Goal: Task Accomplishment & Management: Complete application form

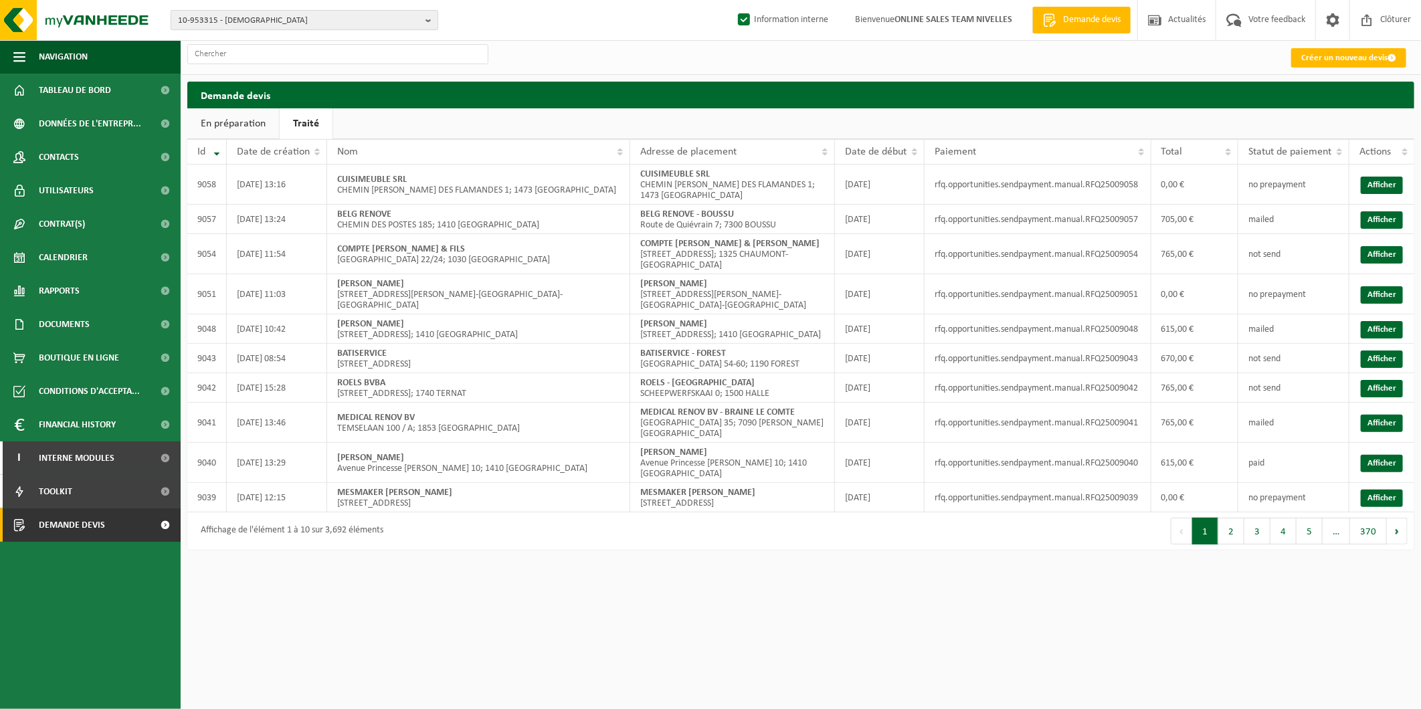
click at [379, 11] on span "10-953315 - BATIBOENS - BORNIVAL" at bounding box center [299, 21] width 242 height 20
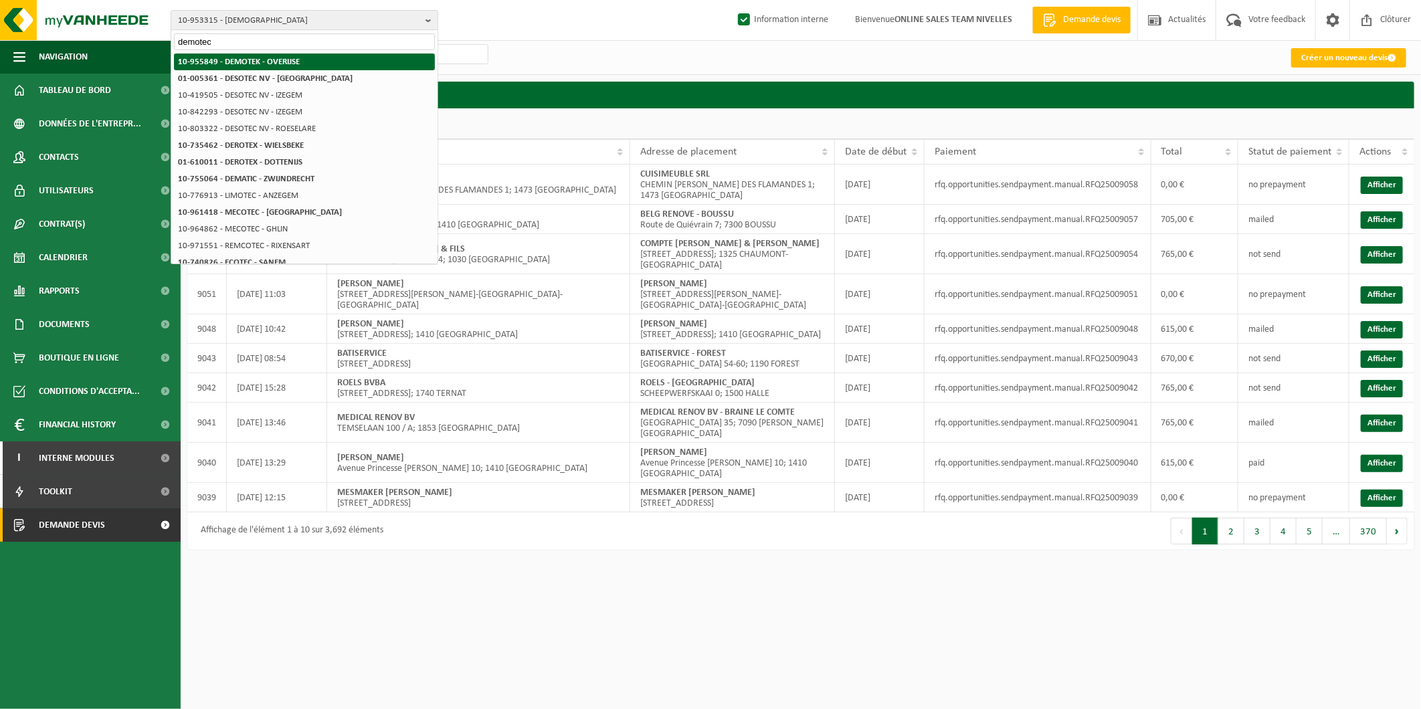
type input "demotec"
click at [266, 58] on strong "10-955849 - DEMOTEK - OVERIJSE" at bounding box center [239, 62] width 122 height 9
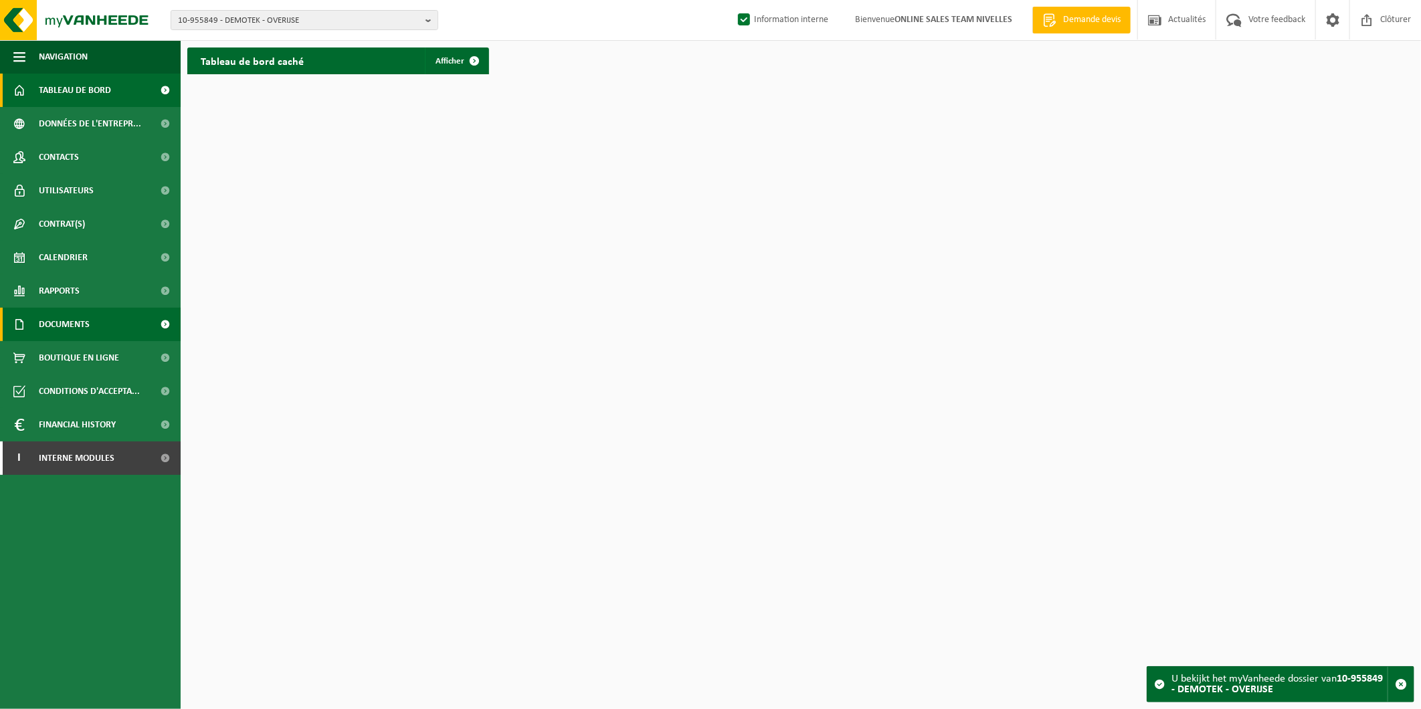
click at [76, 325] on span "Documents" at bounding box center [64, 324] width 51 height 33
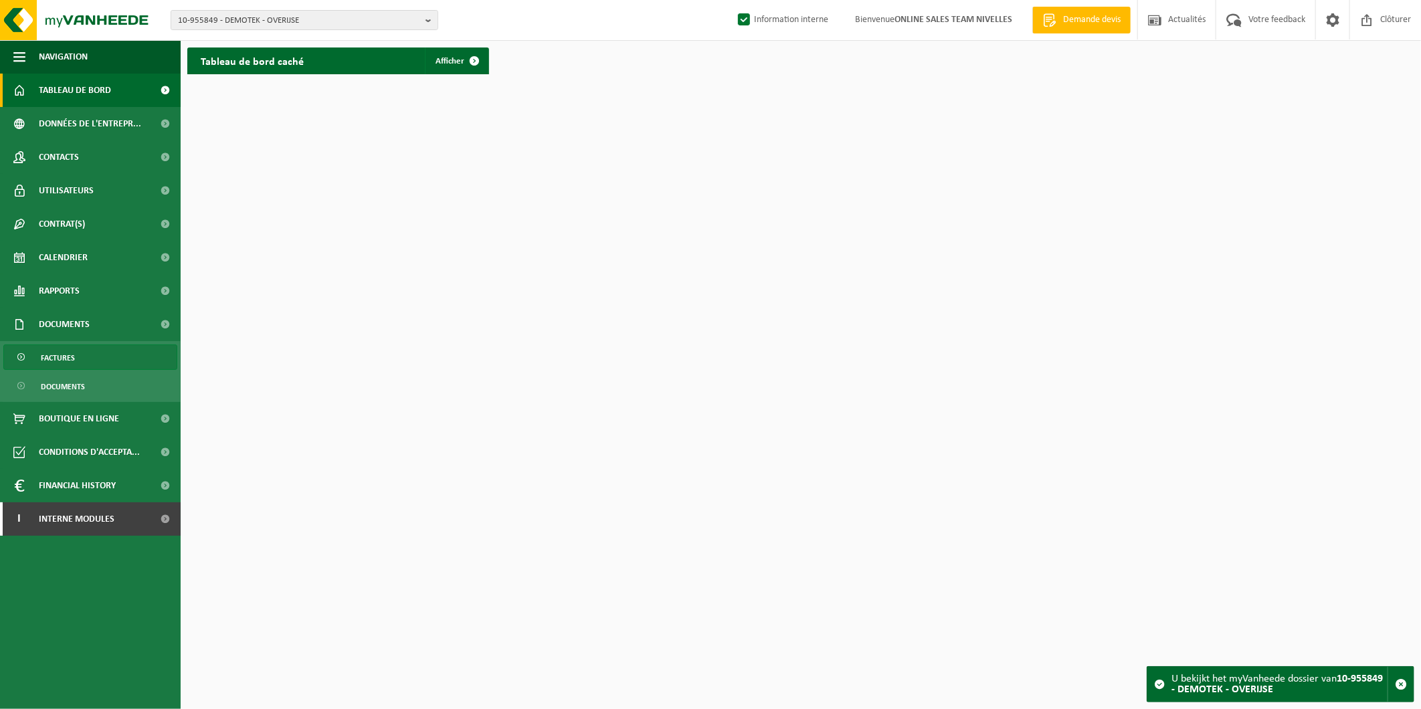
click at [92, 365] on link "Factures" at bounding box center [90, 357] width 174 height 25
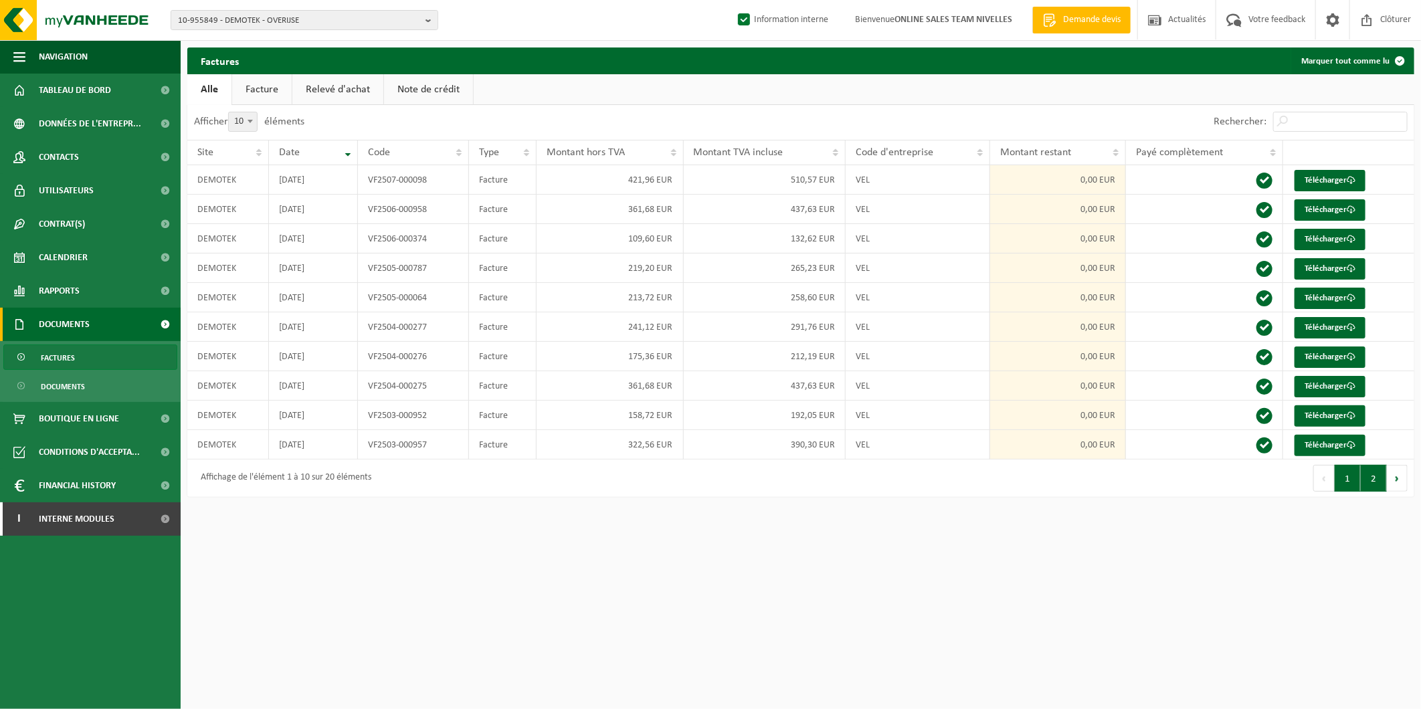
click at [1373, 479] on button "2" at bounding box center [1374, 478] width 26 height 27
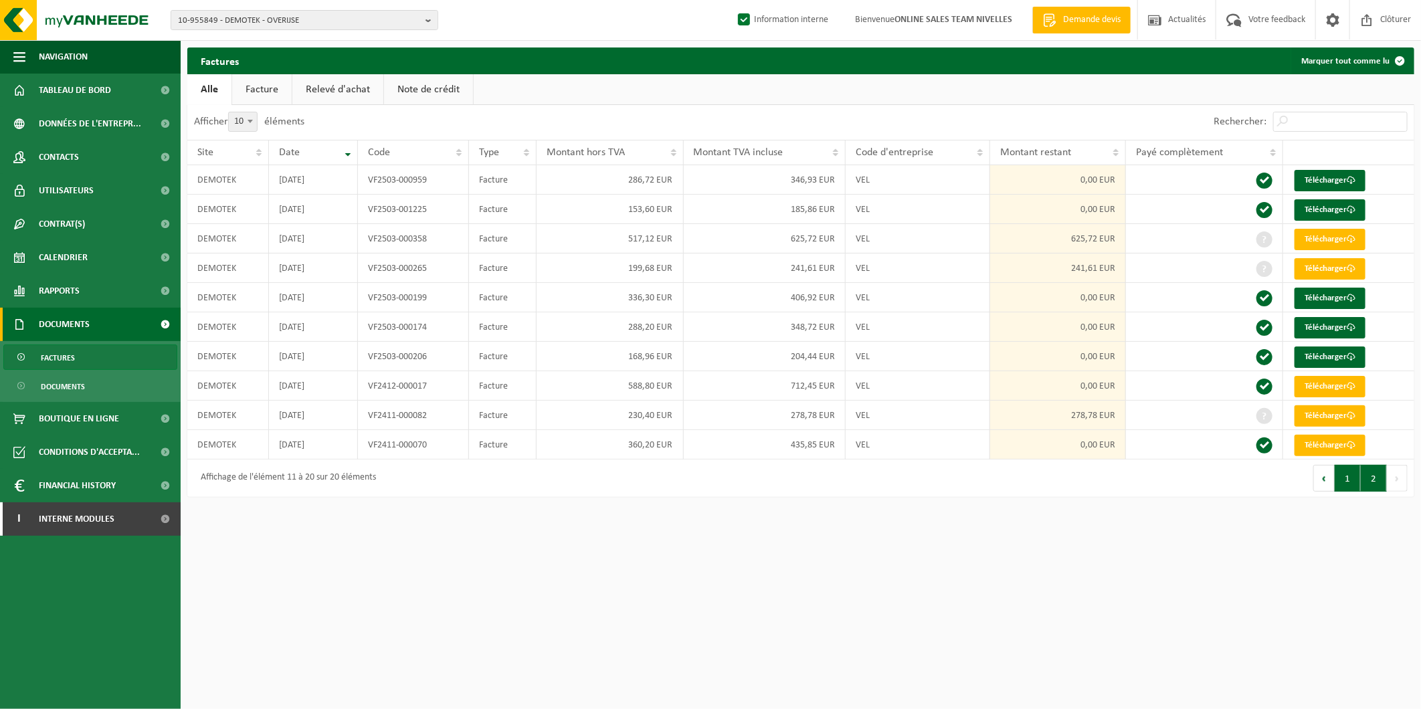
click at [1349, 479] on button "1" at bounding box center [1348, 478] width 26 height 27
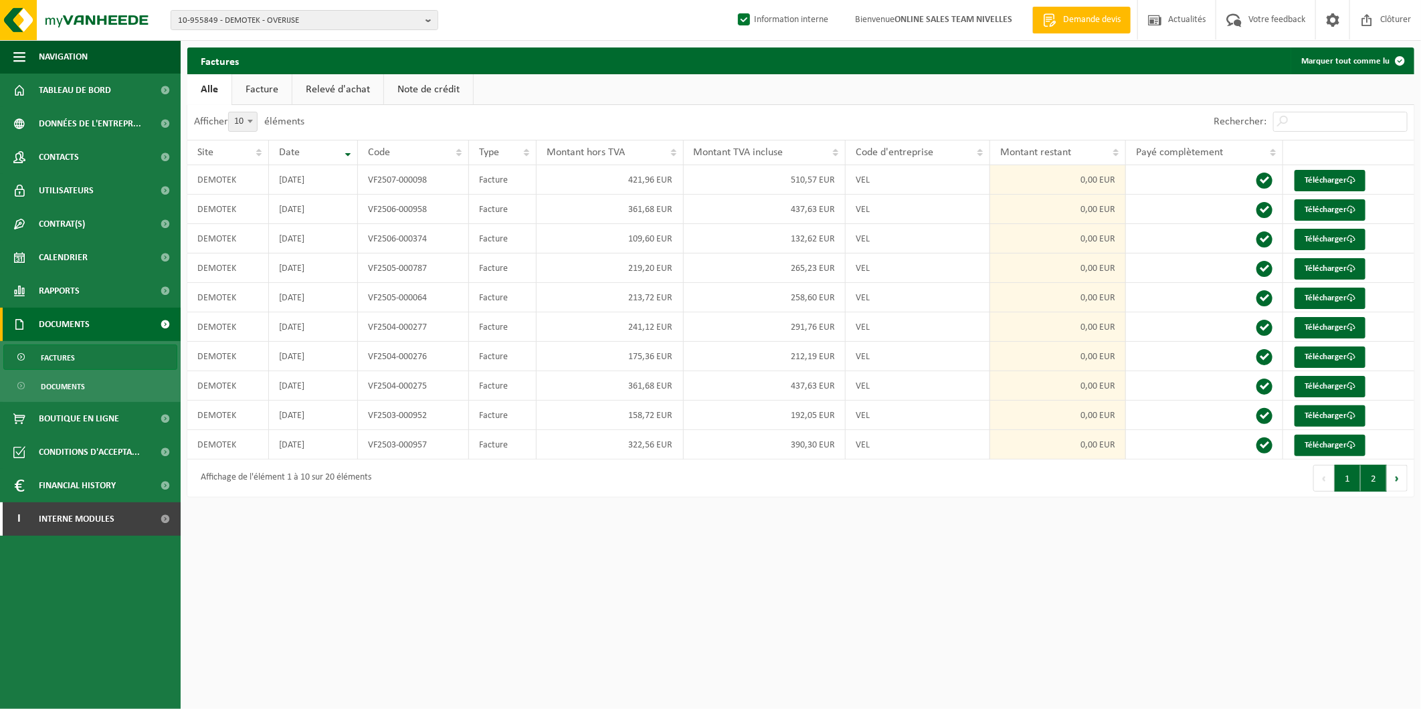
click at [1382, 484] on button "2" at bounding box center [1374, 478] width 26 height 27
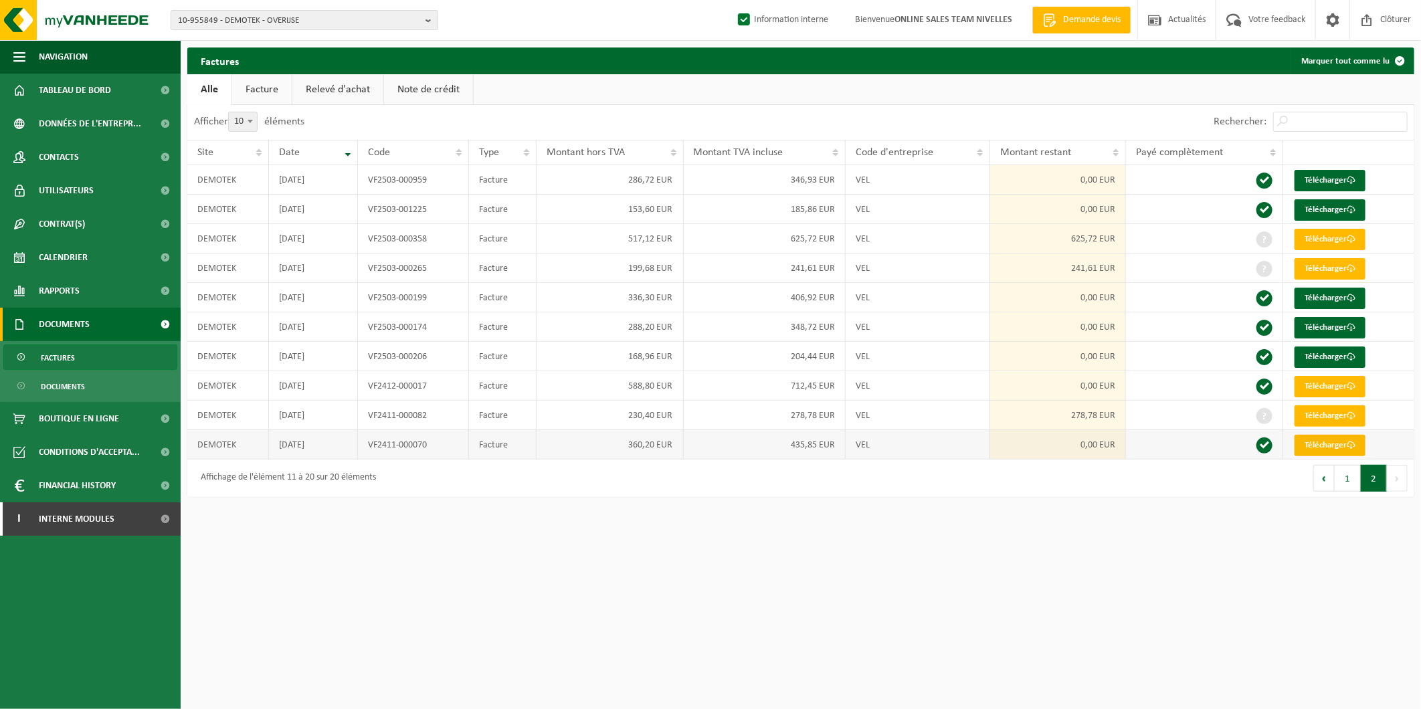
click at [1309, 439] on link "Télécharger" at bounding box center [1330, 445] width 71 height 21
click at [1337, 390] on link "Télécharger" at bounding box center [1330, 386] width 71 height 21
click at [81, 147] on link "Contacts" at bounding box center [90, 157] width 181 height 33
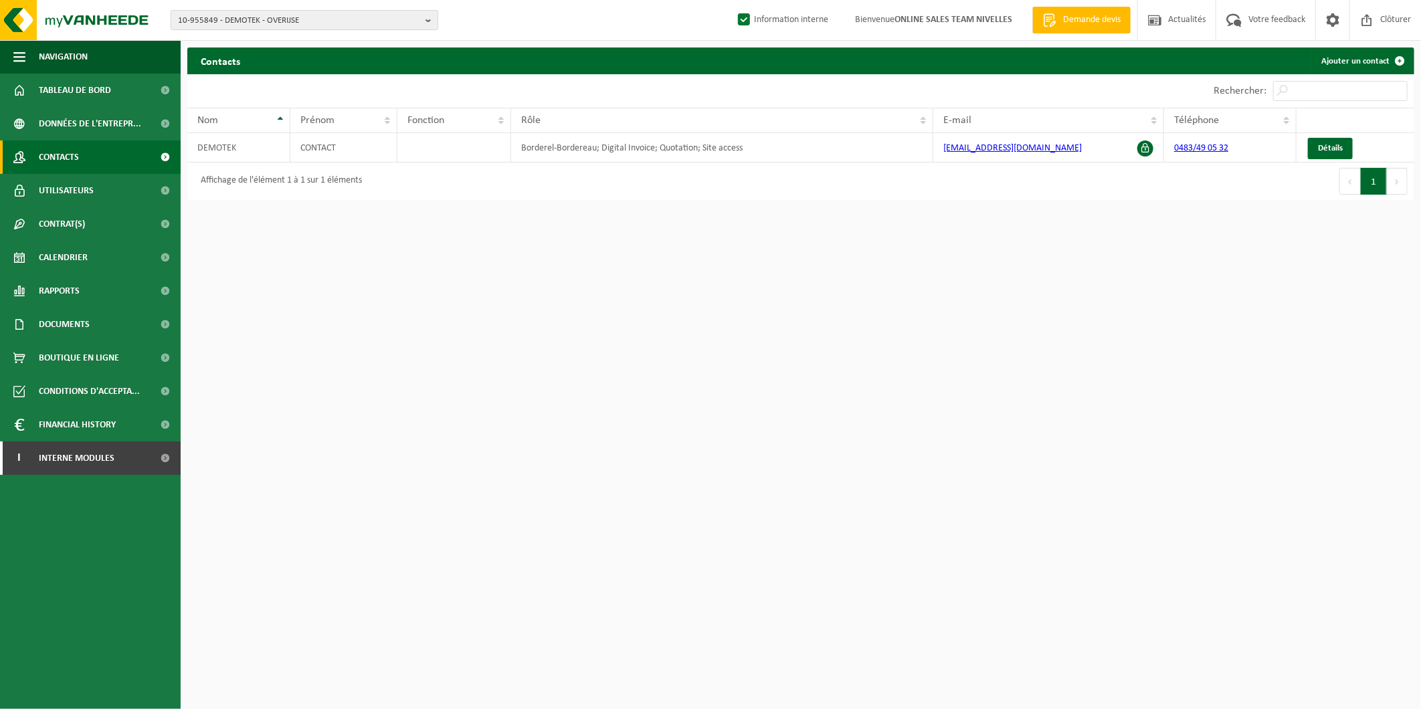
click at [264, 21] on span "10-955849 - DEMOTEK - OVERIJSE" at bounding box center [299, 21] width 242 height 20
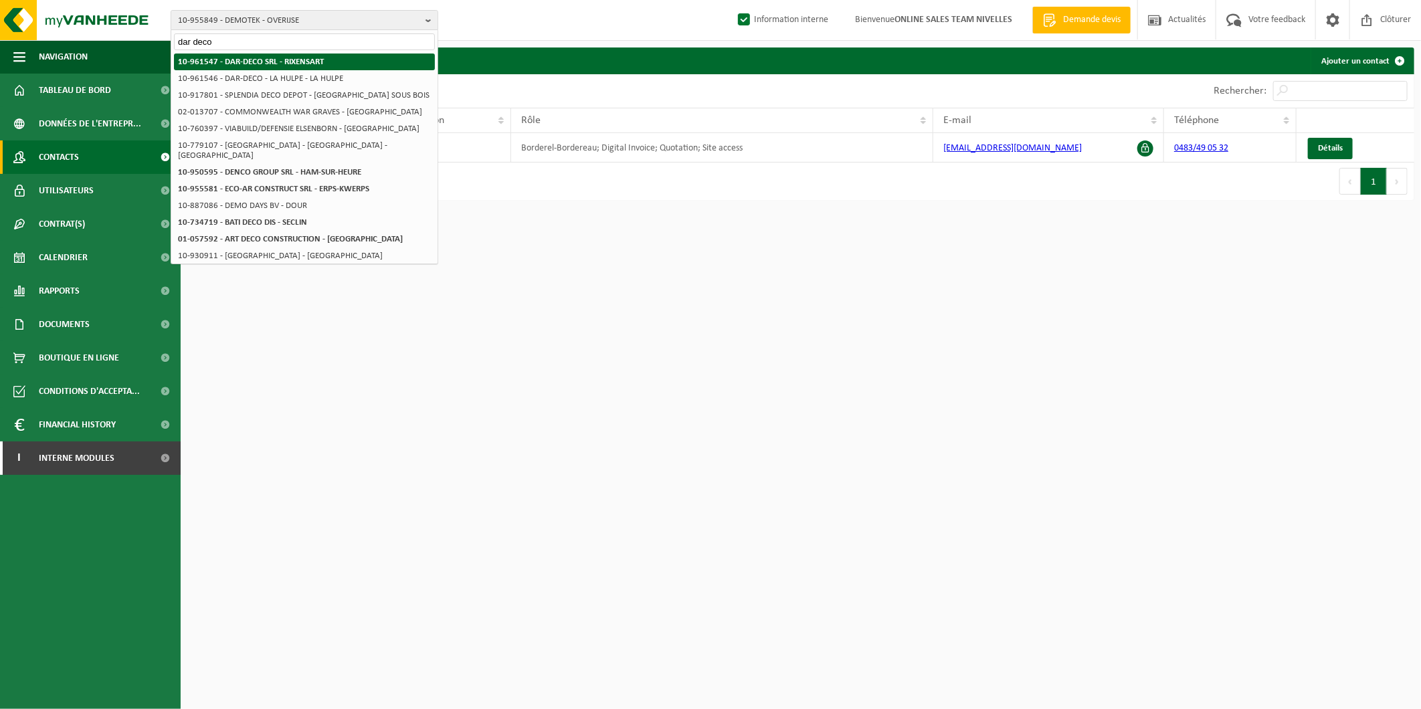
type input "dar deco"
click at [271, 62] on strong "10-961547 - DAR-DECO SRL - RIXENSART" at bounding box center [251, 62] width 146 height 9
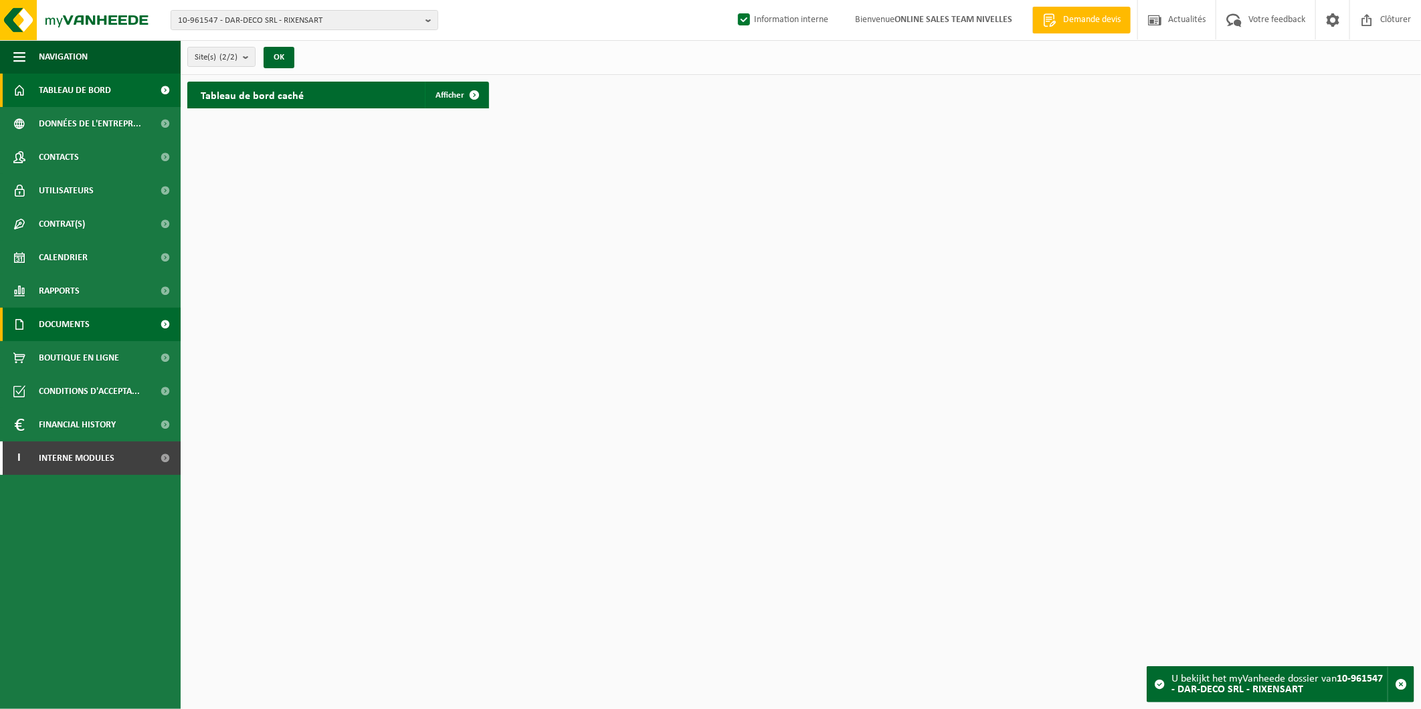
click at [95, 319] on link "Documents" at bounding box center [90, 324] width 181 height 33
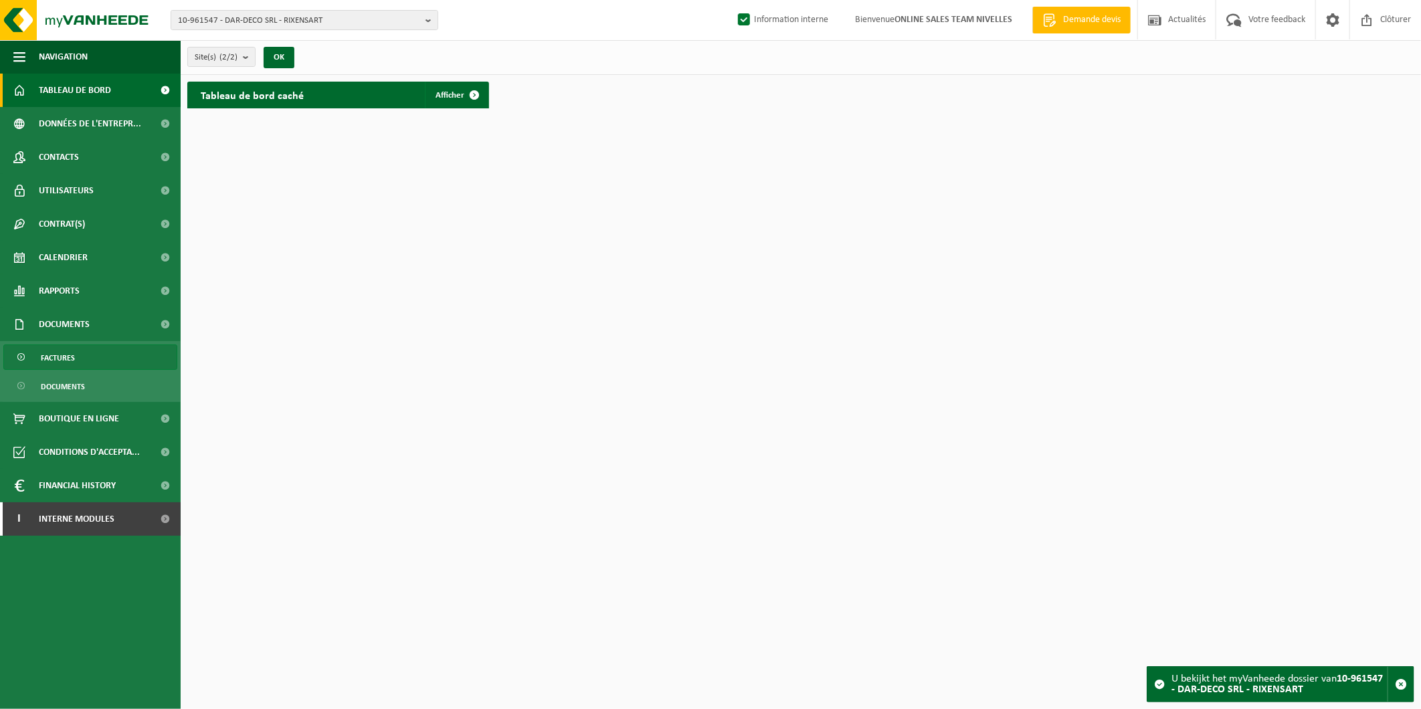
click at [69, 359] on span "Factures" at bounding box center [58, 357] width 34 height 25
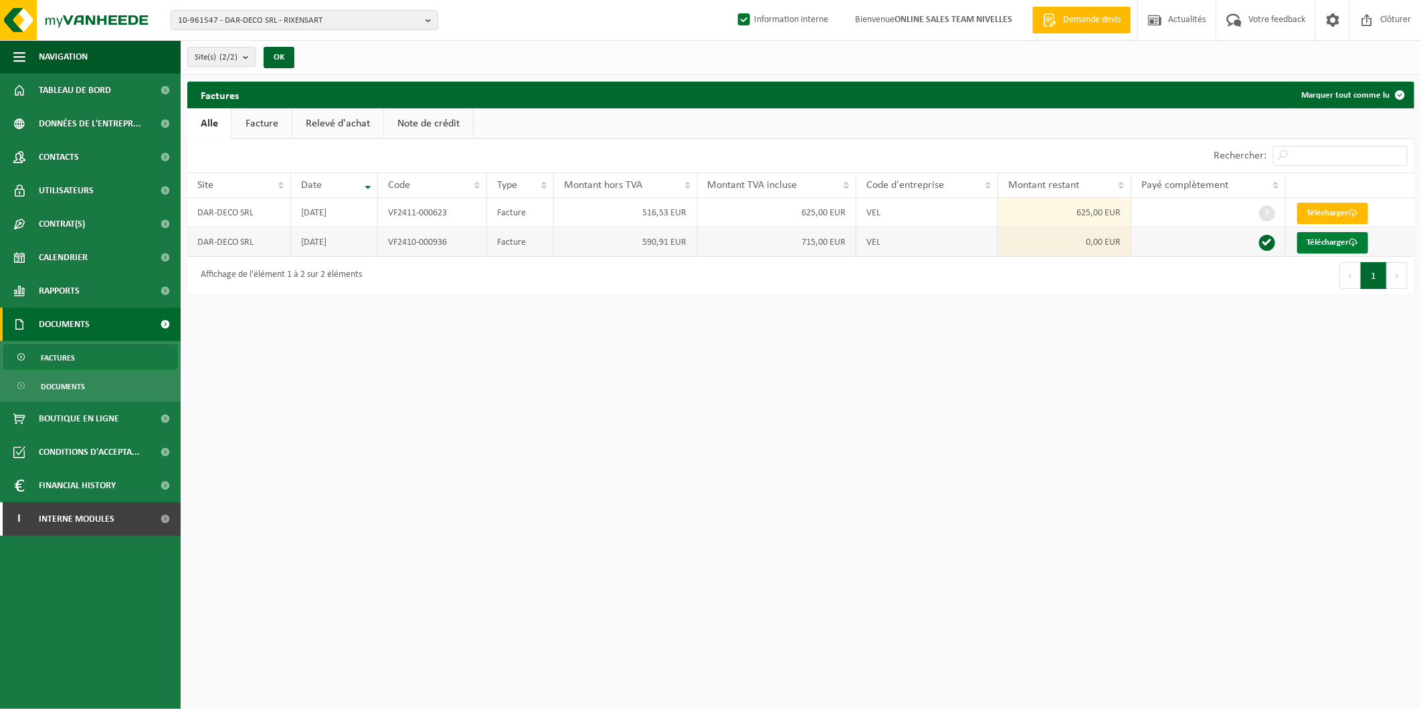
click at [1326, 238] on link "Télécharger" at bounding box center [1332, 242] width 71 height 21
click at [1336, 215] on link "Télécharger" at bounding box center [1332, 213] width 71 height 21
click at [107, 182] on link "Utilisateurs" at bounding box center [90, 190] width 181 height 33
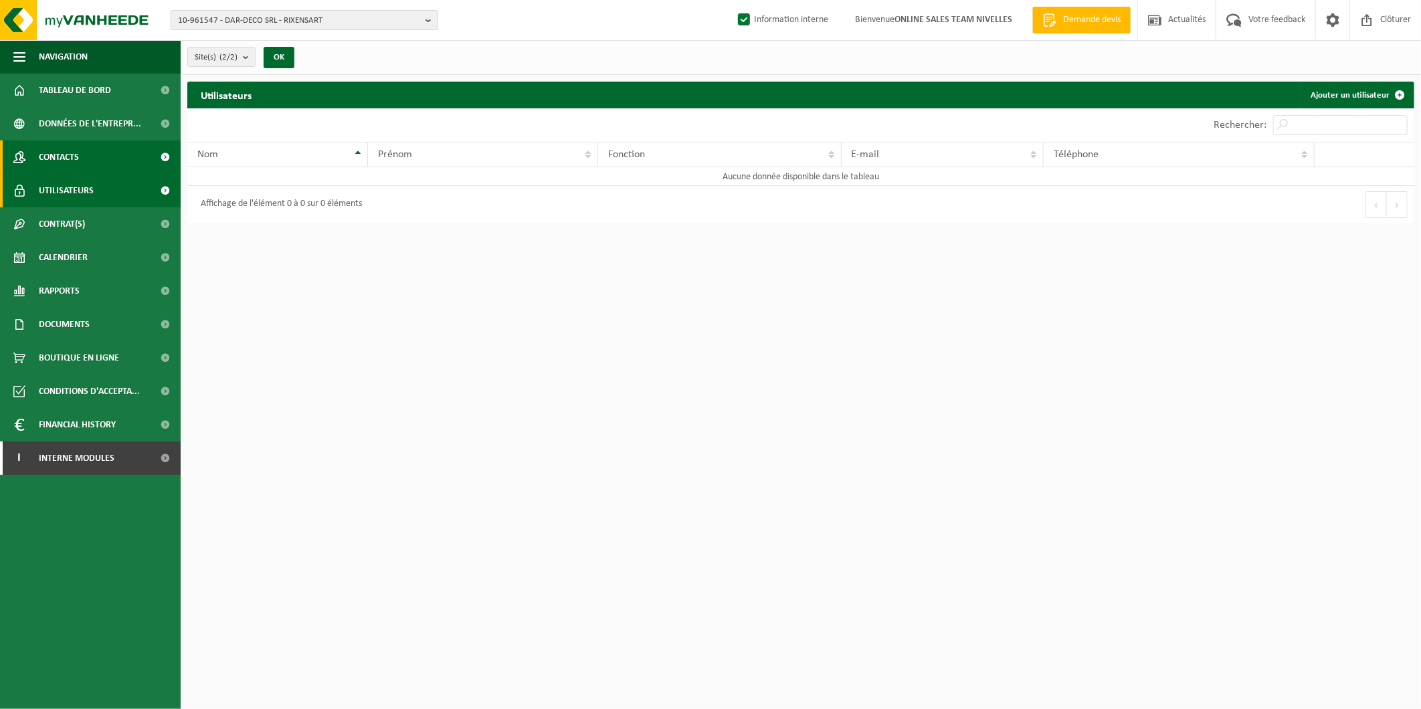
click at [77, 165] on span "Contacts" at bounding box center [59, 157] width 40 height 33
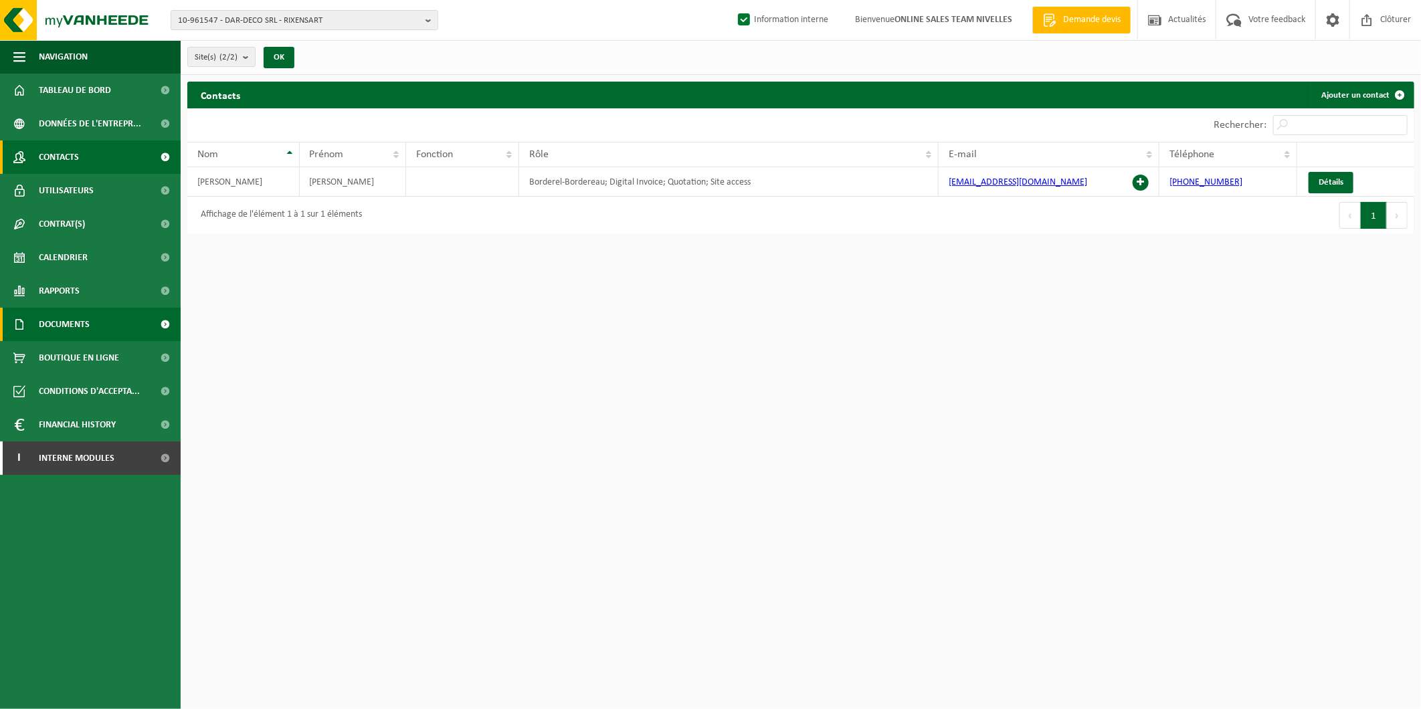
click at [92, 319] on link "Documents" at bounding box center [90, 324] width 181 height 33
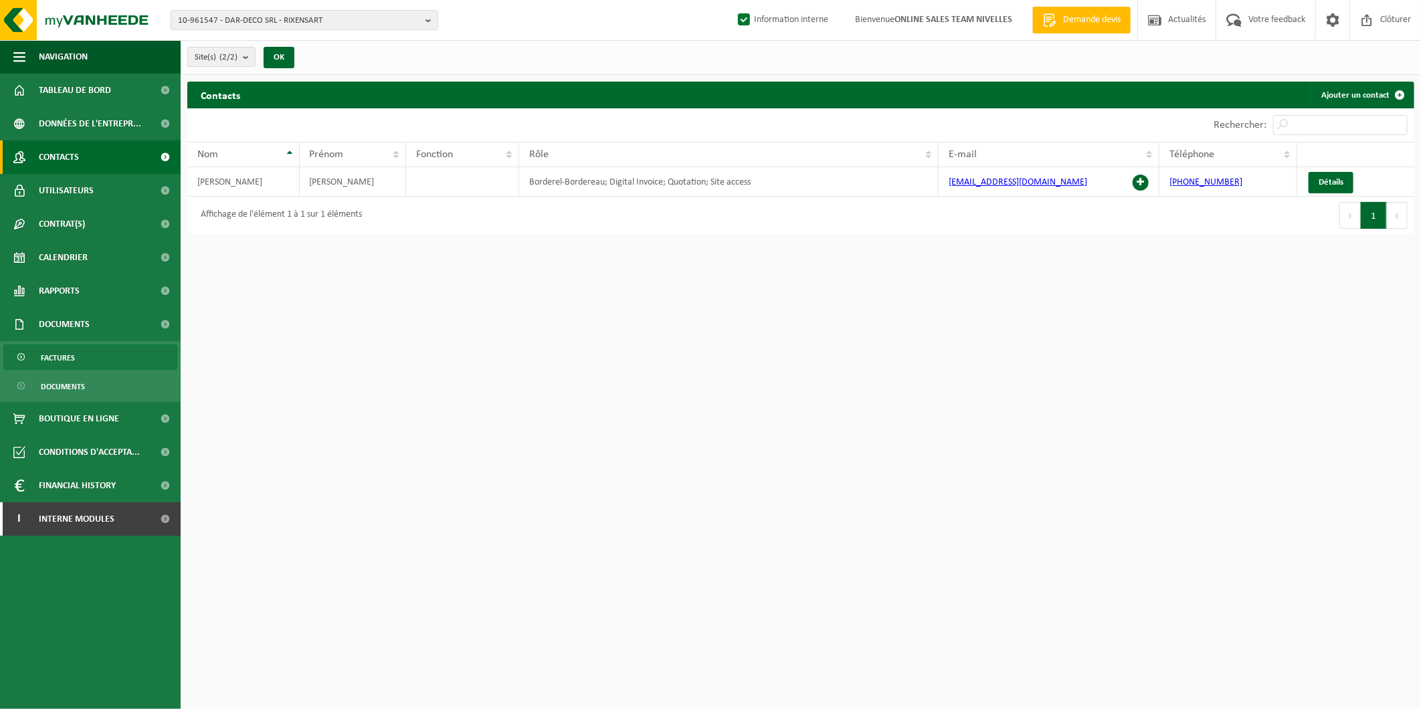
click at [72, 361] on span "Factures" at bounding box center [58, 357] width 34 height 25
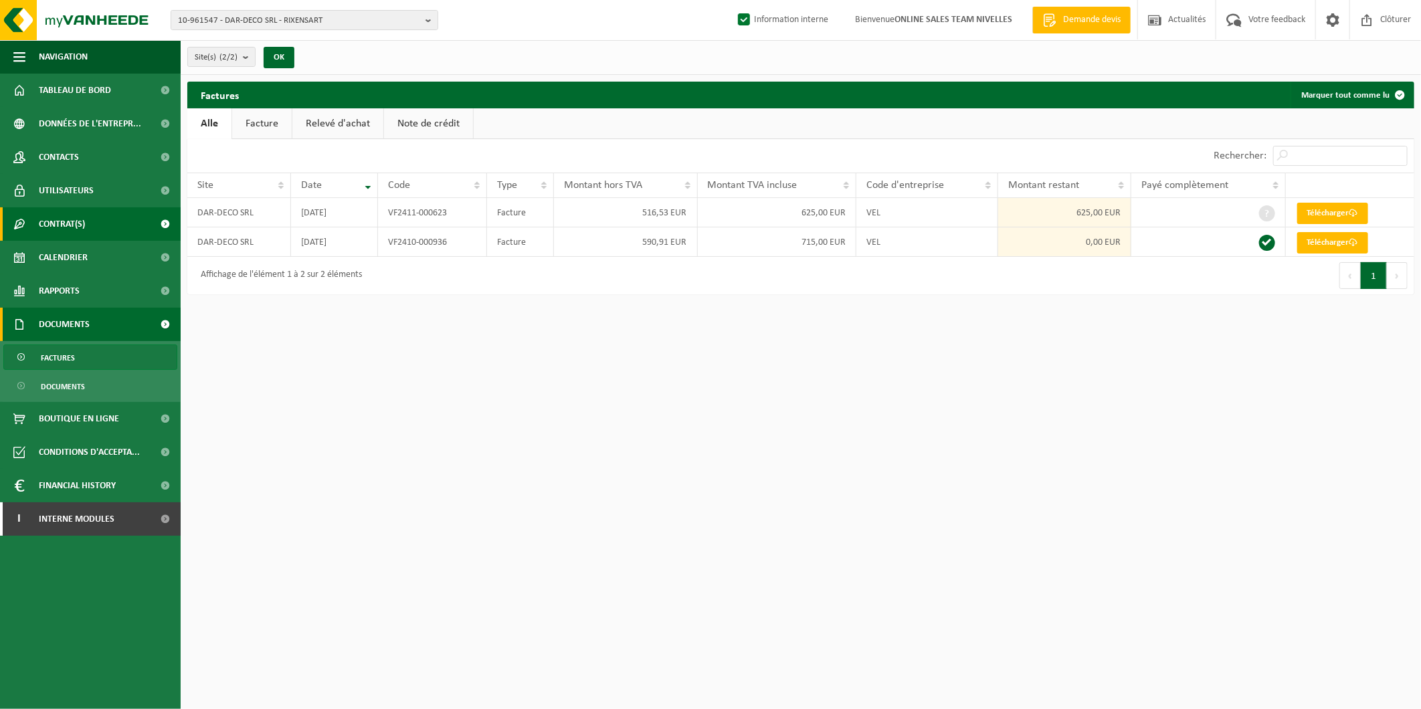
click at [90, 215] on link "Contrat(s)" at bounding box center [90, 223] width 181 height 33
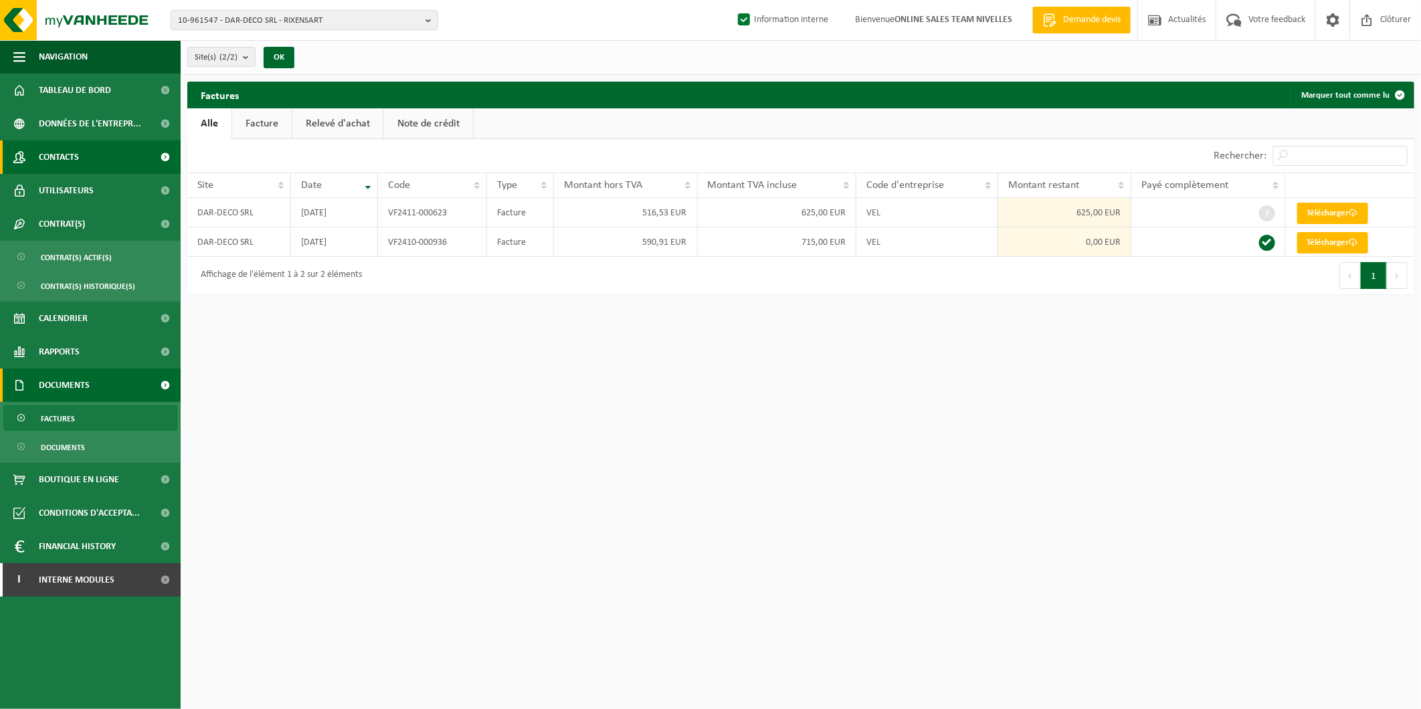
click at [72, 157] on span "Contacts" at bounding box center [59, 157] width 40 height 33
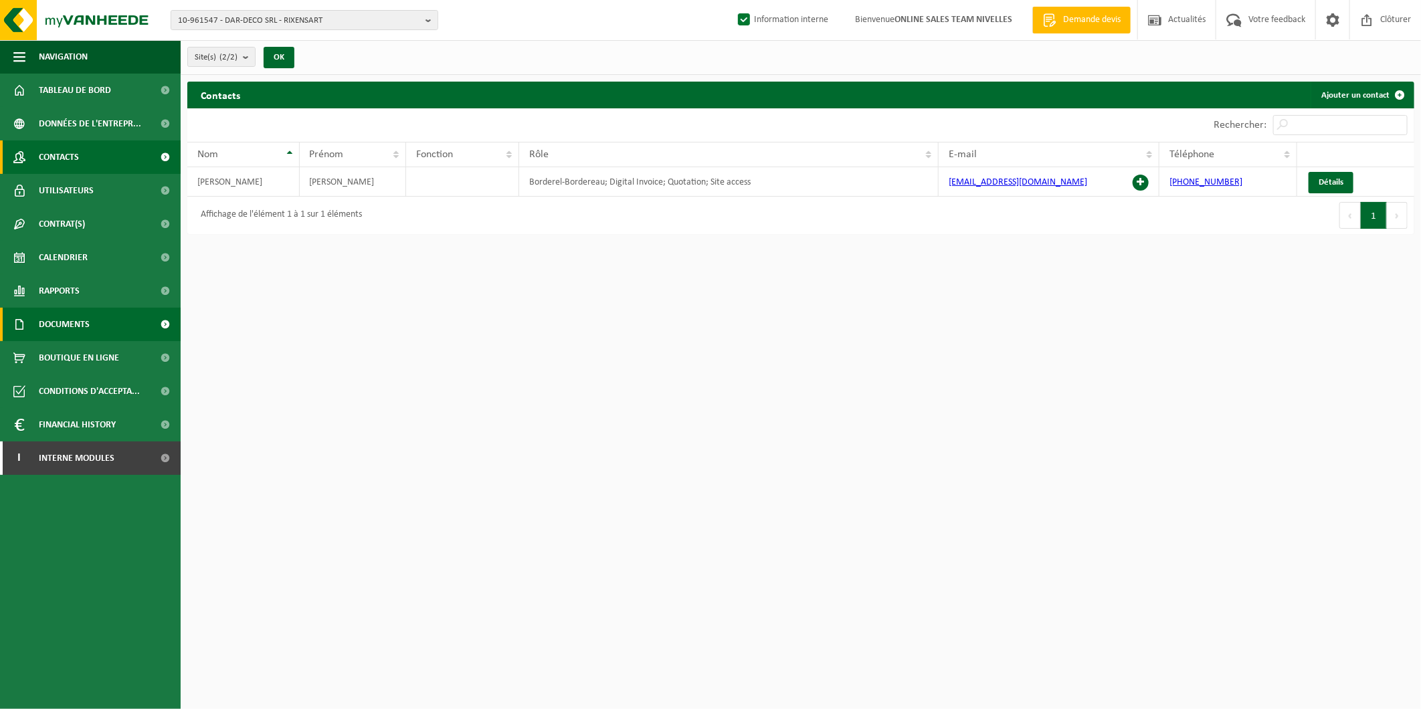
click at [51, 312] on span "Documents" at bounding box center [64, 324] width 51 height 33
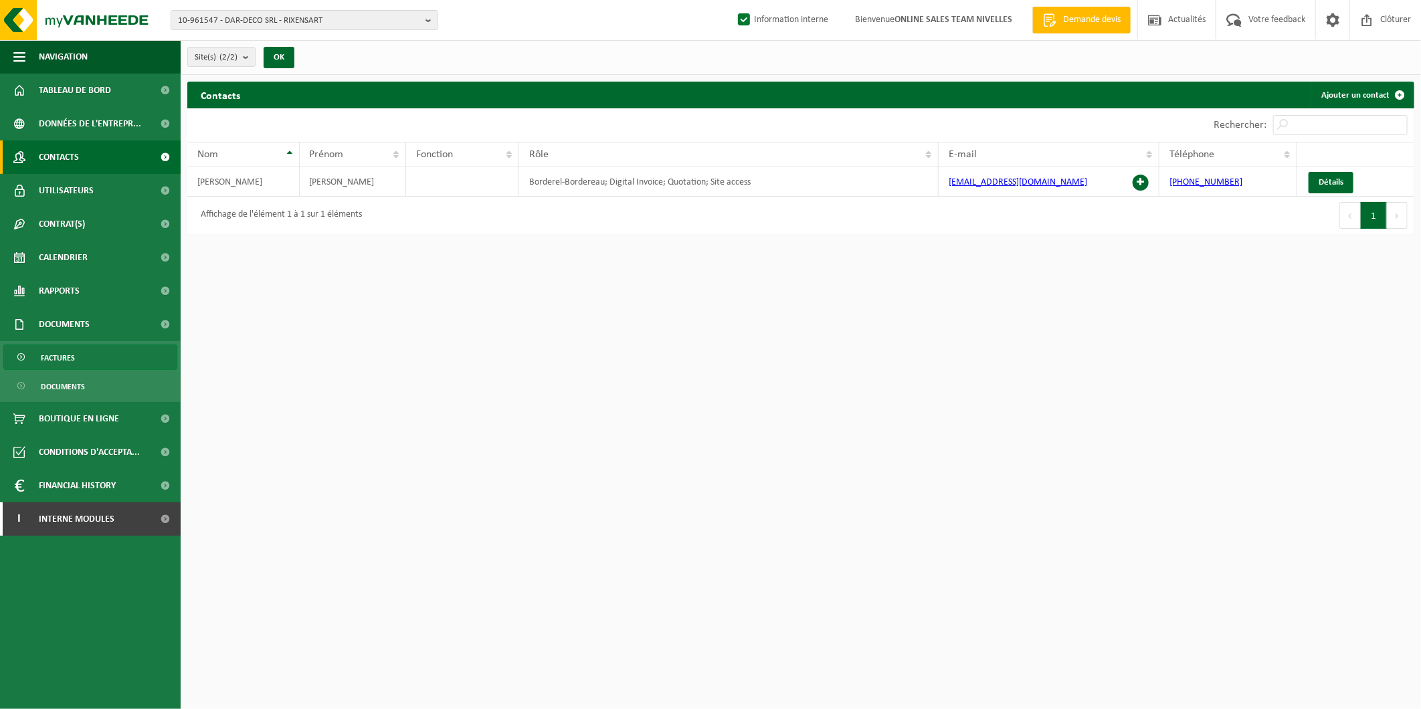
click at [78, 357] on link "Factures" at bounding box center [90, 357] width 174 height 25
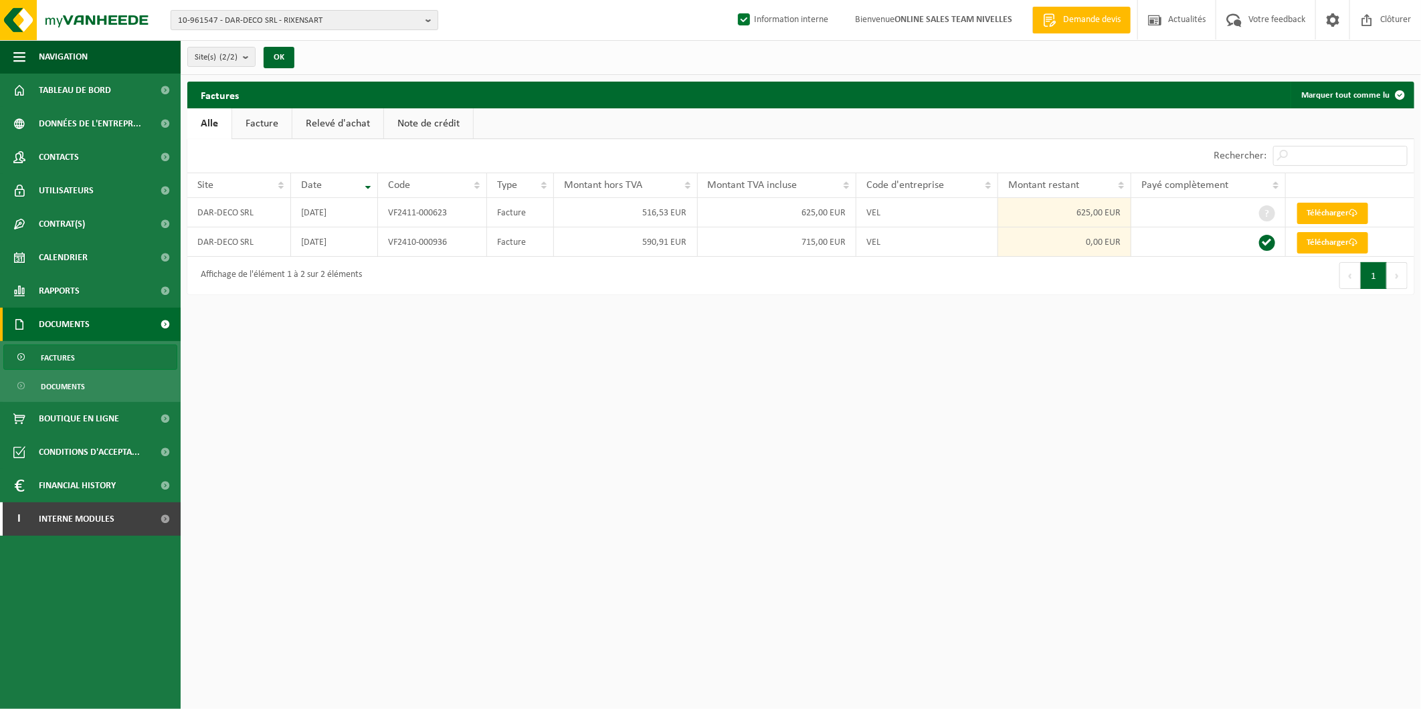
click at [322, 13] on span "10-961547 - DAR-DECO SRL - RIXENSART" at bounding box center [299, 21] width 242 height 20
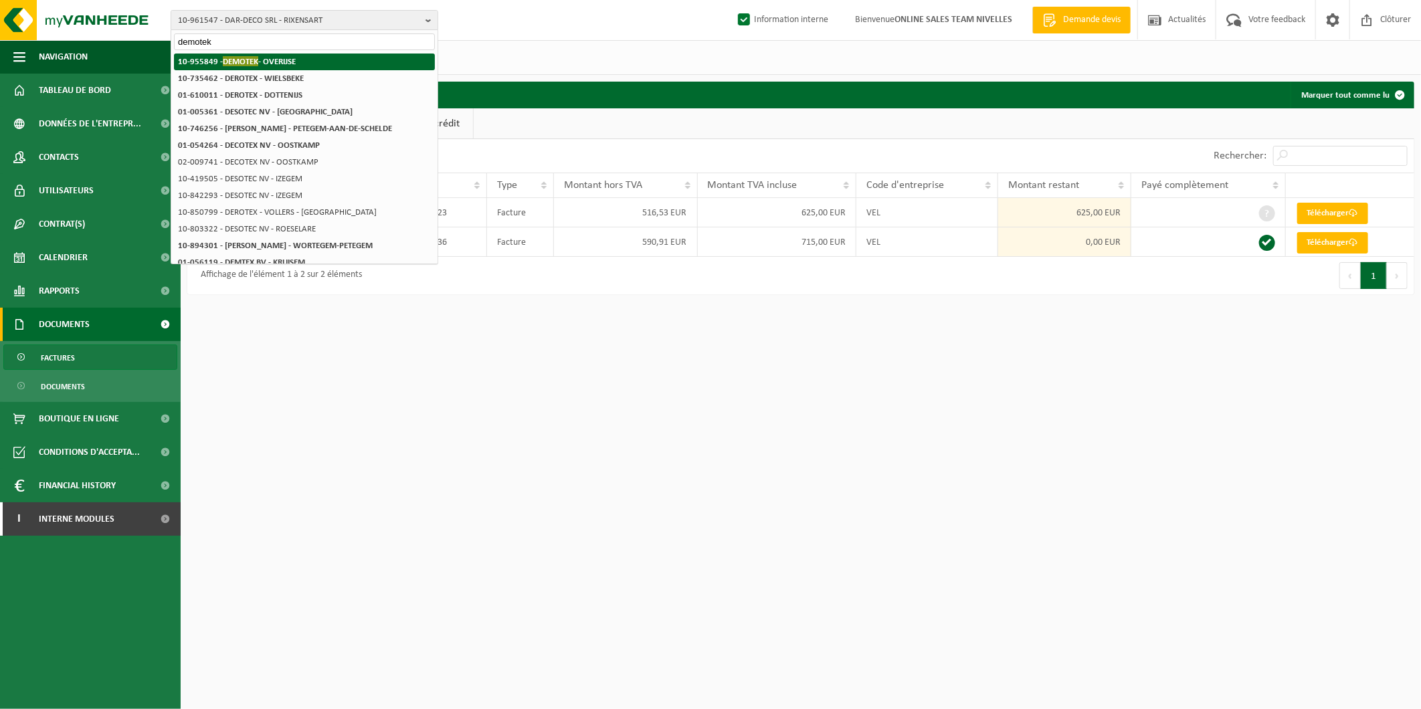
type input "demotek"
drag, startPoint x: 305, startPoint y: 62, endPoint x: 202, endPoint y: 59, distance: 103.1
click at [176, 62] on li "10-955849 - DEMOTEK - OVERIJSE" at bounding box center [304, 62] width 261 height 17
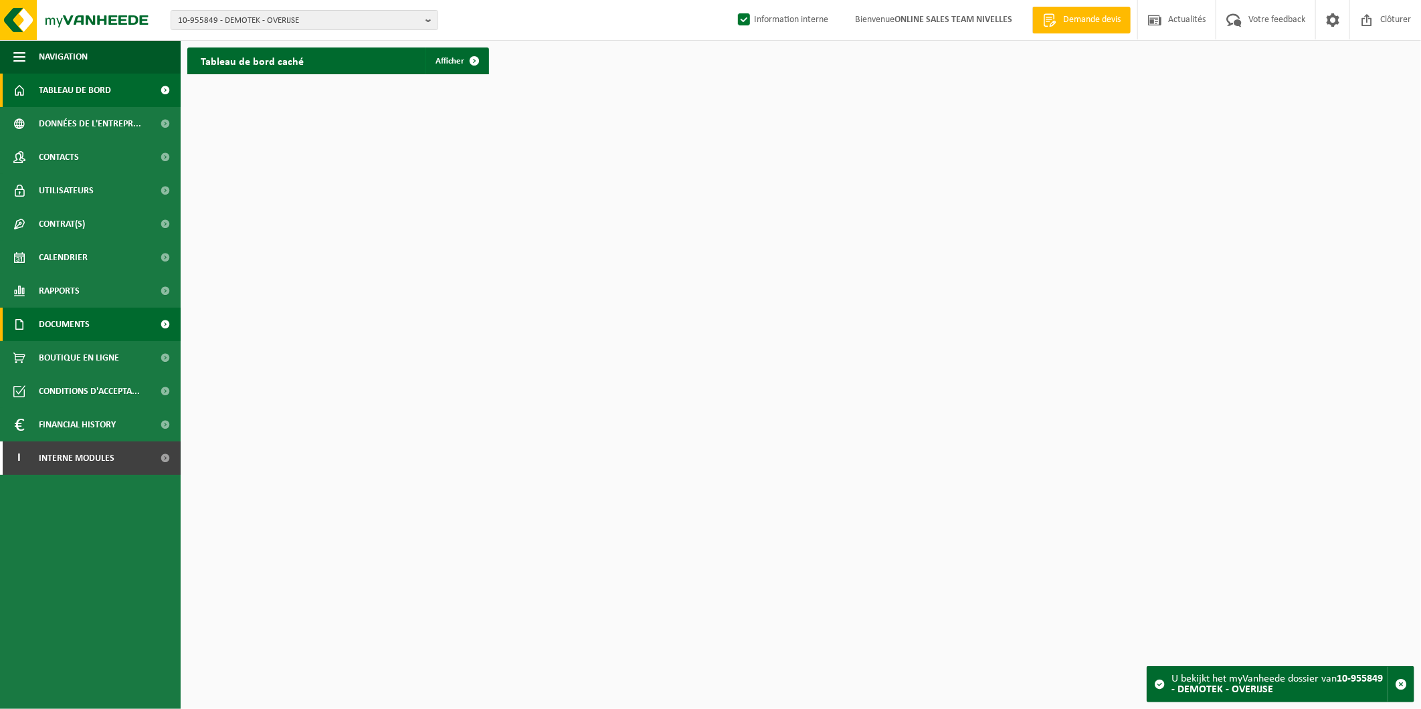
click at [76, 317] on span "Documents" at bounding box center [64, 324] width 51 height 33
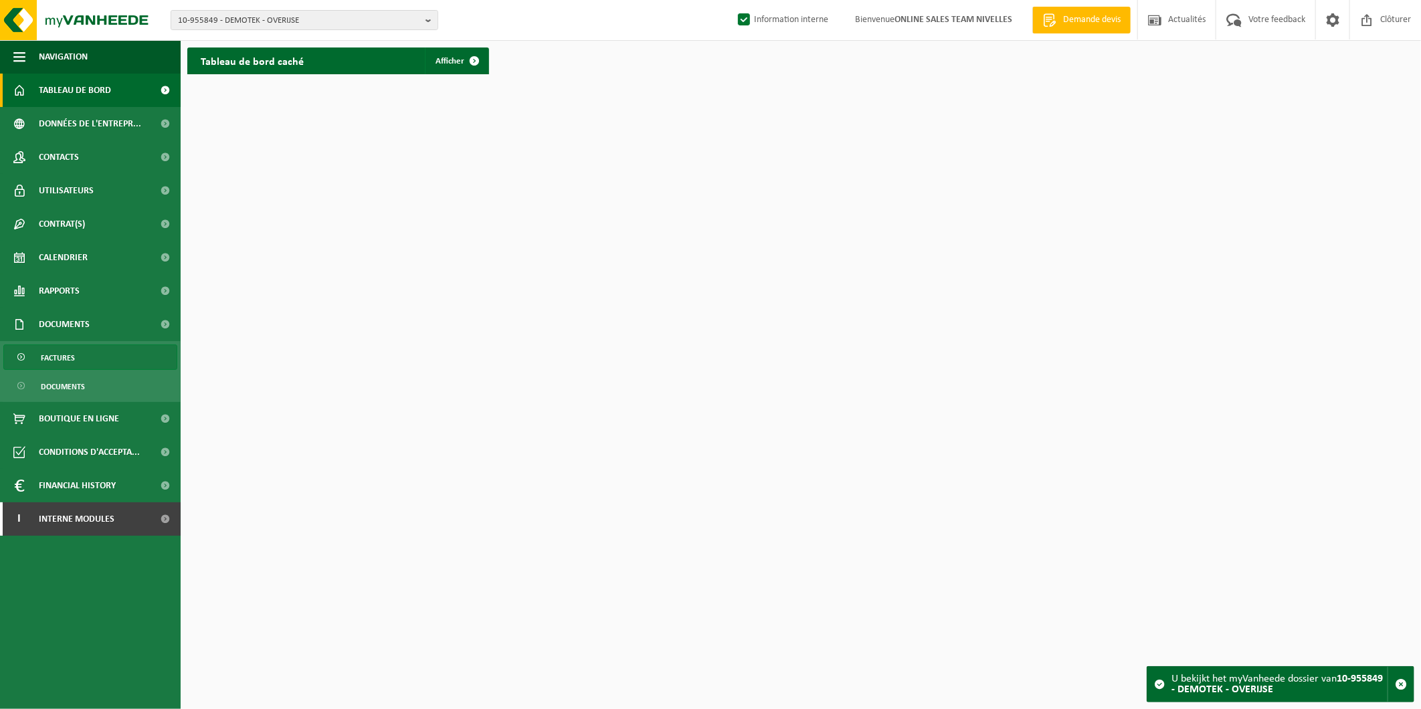
click at [79, 360] on link "Factures" at bounding box center [90, 357] width 174 height 25
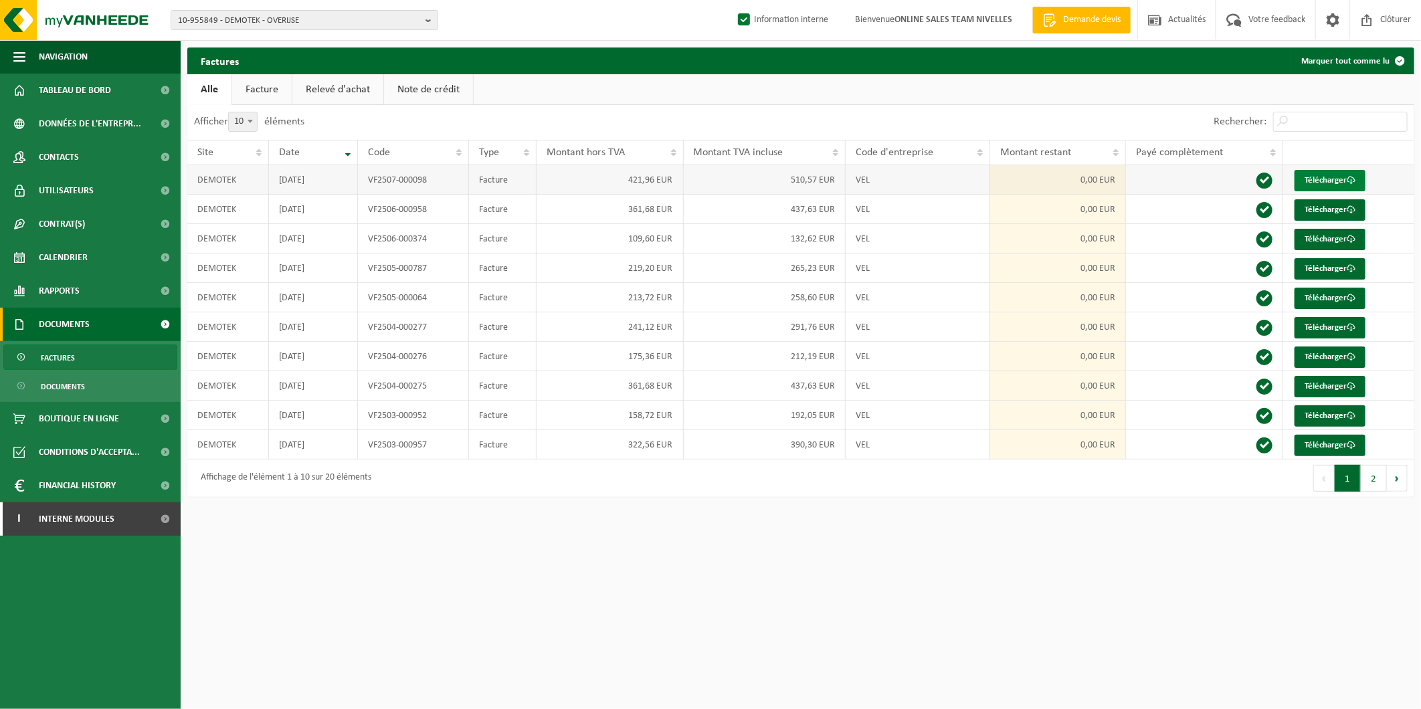
click at [1328, 173] on link "Télécharger" at bounding box center [1330, 180] width 71 height 21
click at [96, 521] on span "Interne modules" at bounding box center [77, 519] width 76 height 33
click at [88, 585] on span "Demande devis" at bounding box center [72, 585] width 66 height 33
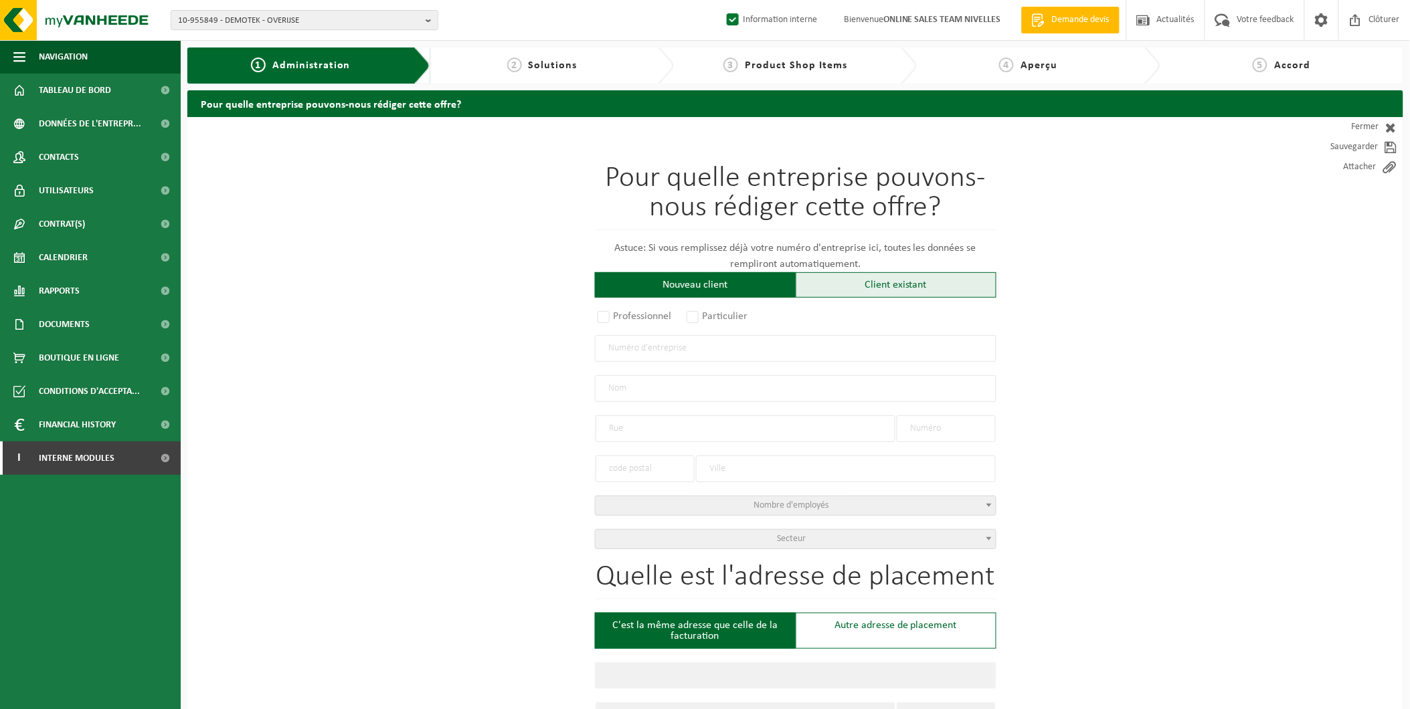
drag, startPoint x: 918, startPoint y: 278, endPoint x: 904, endPoint y: 285, distance: 15.9
click at [918, 278] on div "Client existant" at bounding box center [896, 284] width 201 height 25
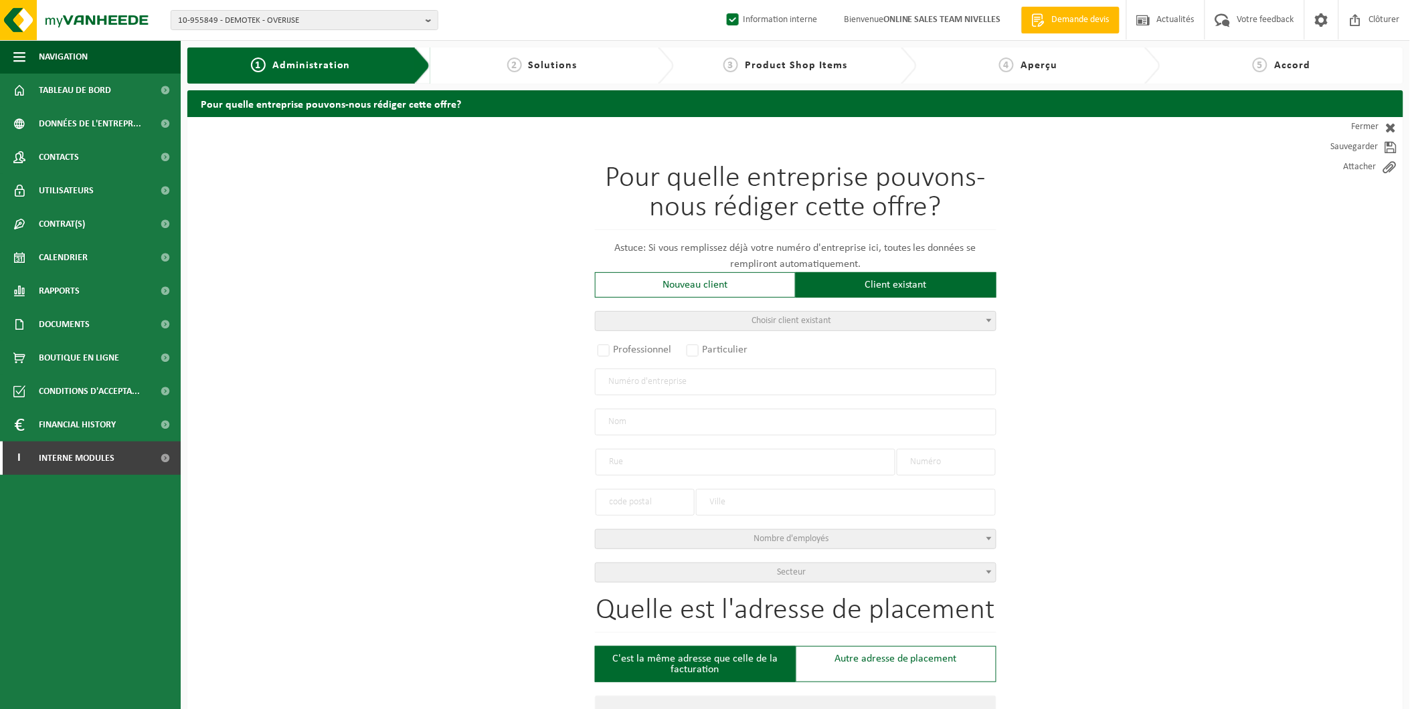
click at [664, 320] on span "Choisir client existant" at bounding box center [796, 321] width 400 height 19
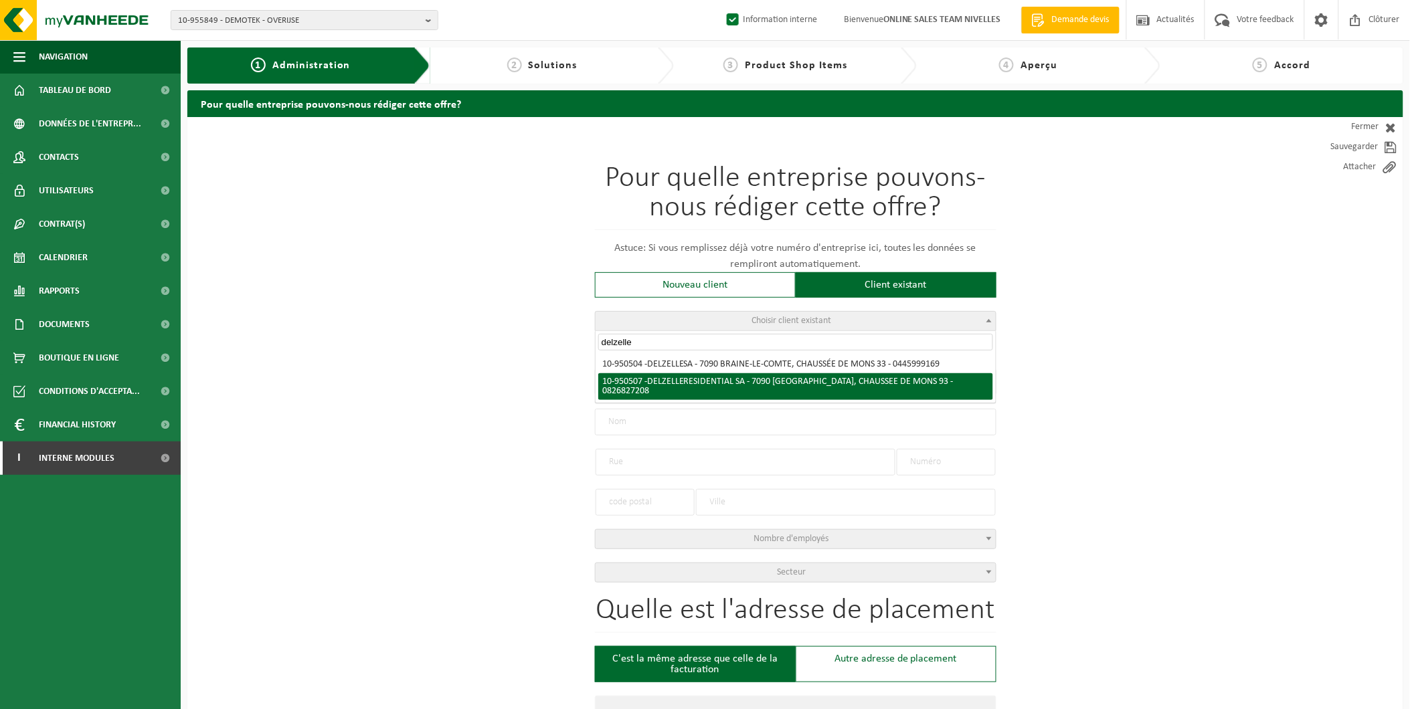
type input "delzelle"
radio input "true"
type input "0826.827.208"
type input "DELZELLE RESIDENTIAL SA"
type input "CHAUSSEE DE MONS"
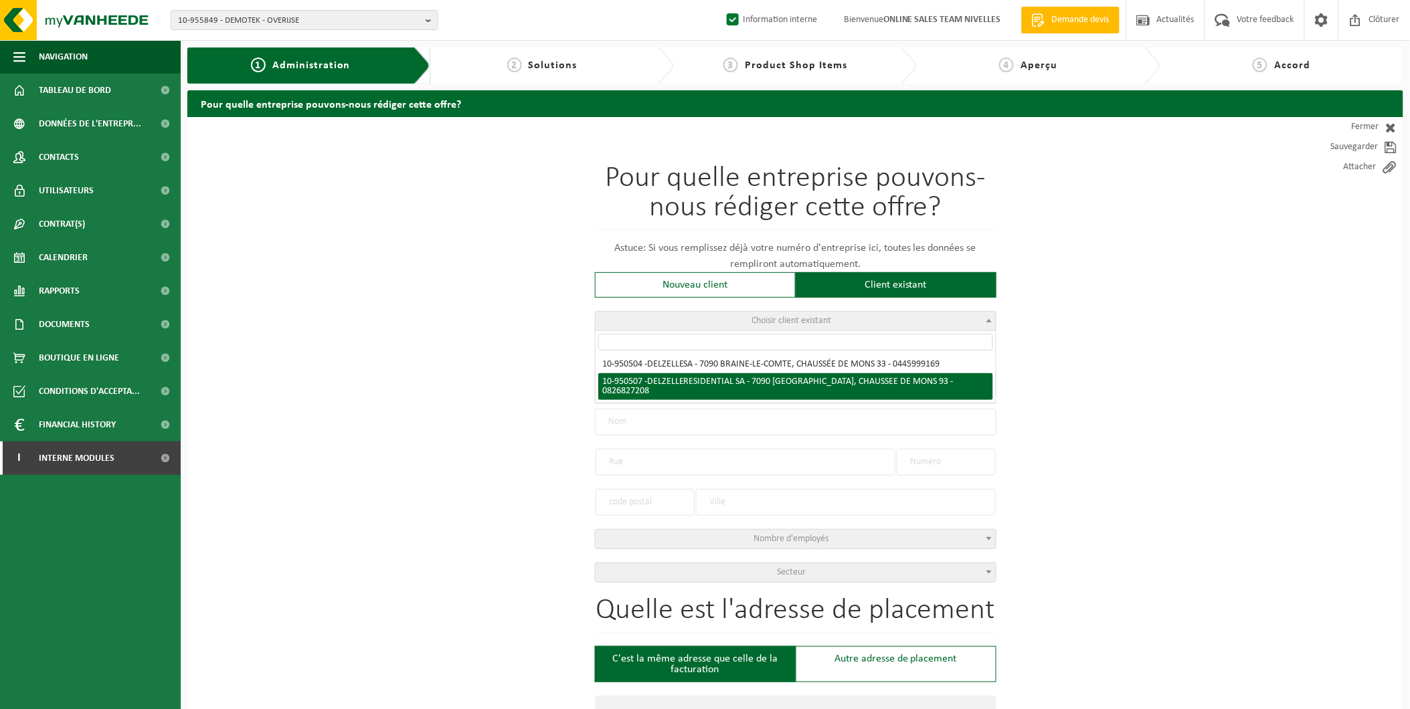
type input "93"
type input "7090"
type input "BRAINE-LE-COMTE"
select select "11"
type input "DELZELLE RESIDENTIAL SA"
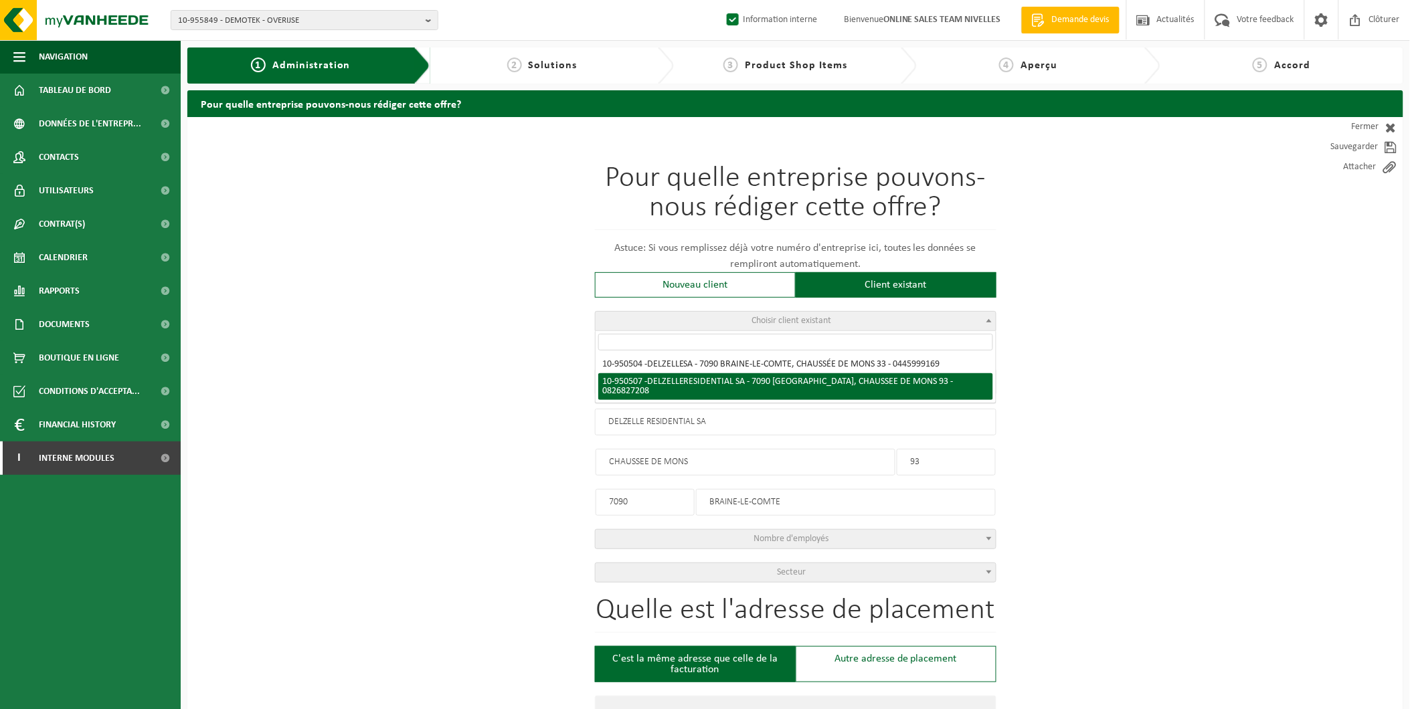
type input "CHAUSSEE DE MONS"
type input "93"
type input "7090"
type input "BRAINE-LE-COMTE"
select select "145519"
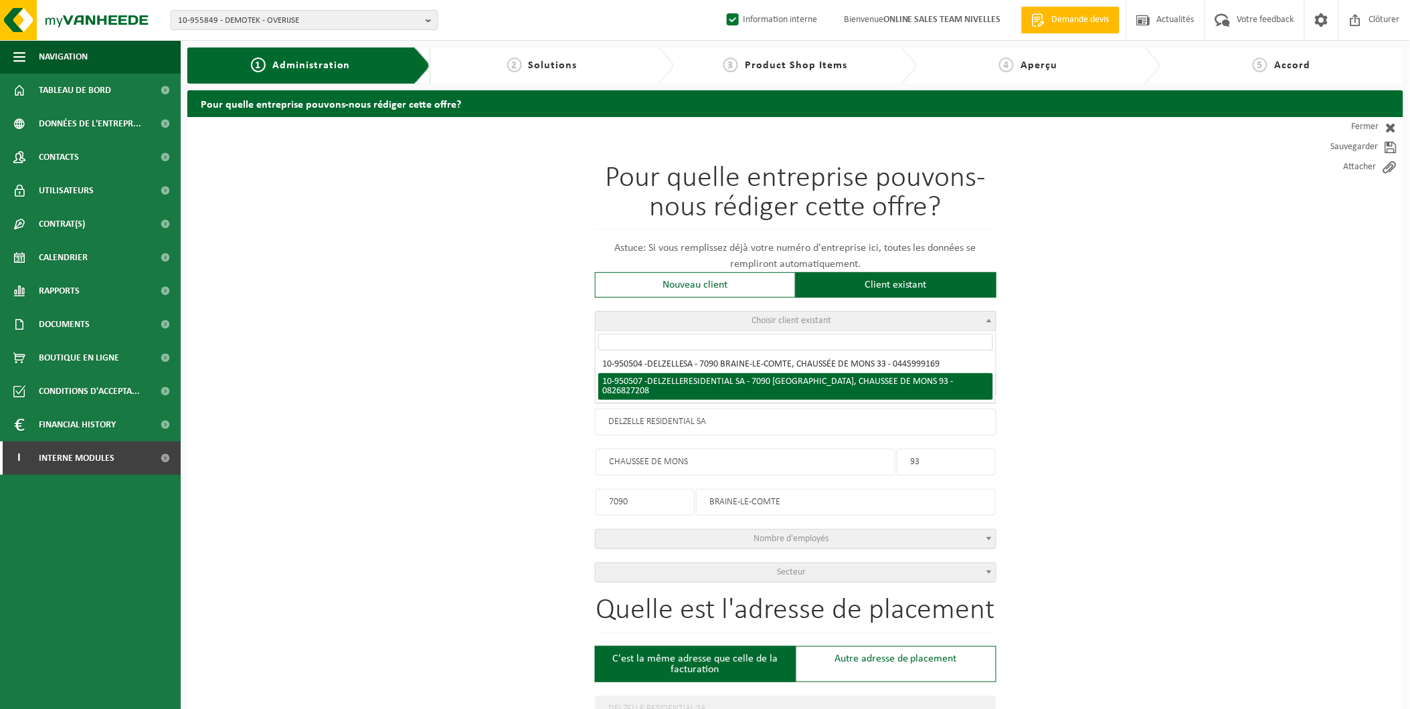
select select
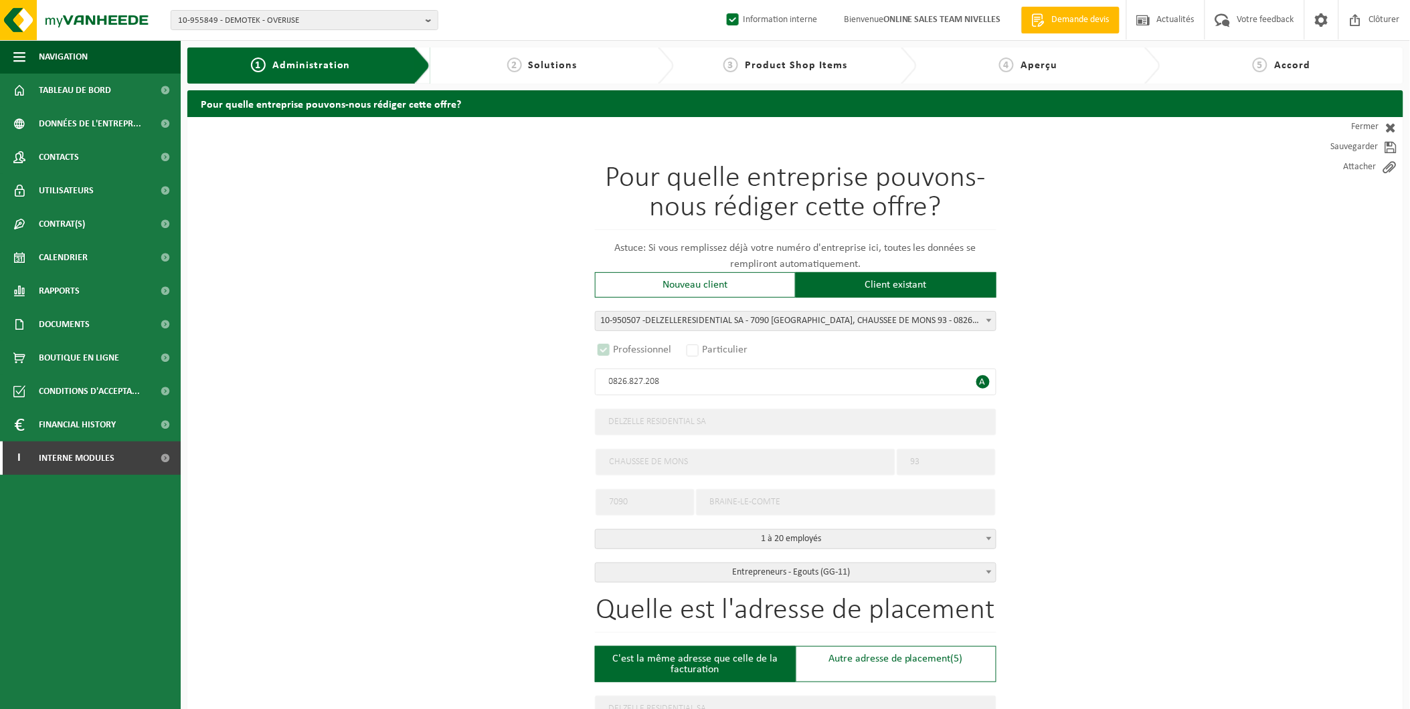
select select "D"
select select
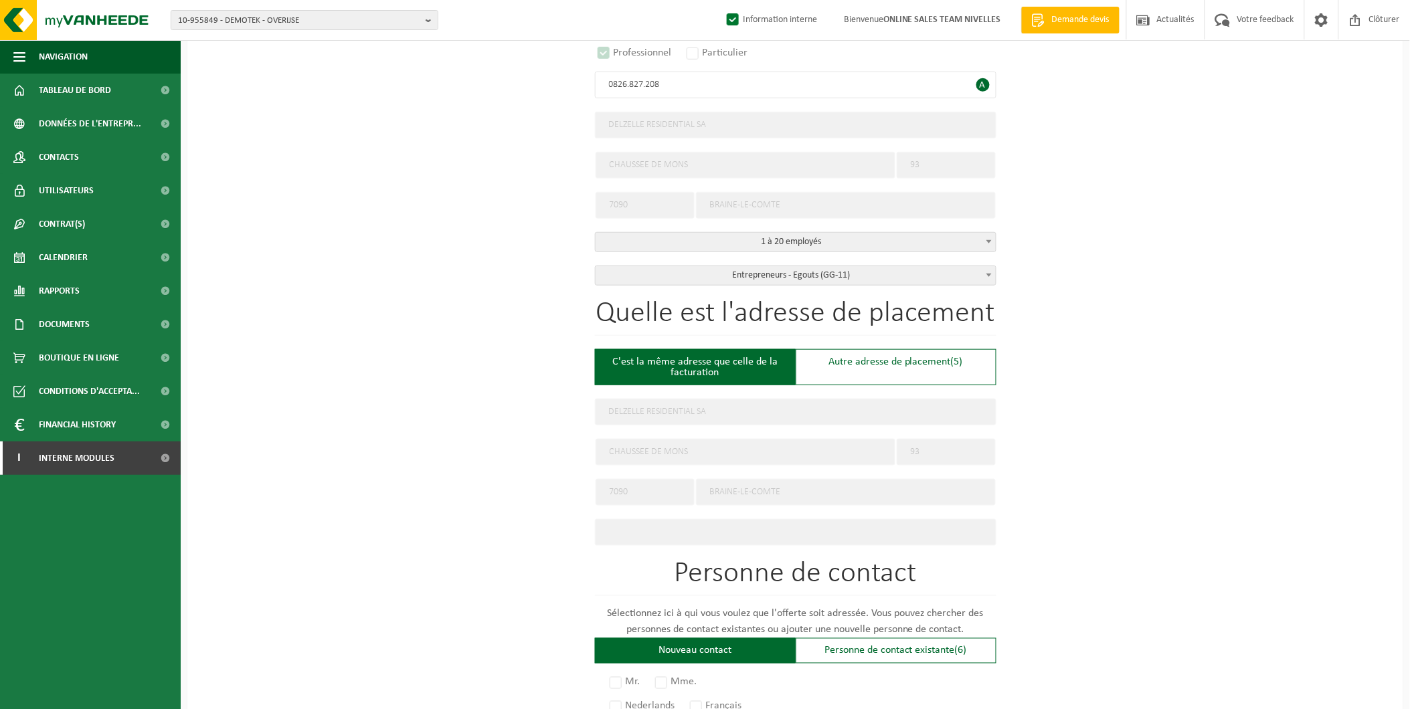
click at [884, 368] on form "Pour quelle entreprise pouvons-nous rédiger cette offre? Astuce: Si vous rempli…" at bounding box center [795, 448] width 401 height 1256
click at [886, 370] on div "Autre adresse de placement (5)" at bounding box center [896, 367] width 201 height 36
type input "Chantier -"
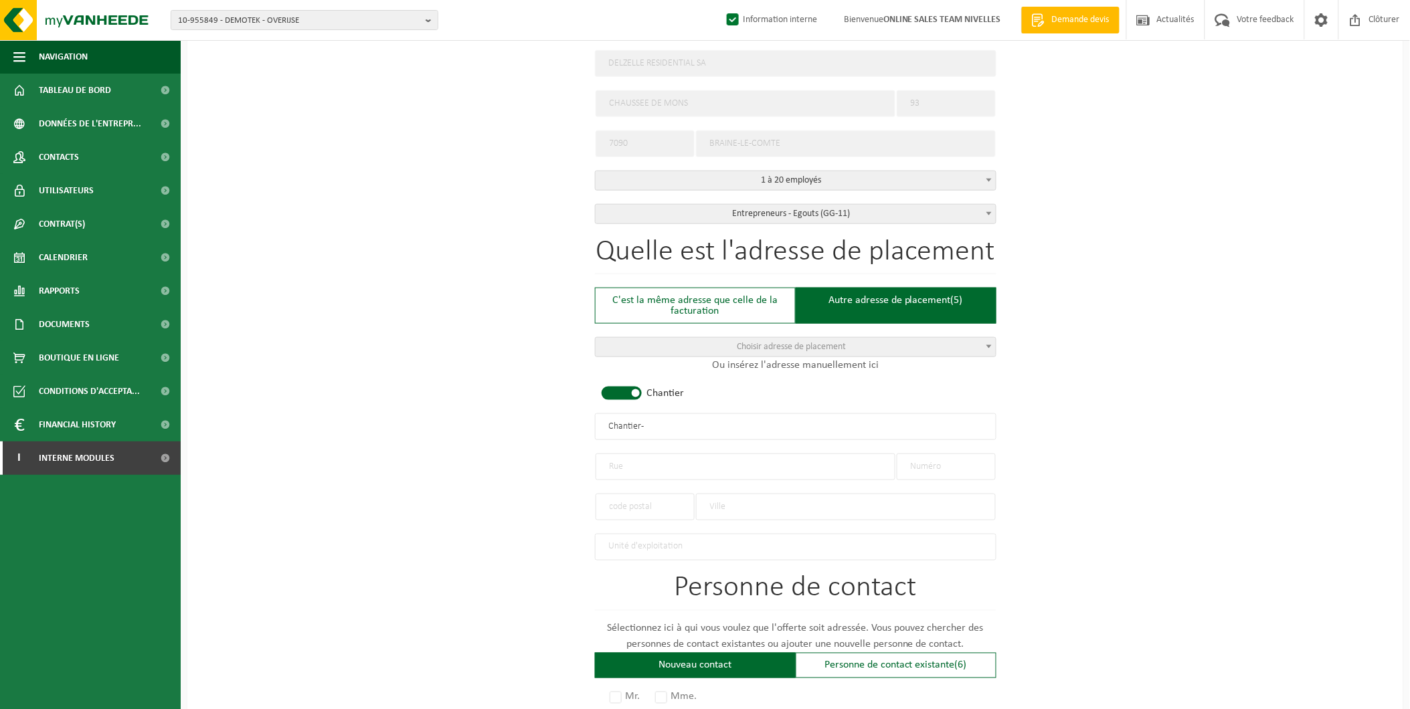
scroll to position [446, 0]
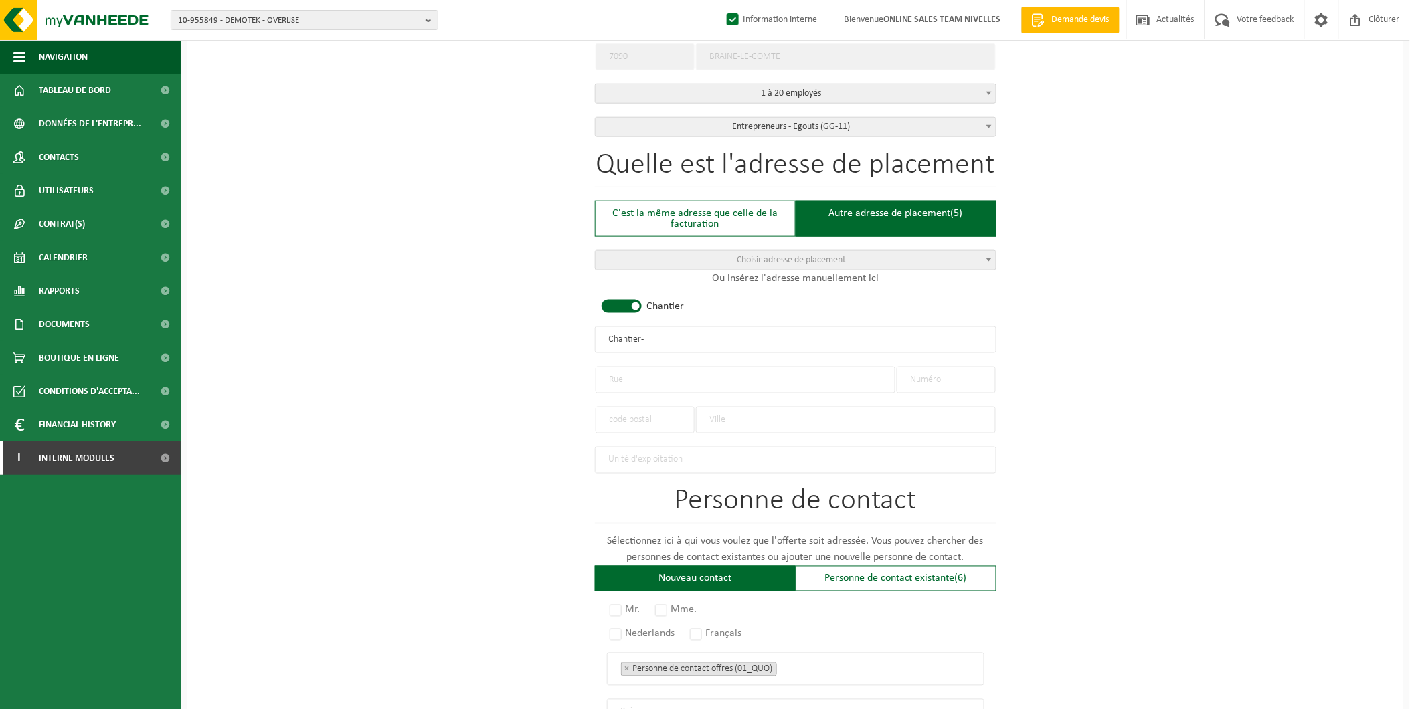
click at [632, 367] on input "text" at bounding box center [746, 380] width 300 height 27
type input "C"
click at [956, 382] on input "text" at bounding box center [946, 380] width 99 height 27
type input "266"
click at [806, 367] on input "text" at bounding box center [746, 380] width 300 height 27
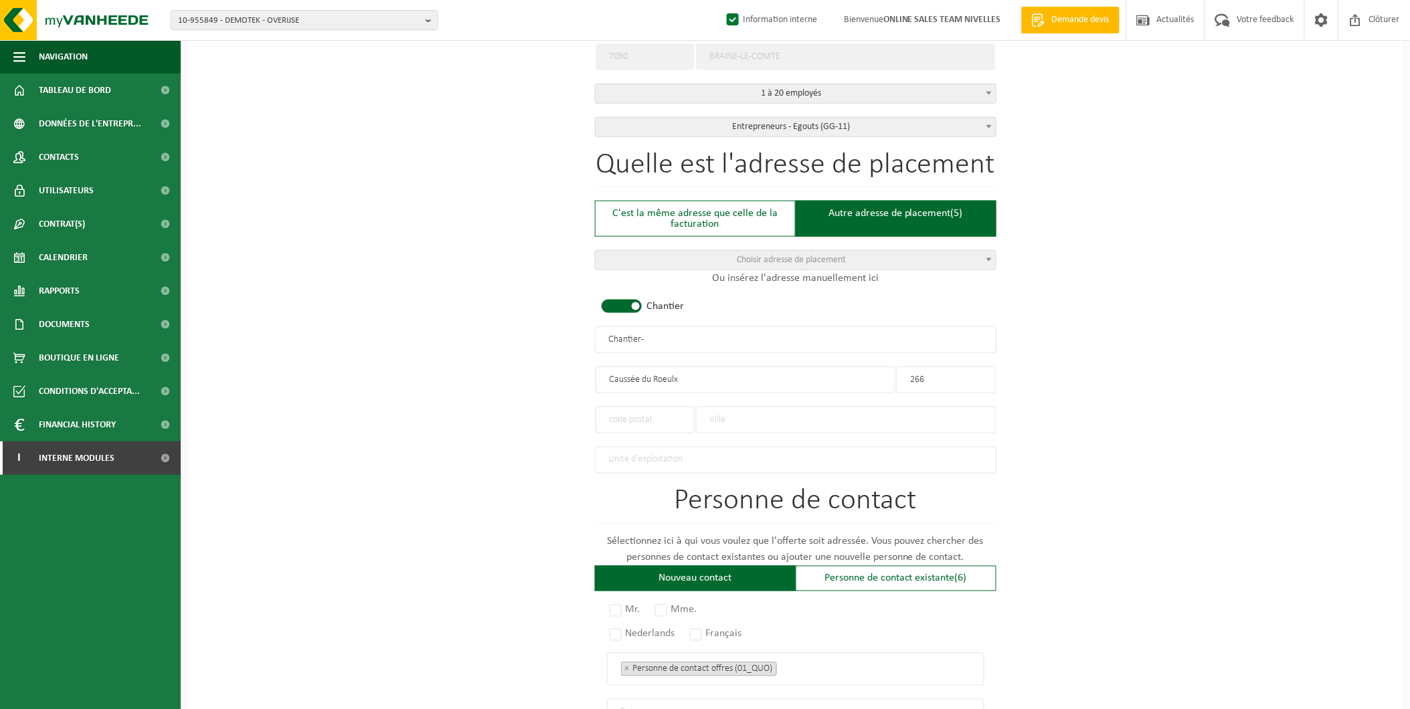
type input "Caussée du Roeulx"
click at [656, 411] on input "text" at bounding box center [645, 420] width 99 height 27
click at [753, 411] on input "text" at bounding box center [846, 420] width 300 height 27
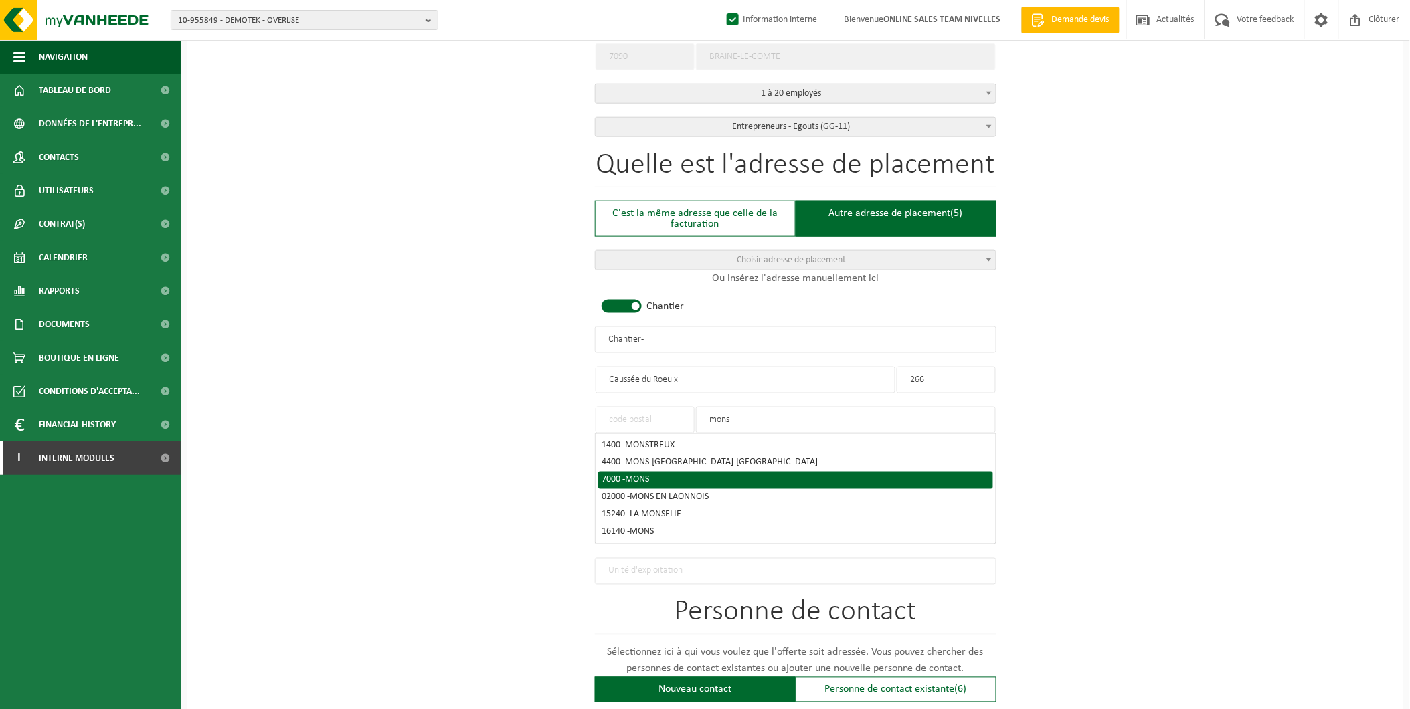
type input "mons"
click at [692, 476] on div "7000 - MONS" at bounding box center [795, 480] width 387 height 9
type input "7000"
type input "MONS"
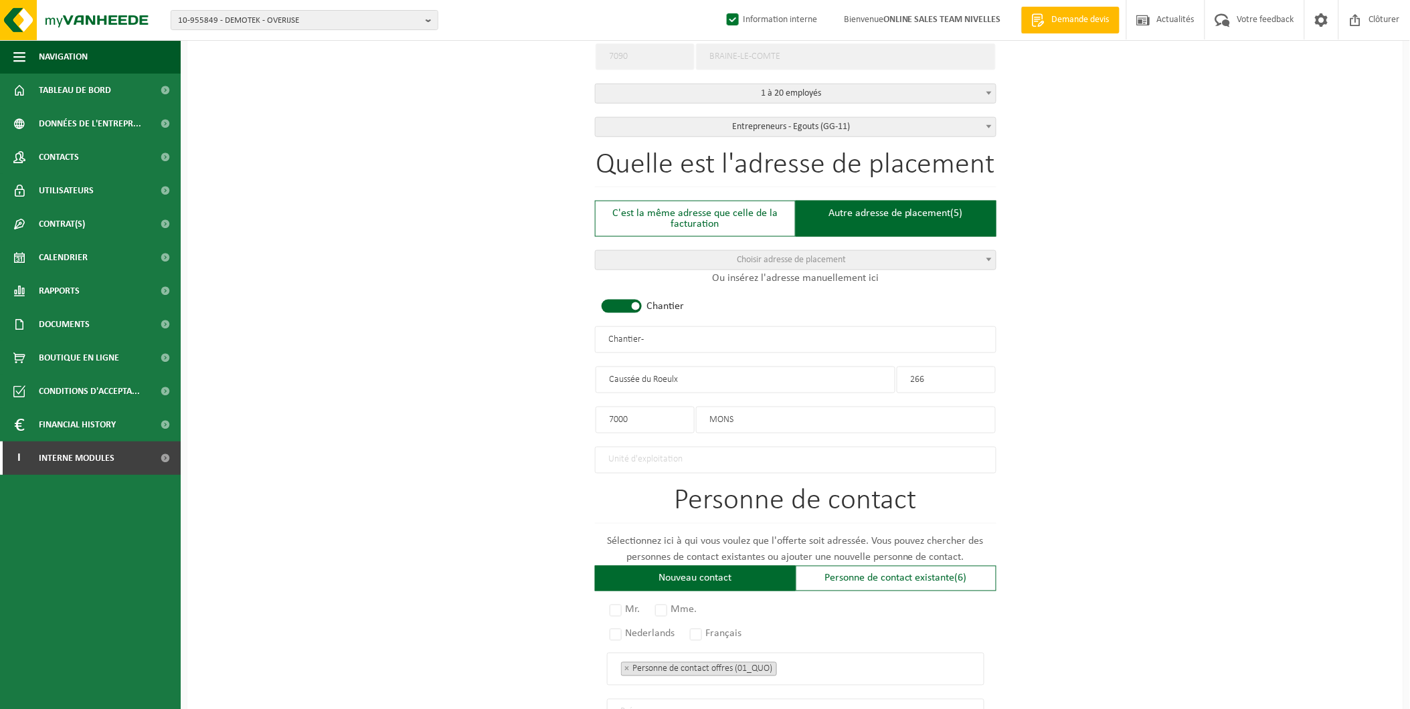
click at [612, 380] on input "Caussée du Roeulx" at bounding box center [746, 380] width 300 height 27
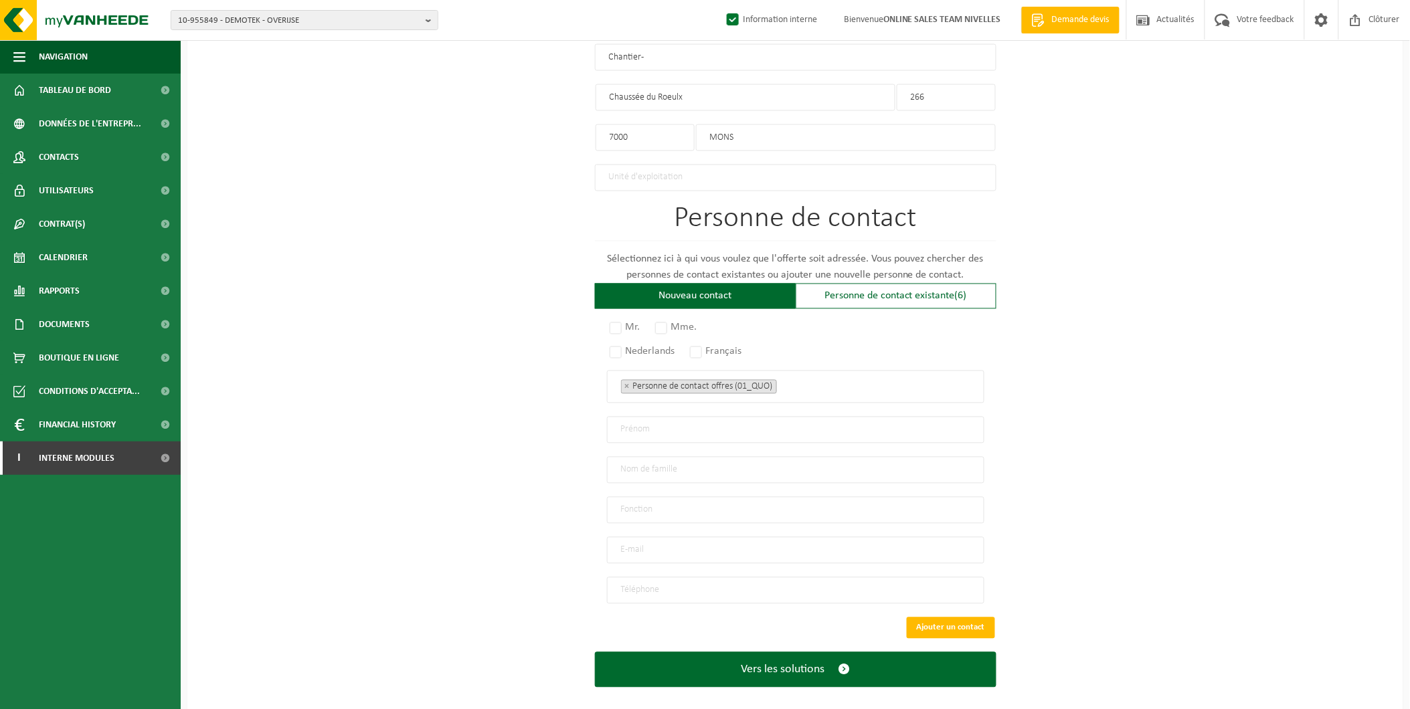
scroll to position [737, 0]
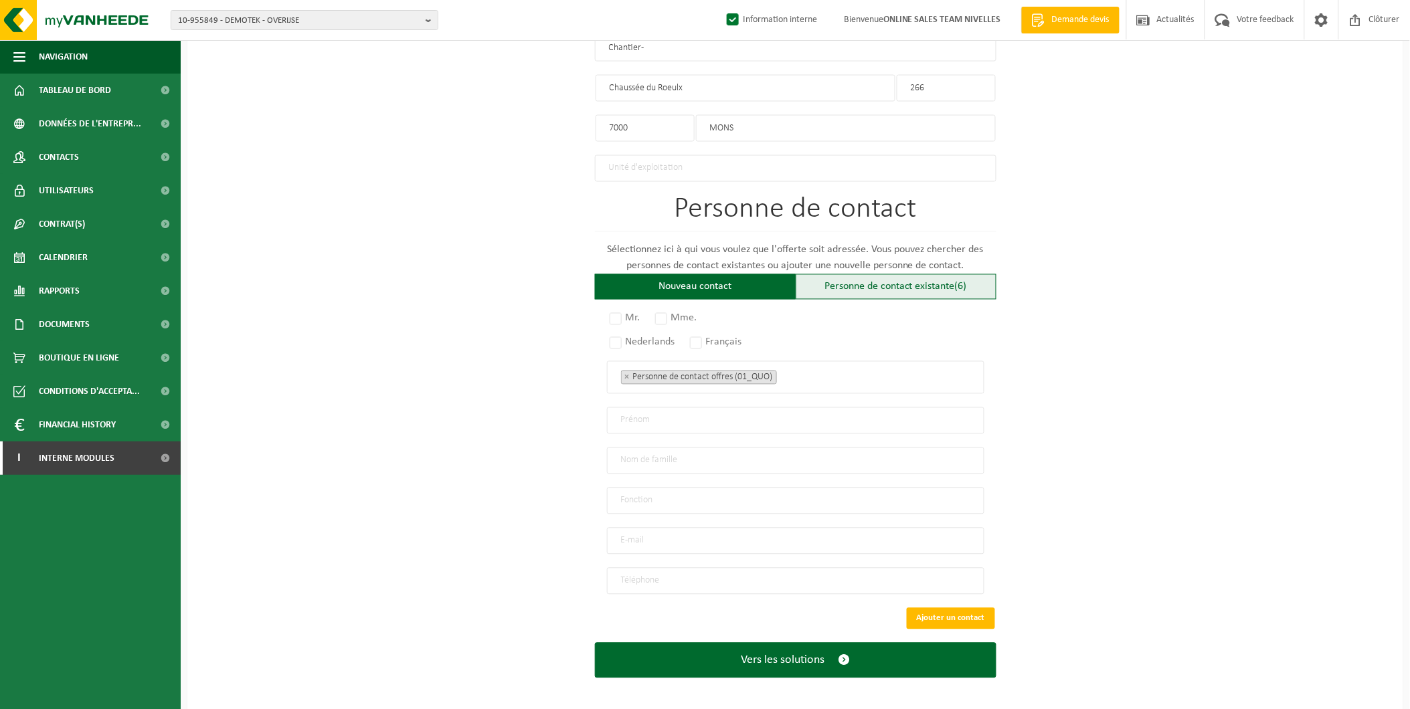
type input "Chaussée du Roeulx"
click at [932, 282] on div "Personne de contact existante (6)" at bounding box center [896, 286] width 201 height 25
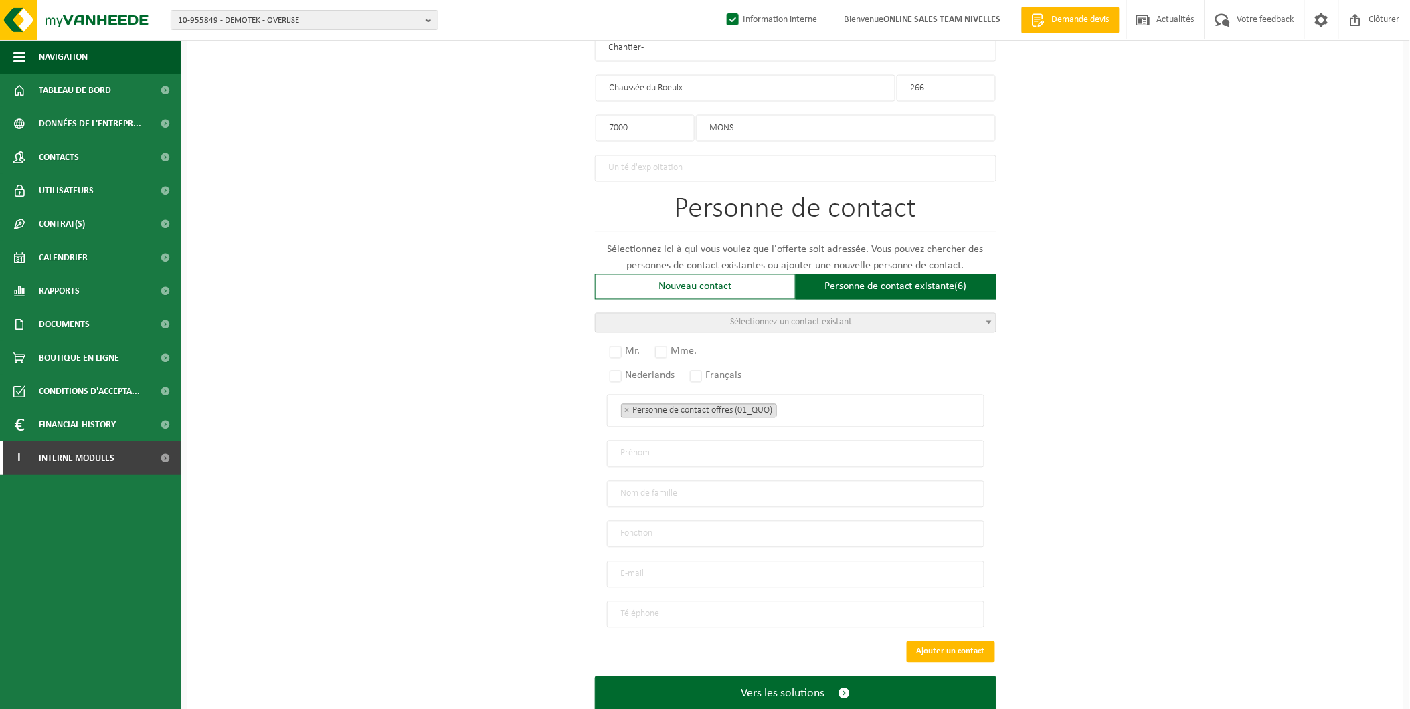
click at [748, 320] on span "Sélectionnez un contact existant" at bounding box center [792, 323] width 122 height 10
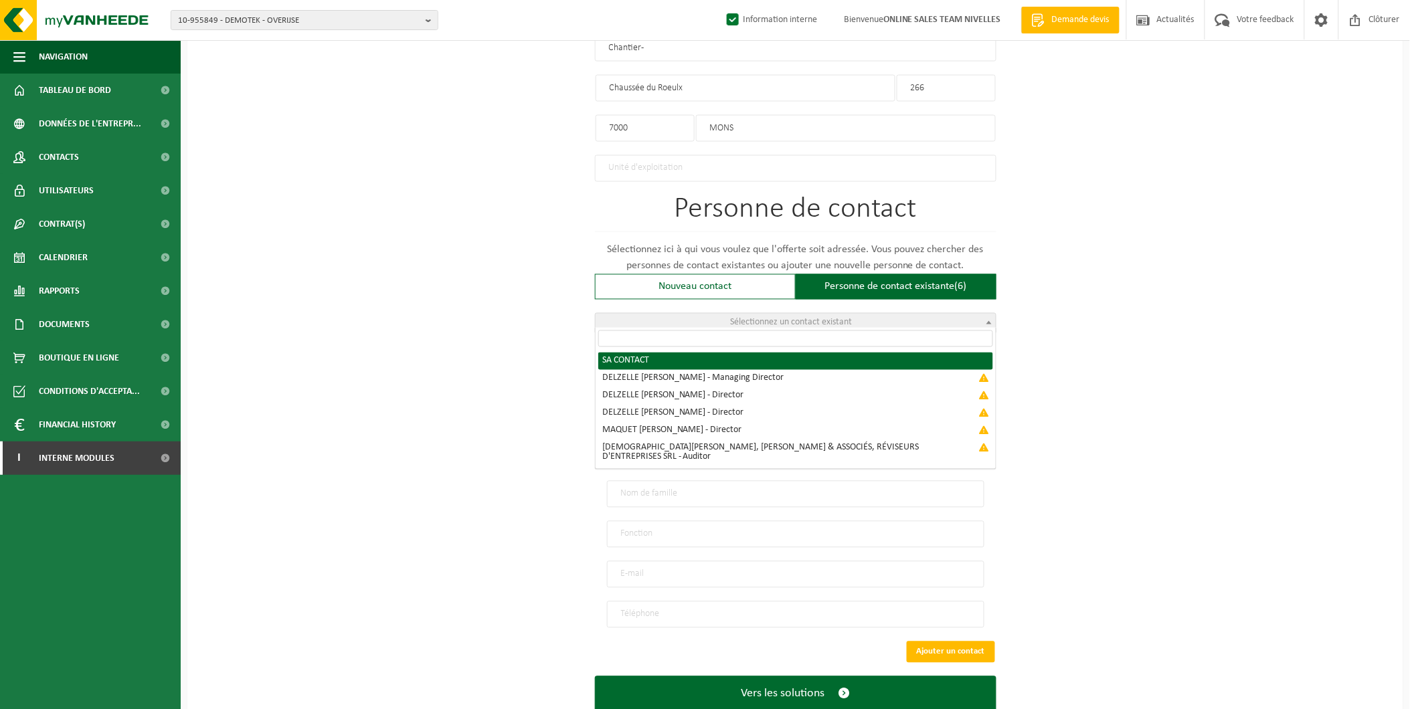
radio input "true"
select select "{"code":"10-950508","firstname":"CONTACT","surname":"SA","gender":"Unknown","po…"
type input "CONTACT"
type input "SA"
type input "info@delzelle.be"
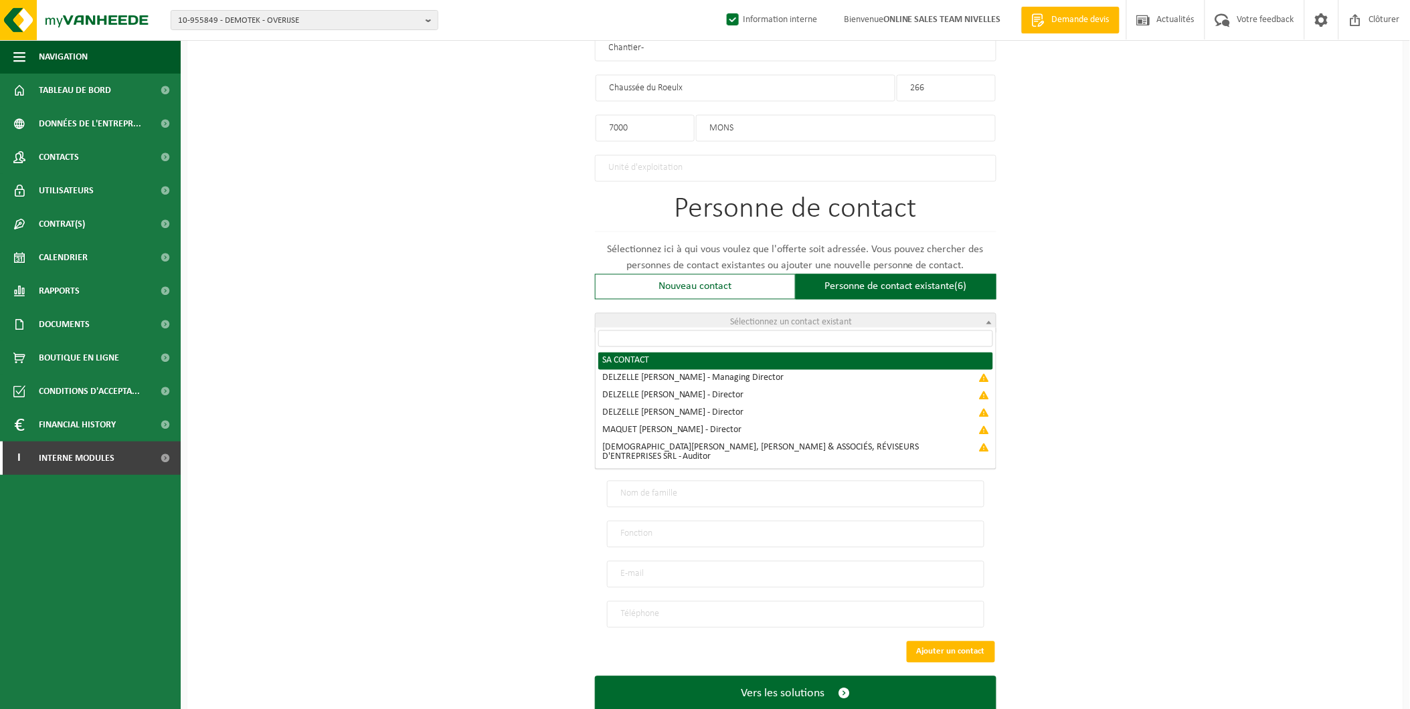
type input "0498/112.401"
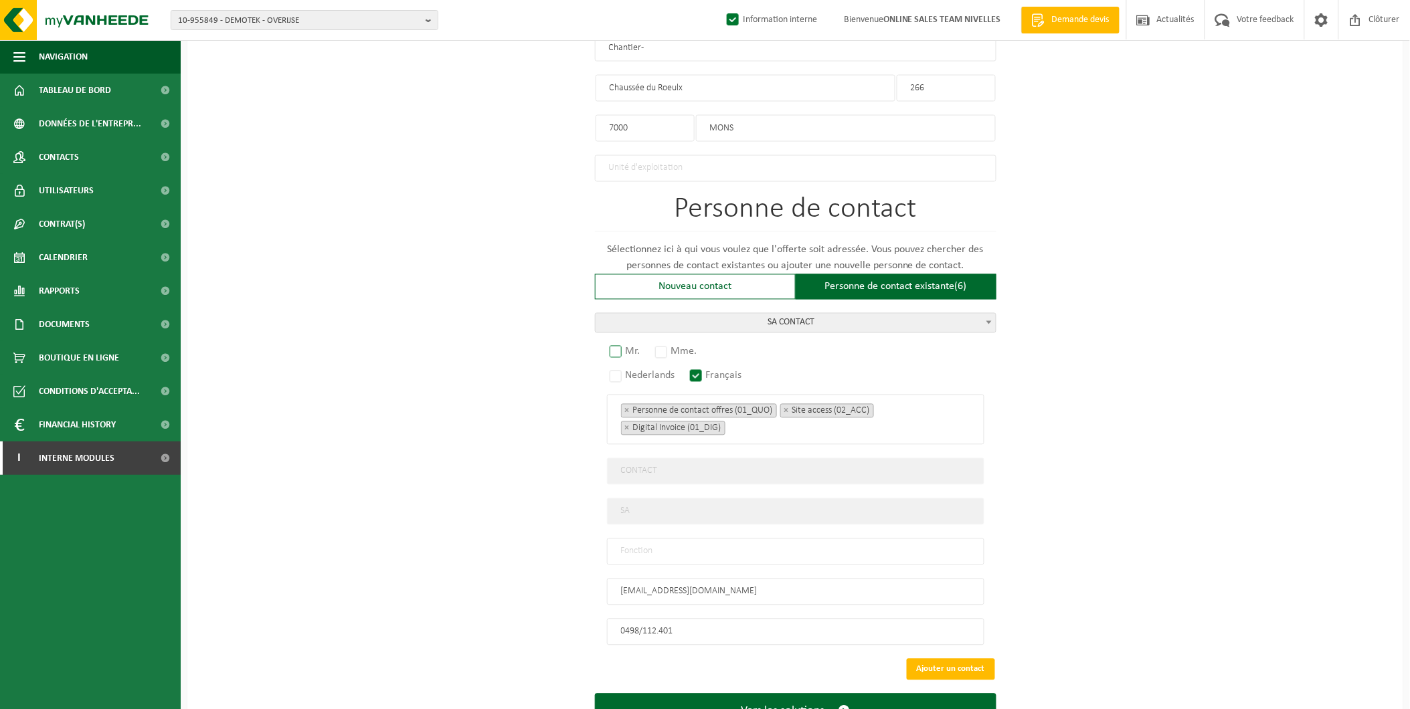
click at [623, 345] on label "Mr." at bounding box center [625, 352] width 37 height 19
radio input "true"
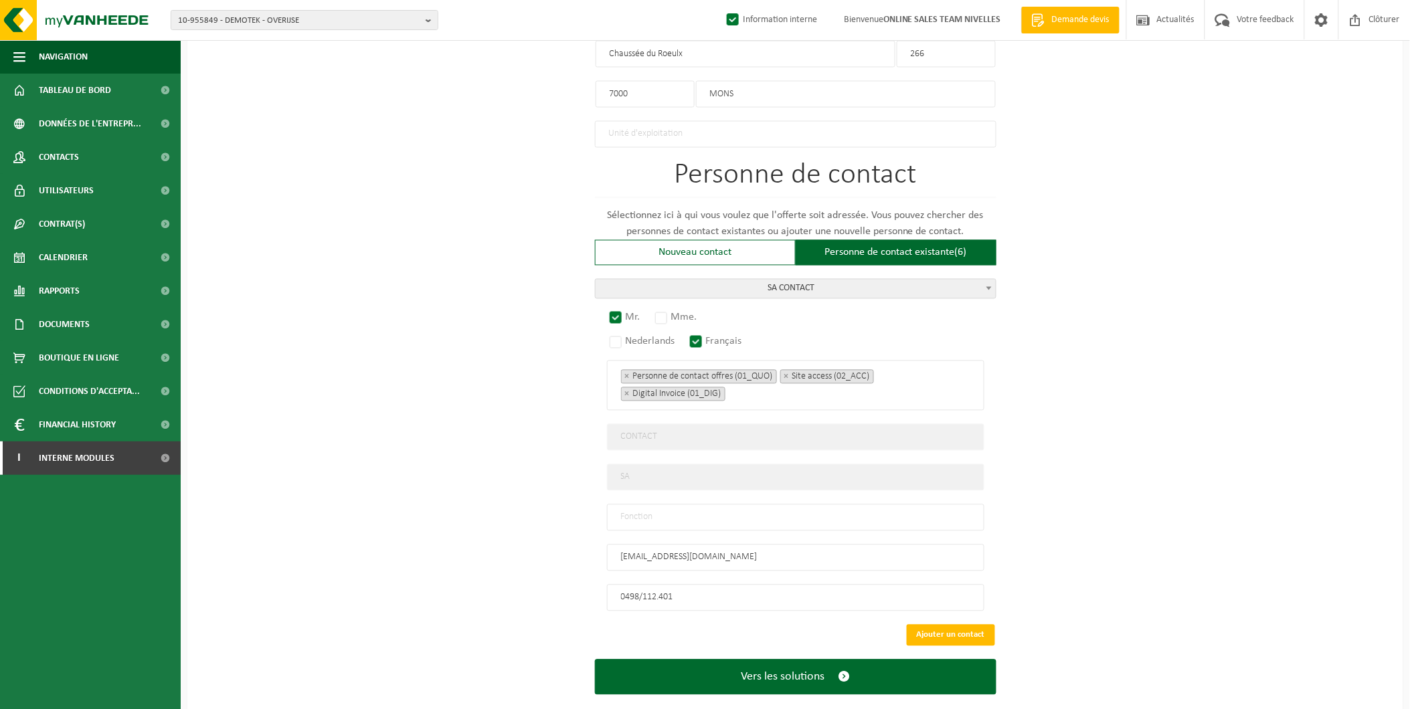
scroll to position [788, 0]
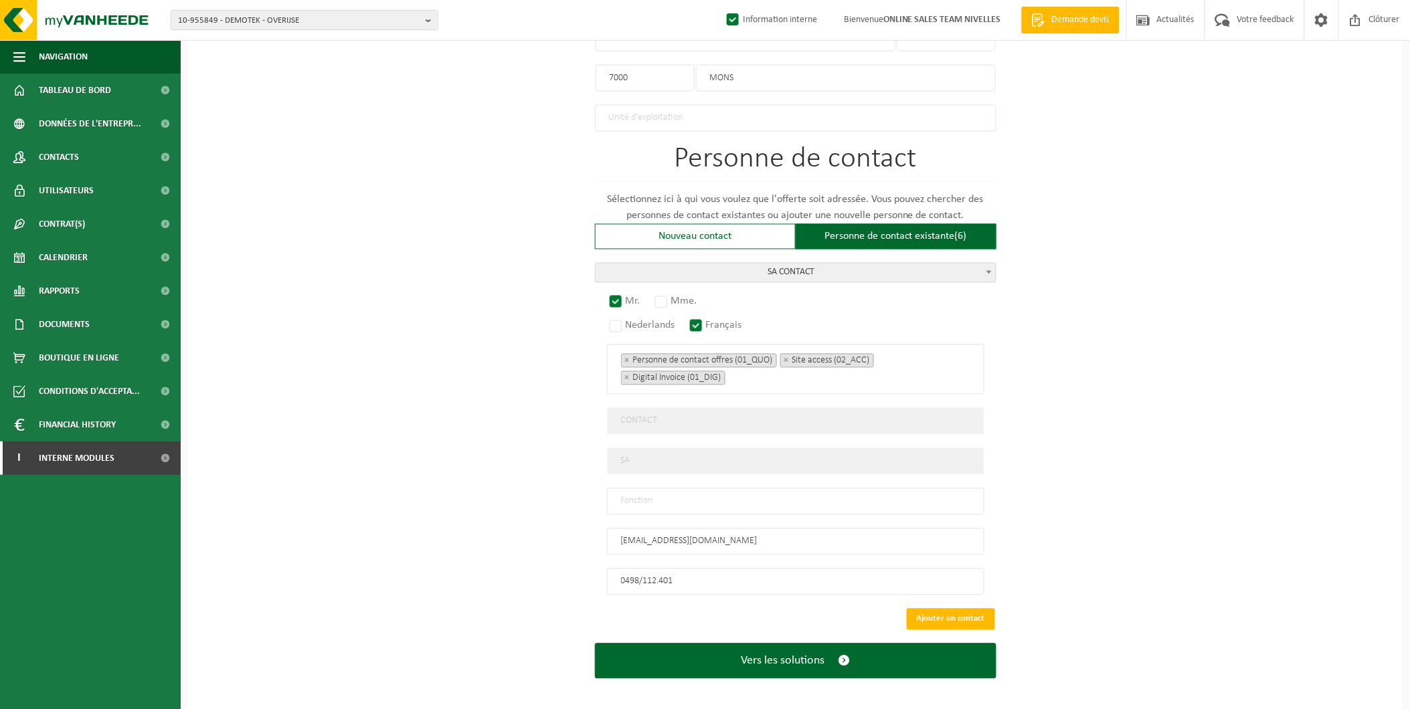
drag, startPoint x: 644, startPoint y: 485, endPoint x: 646, endPoint y: 495, distance: 10.2
click at [644, 488] on input "text" at bounding box center [795, 501] width 377 height 27
type input "Manager"
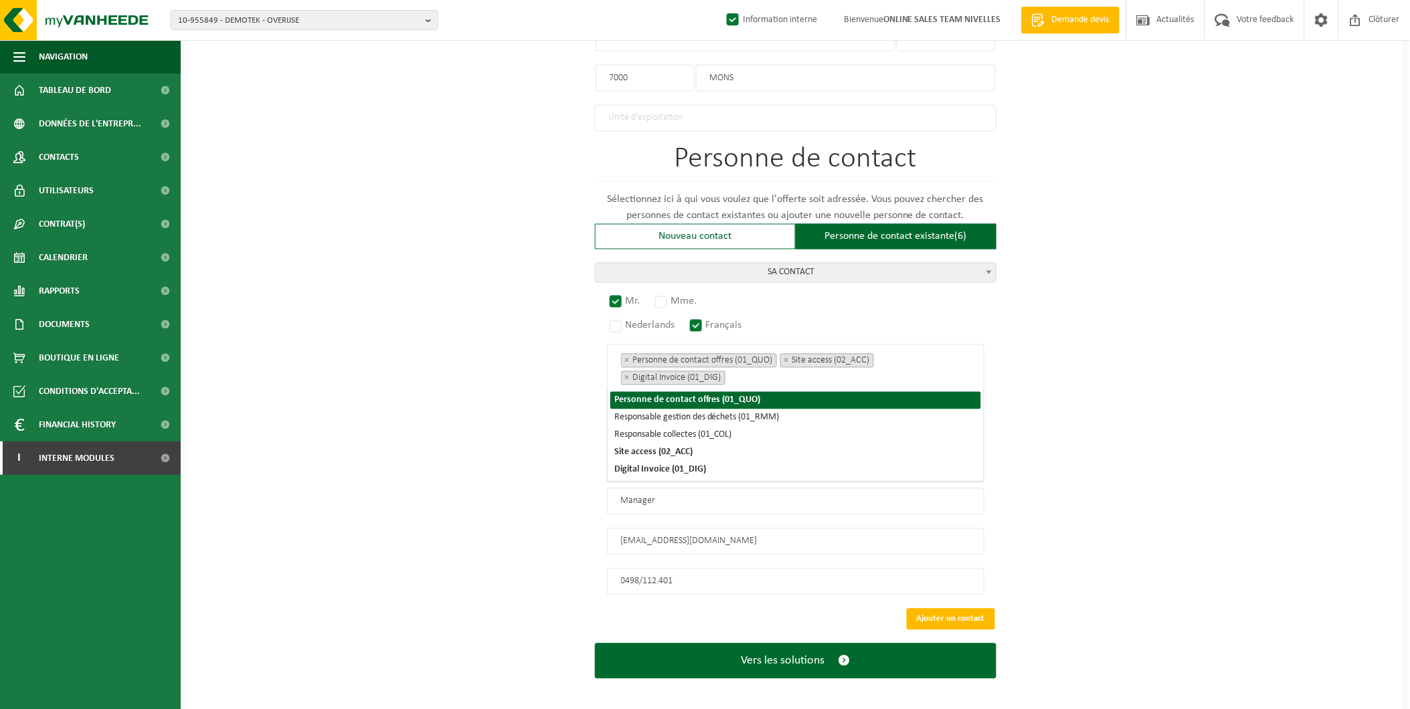
scroll to position [701, 0]
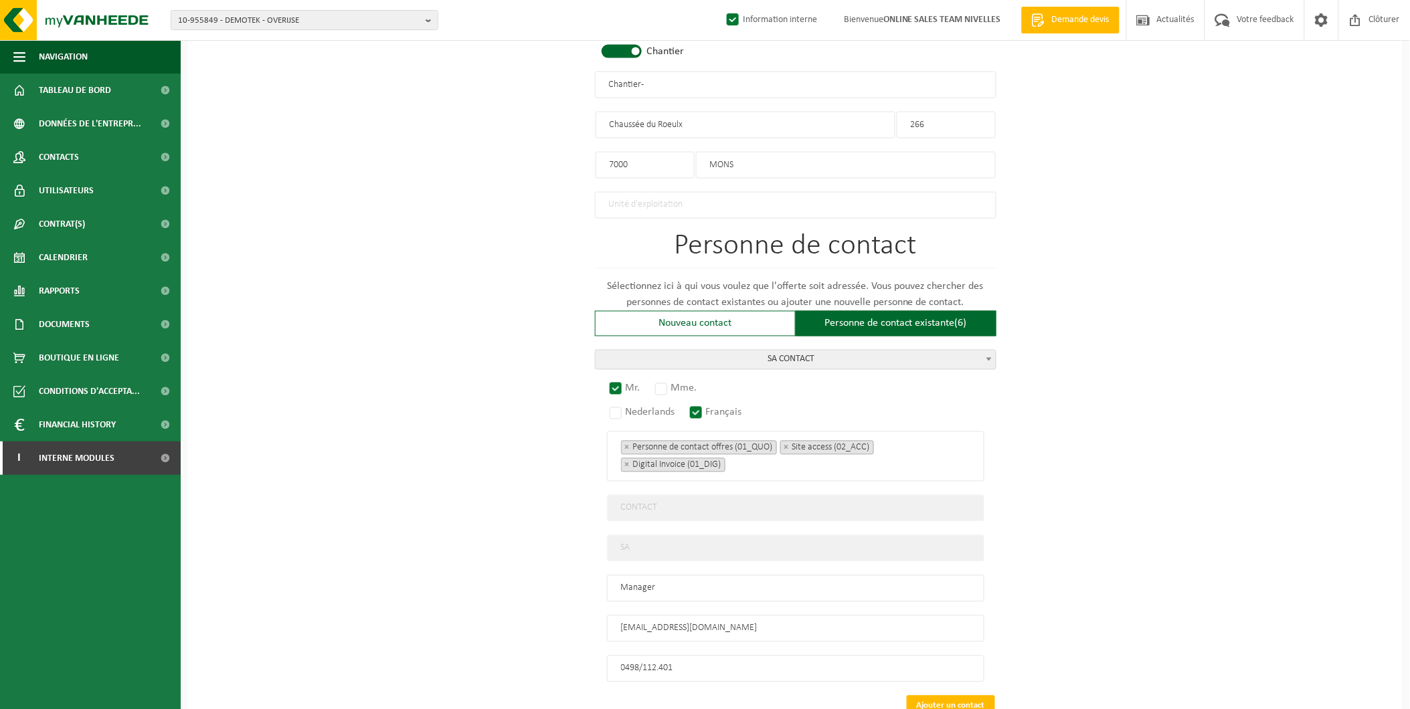
click at [1293, 477] on div "Pour quelle entreprise pouvons-nous rédiger cette offre? Astuce: Si vous rempli…" at bounding box center [795, 107] width 1216 height 1383
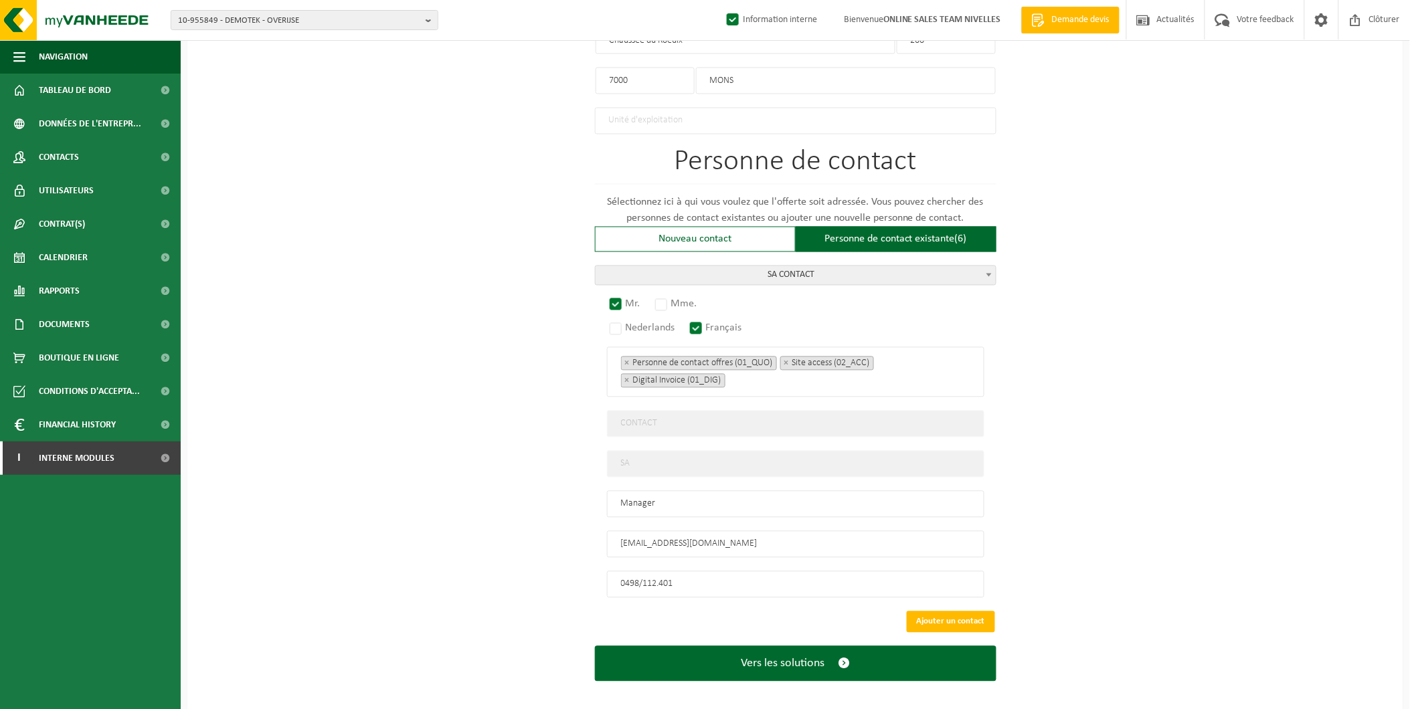
scroll to position [788, 0]
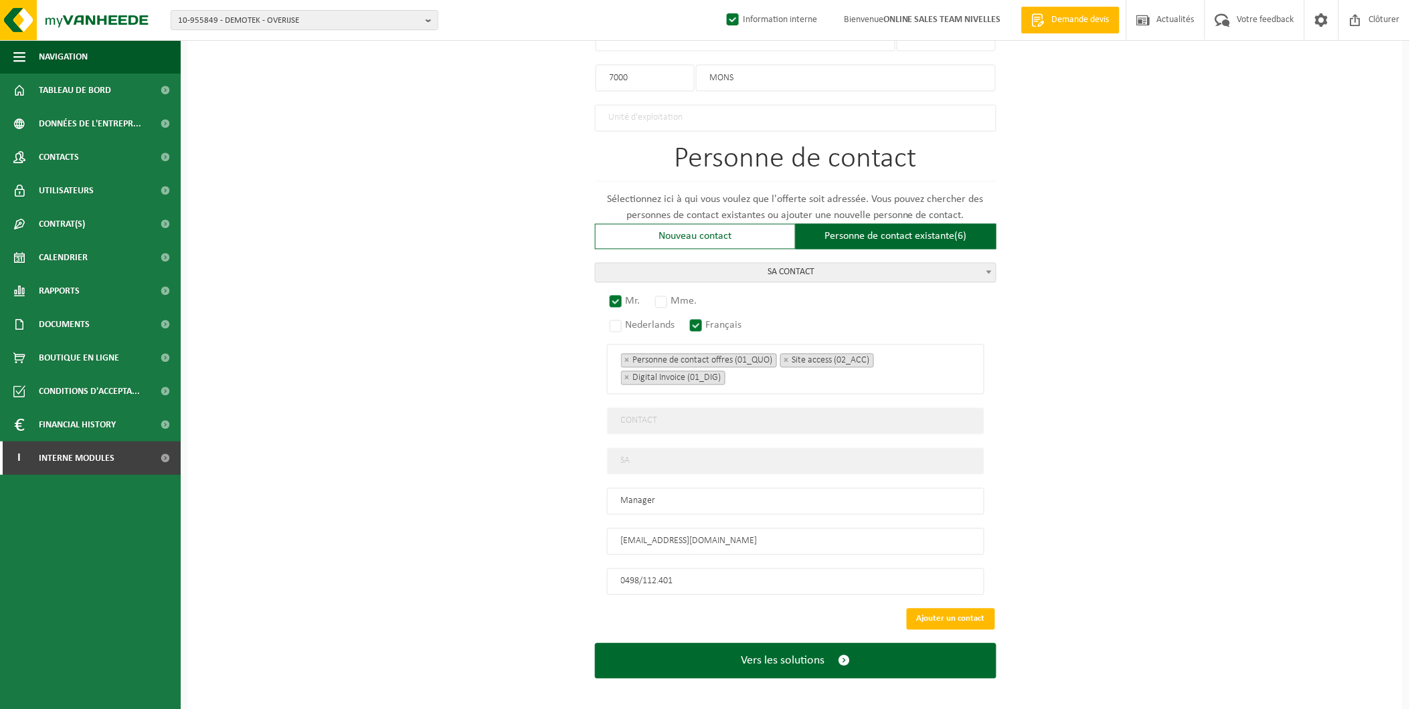
drag, startPoint x: 741, startPoint y: 563, endPoint x: 549, endPoint y: 576, distance: 192.5
click at [549, 576] on div "Pour quelle entreprise pouvons-nous rédiger cette offre? Astuce: Si vous rempli…" at bounding box center [795, 21] width 1216 height 1383
type input "+32 492 11 12 66"
click at [1220, 359] on div "Pour quelle entreprise pouvons-nous rédiger cette offre? Astuce: Si vous rempli…" at bounding box center [795, 21] width 1216 height 1383
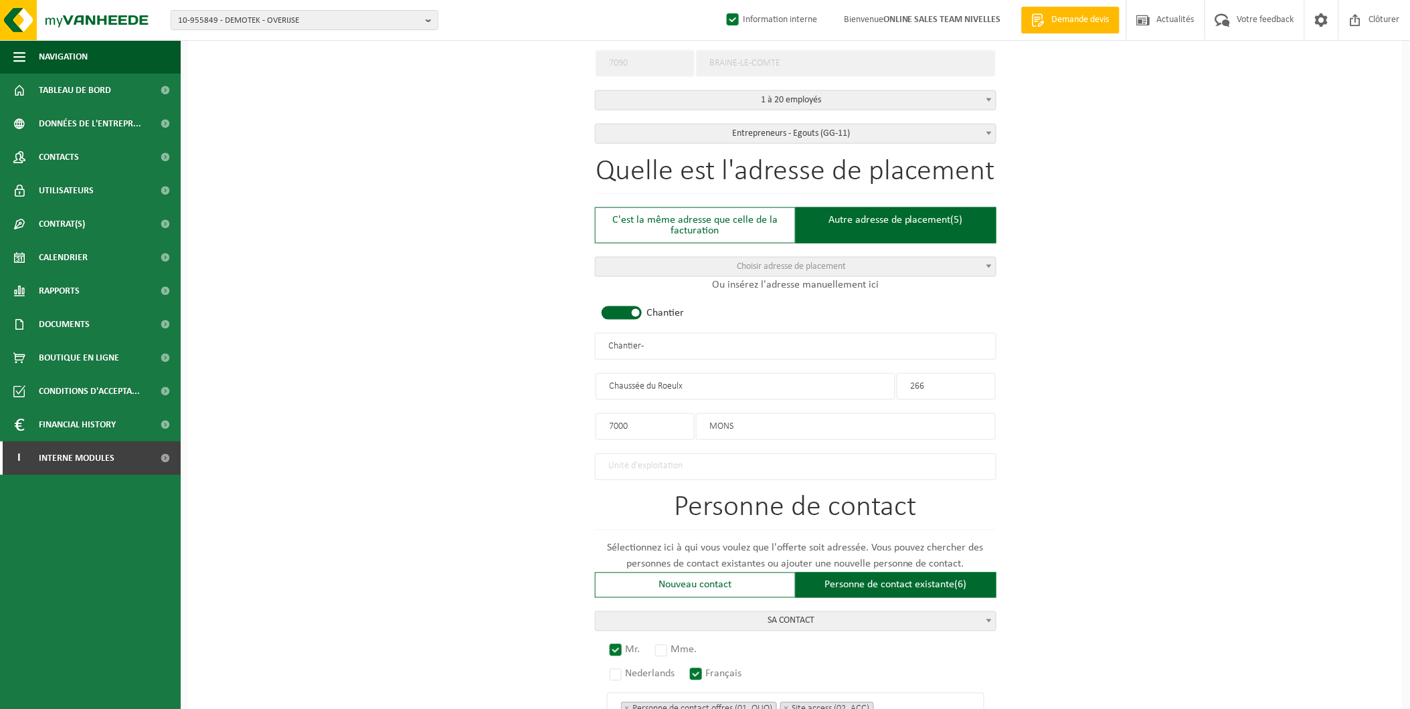
scroll to position [416, 0]
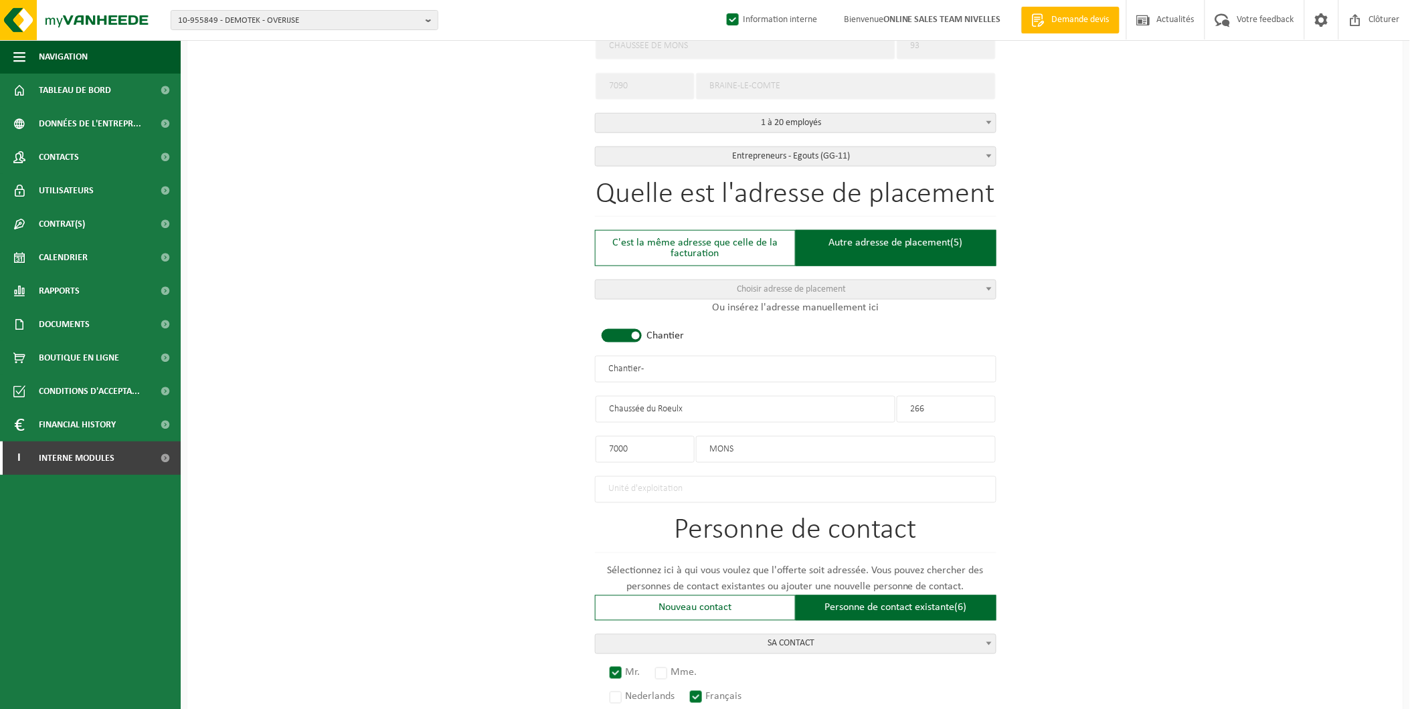
drag, startPoint x: 695, startPoint y: 370, endPoint x: 442, endPoint y: 369, distance: 252.9
click at [442, 369] on div "Pour quelle entreprise pouvons-nous rédiger cette offre? Astuce: Si vous rempli…" at bounding box center [795, 392] width 1216 height 1383
click at [654, 367] on input "DELZELLE REIDENTIAL" at bounding box center [795, 369] width 401 height 27
click at [763, 369] on input "DELZELLE RESIDENTIAL" at bounding box center [795, 369] width 401 height 27
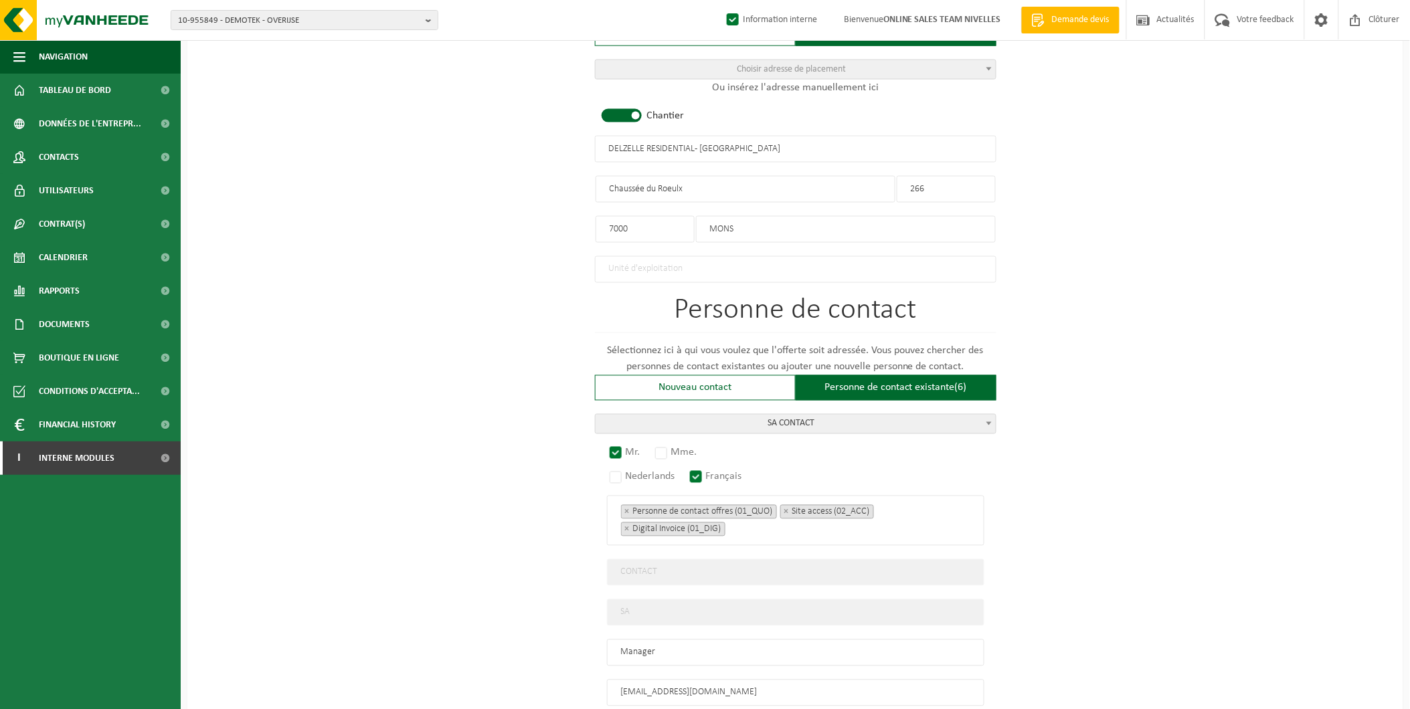
scroll to position [565, 0]
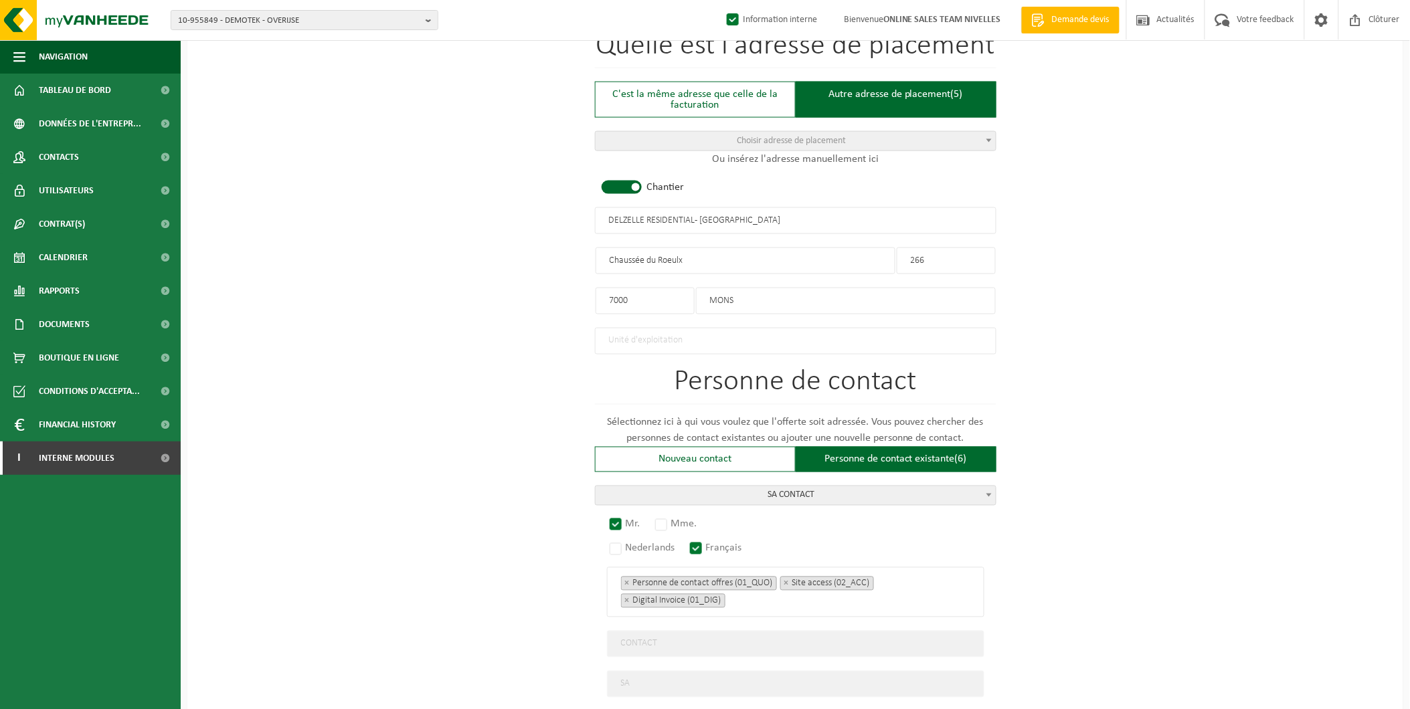
type input "DELZELLE RESIDENTIAL - MONS"
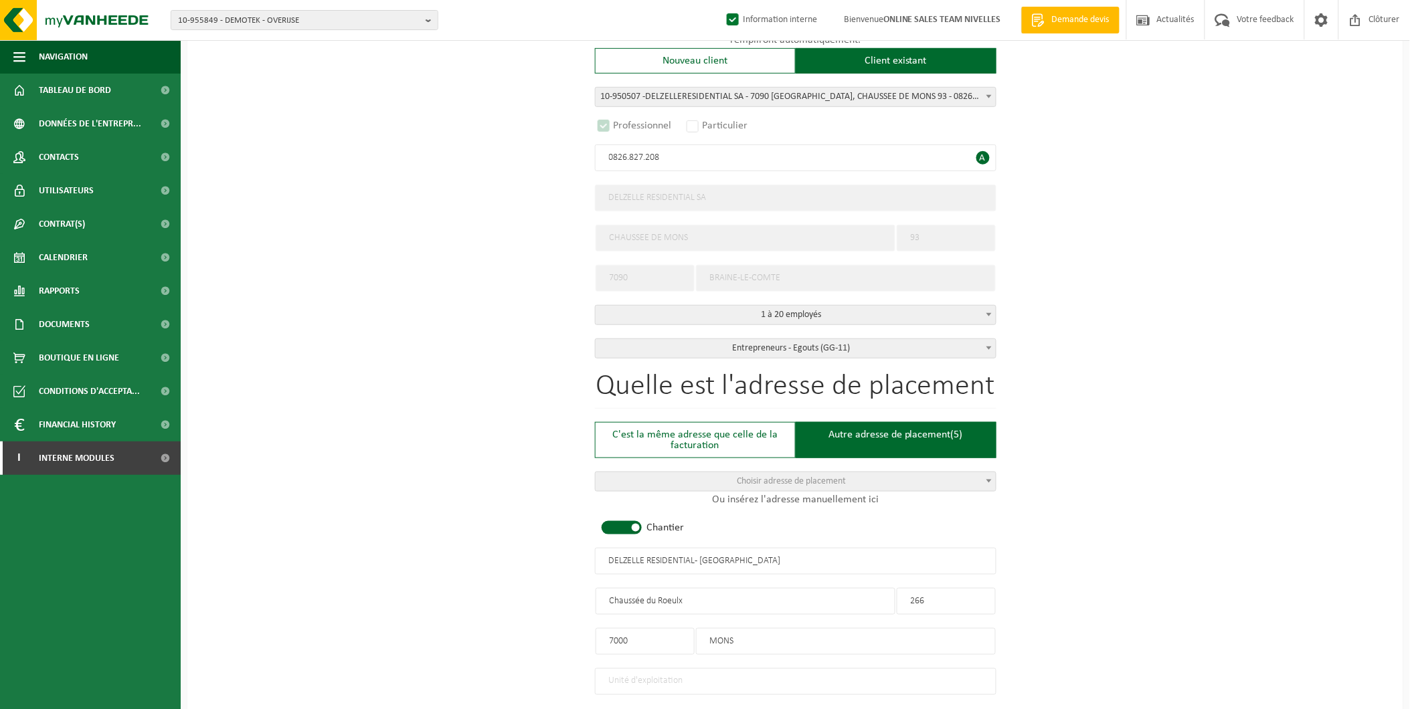
scroll to position [788, 0]
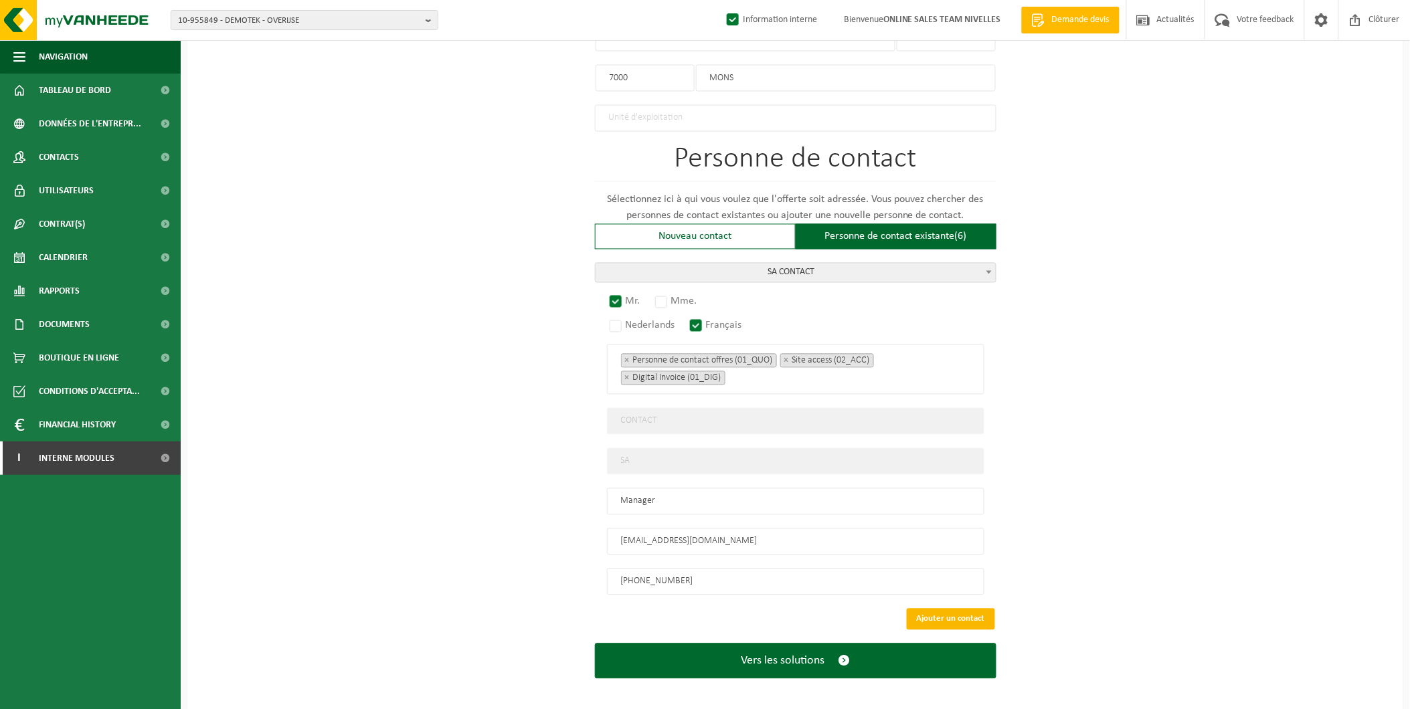
click at [952, 611] on button "Ajouter un contact" at bounding box center [951, 619] width 88 height 21
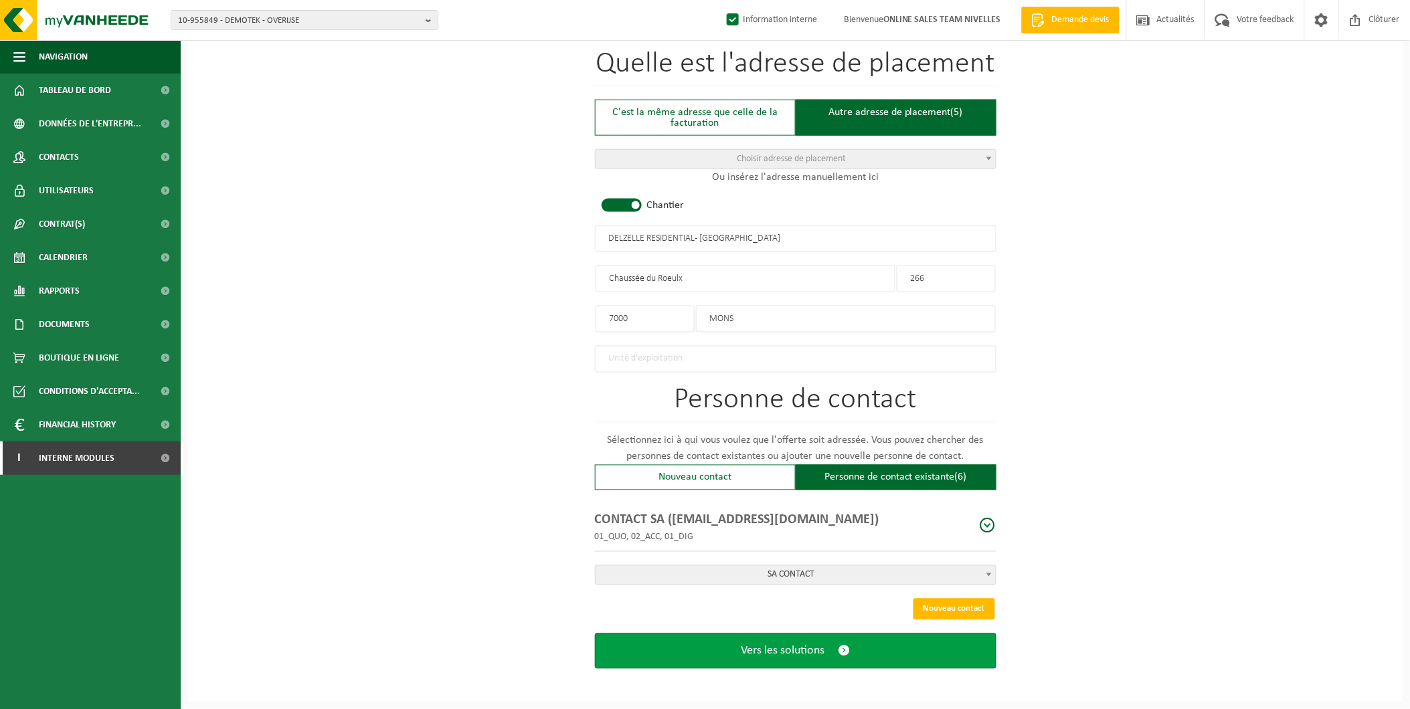
scroll to position [541, 0]
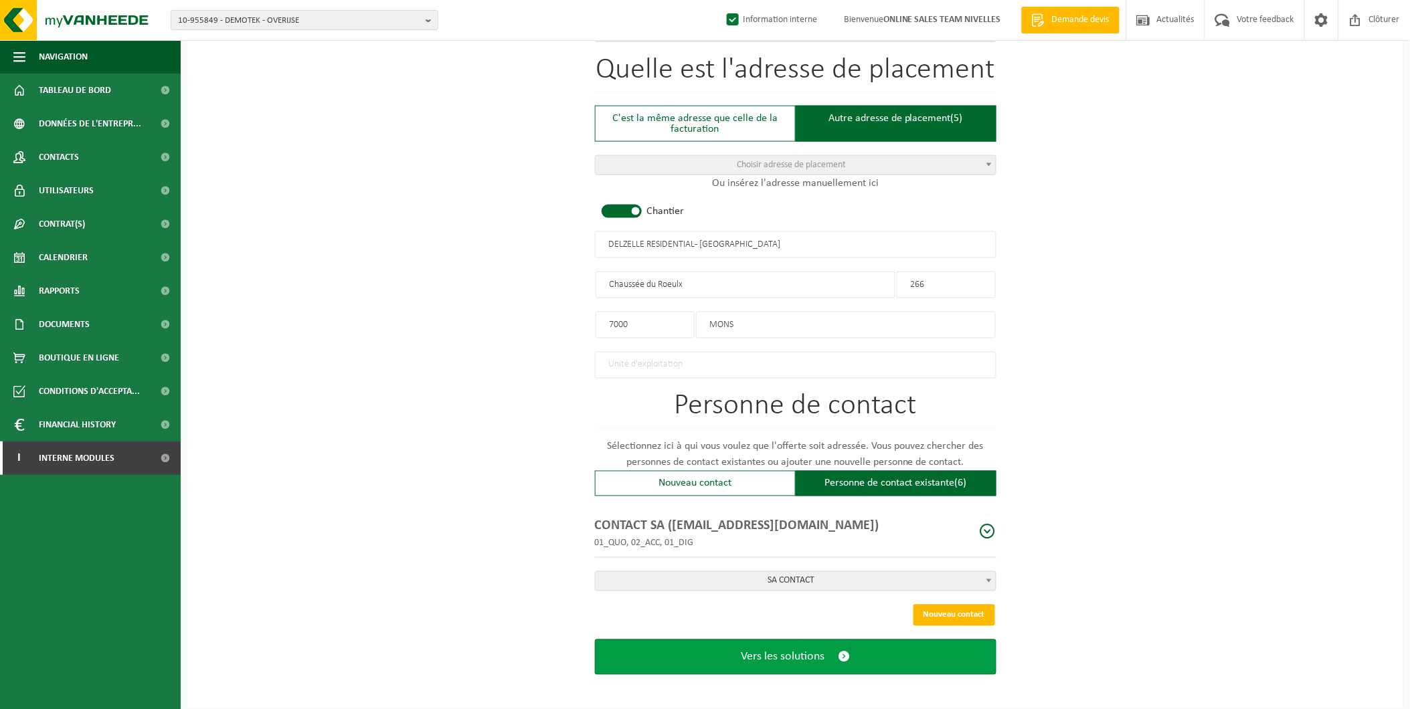
click at [864, 641] on button "Vers les solutions" at bounding box center [795, 657] width 401 height 35
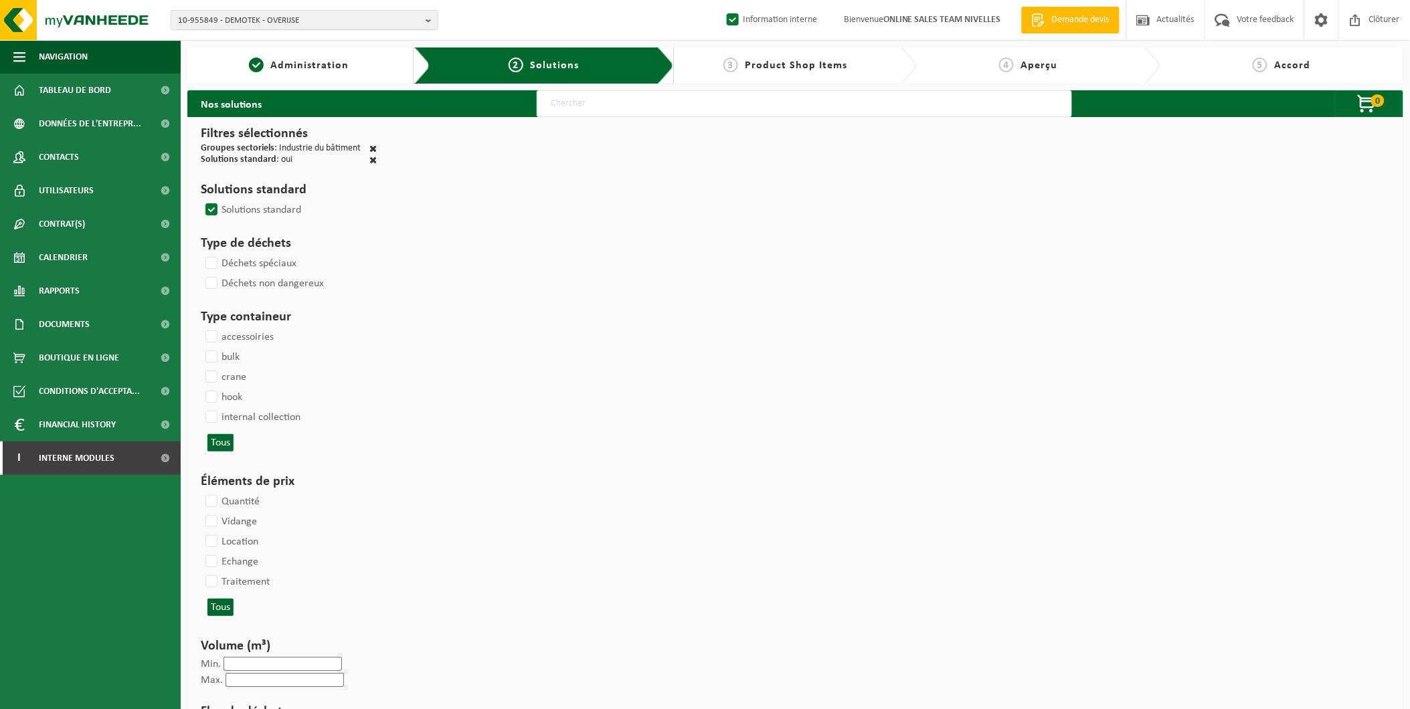
click at [579, 104] on input "text" at bounding box center [804, 103] width 535 height 27
type input "000291"
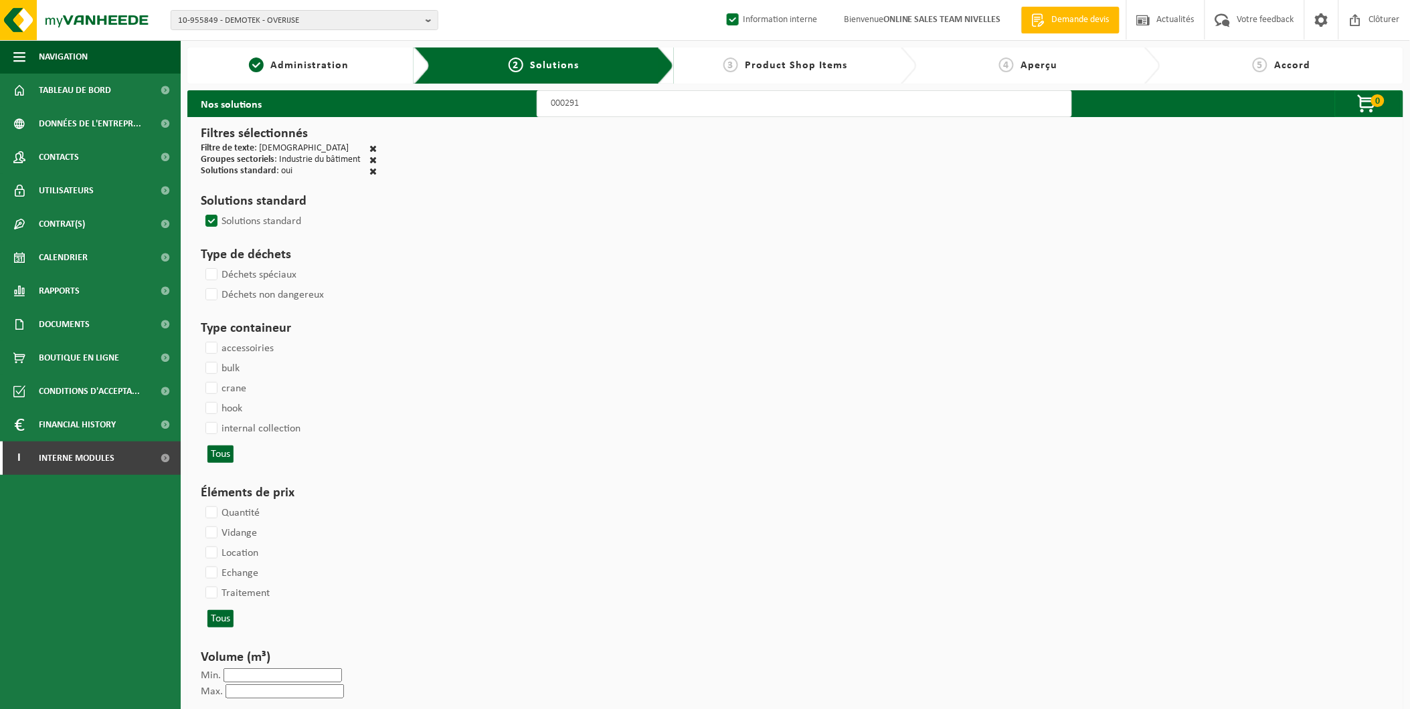
select select
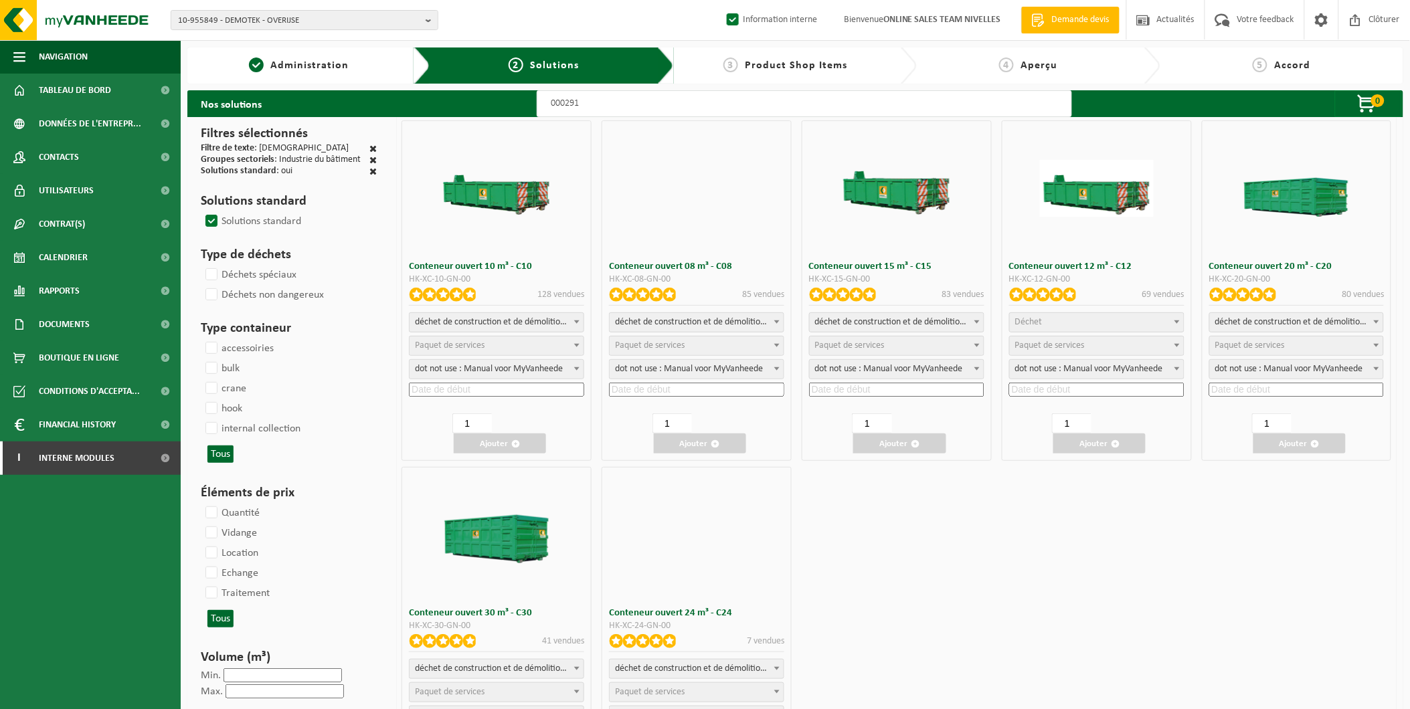
select select
select select "197"
select select
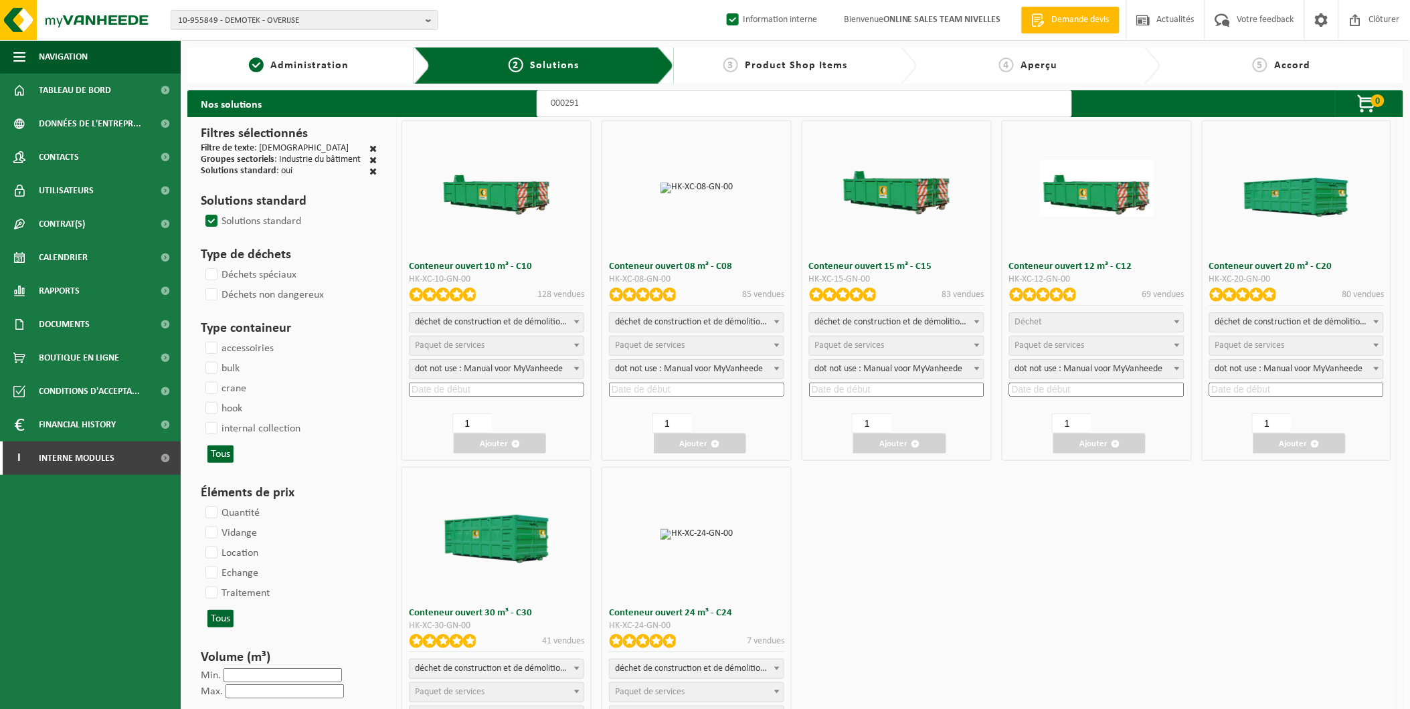
select select
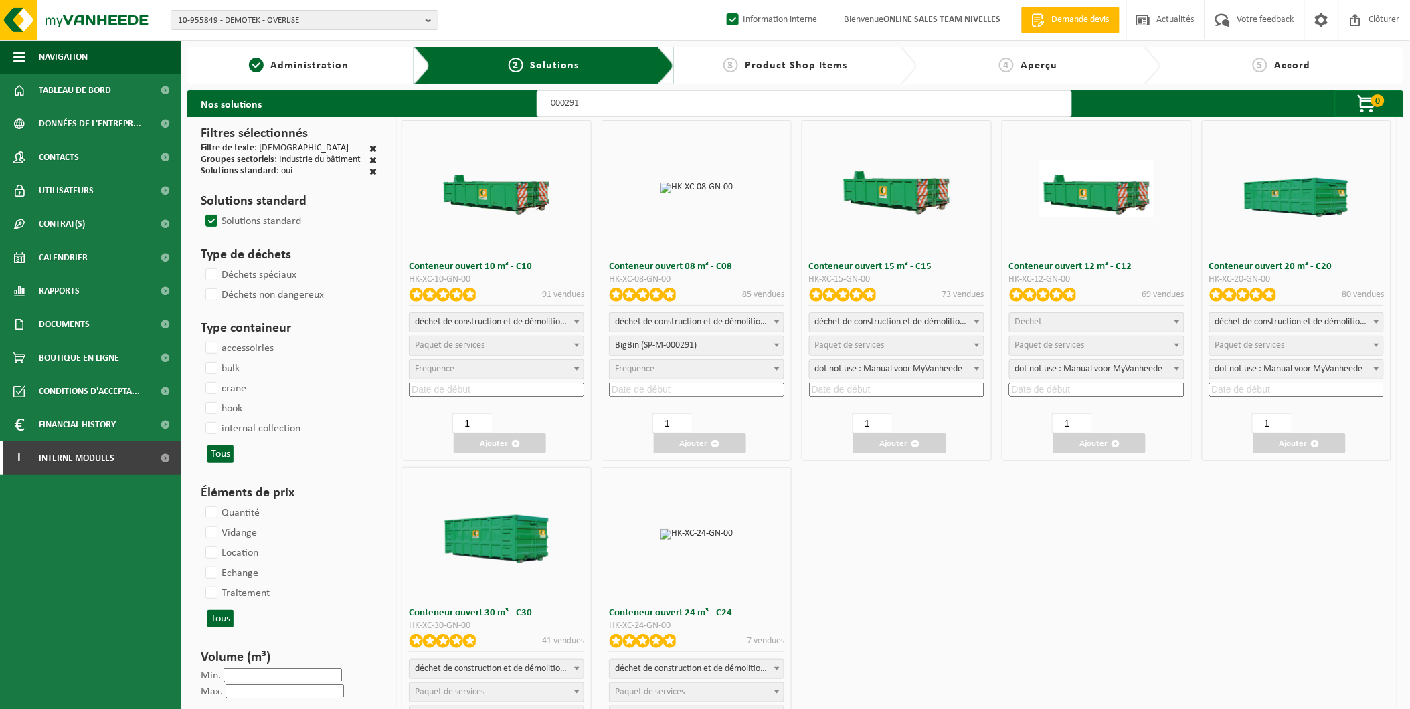
select select
select select "197"
select select
select select "197"
select select
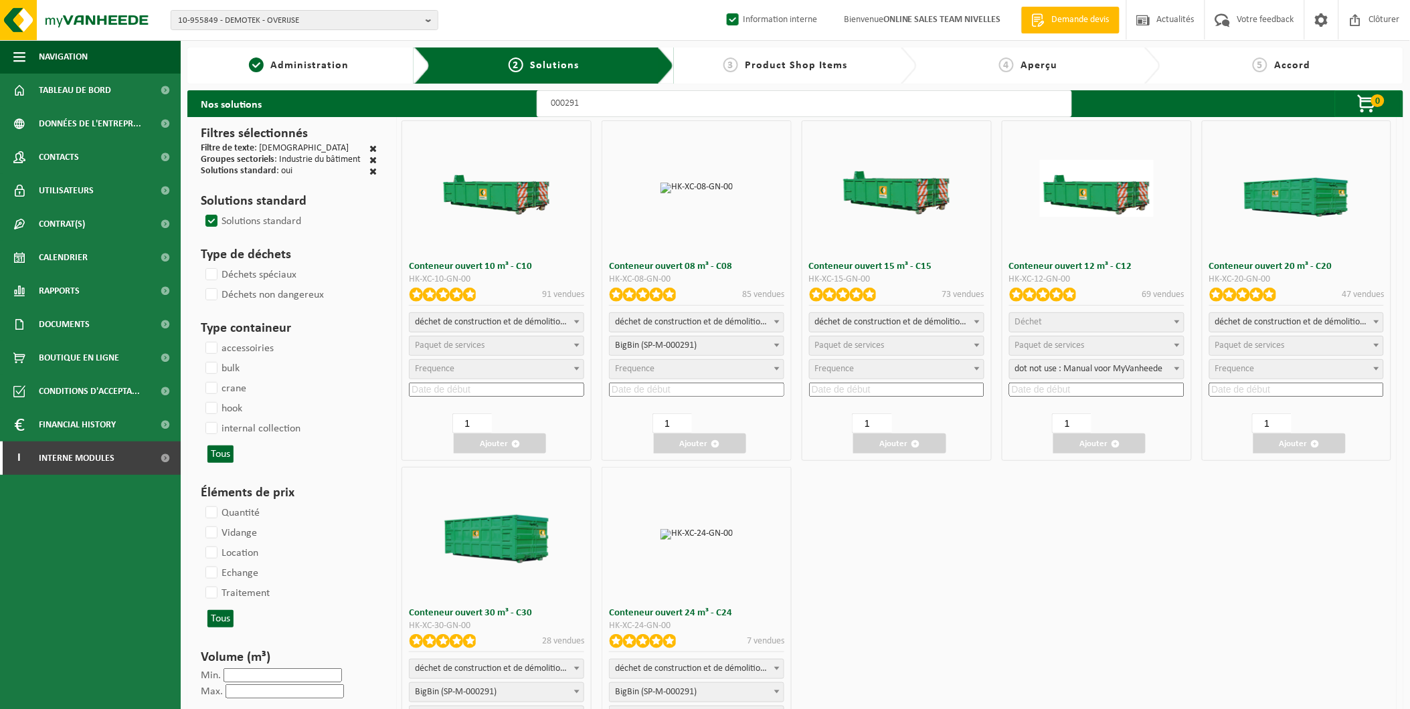
select select "25"
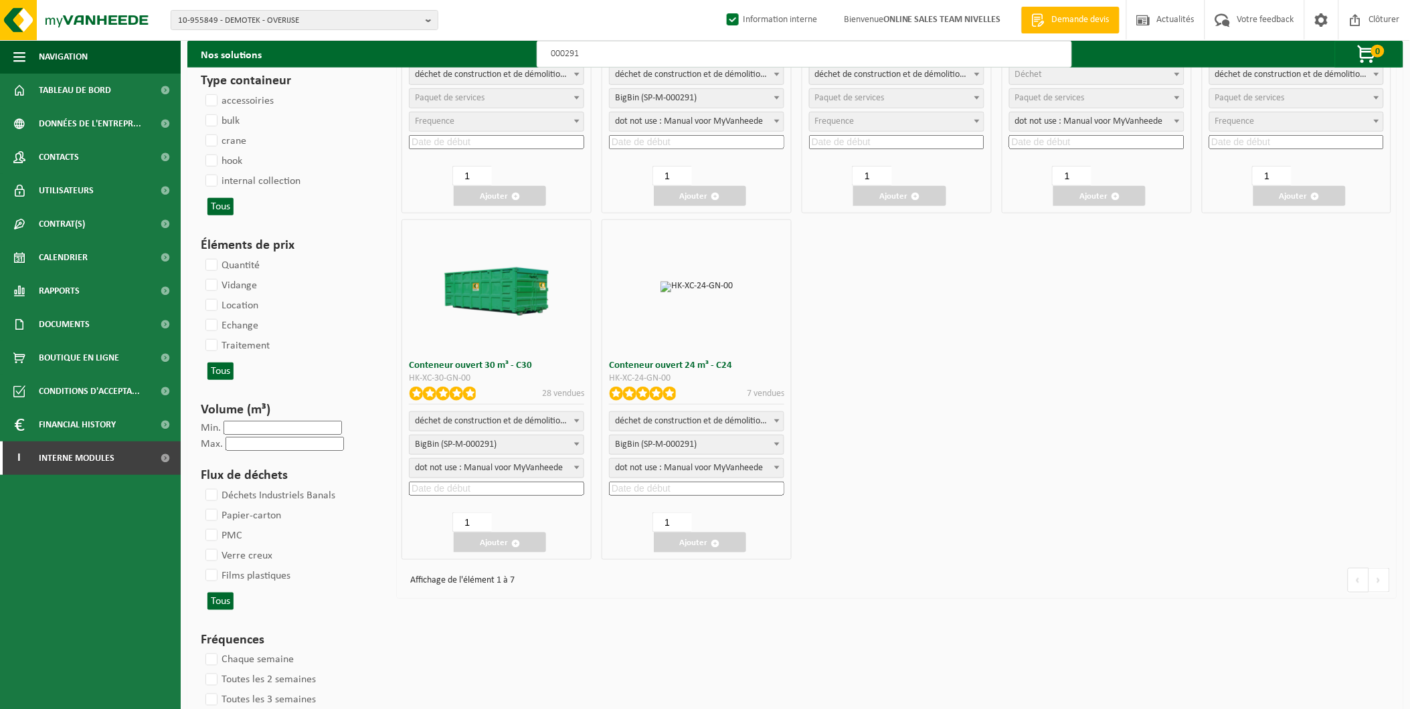
scroll to position [297, 0]
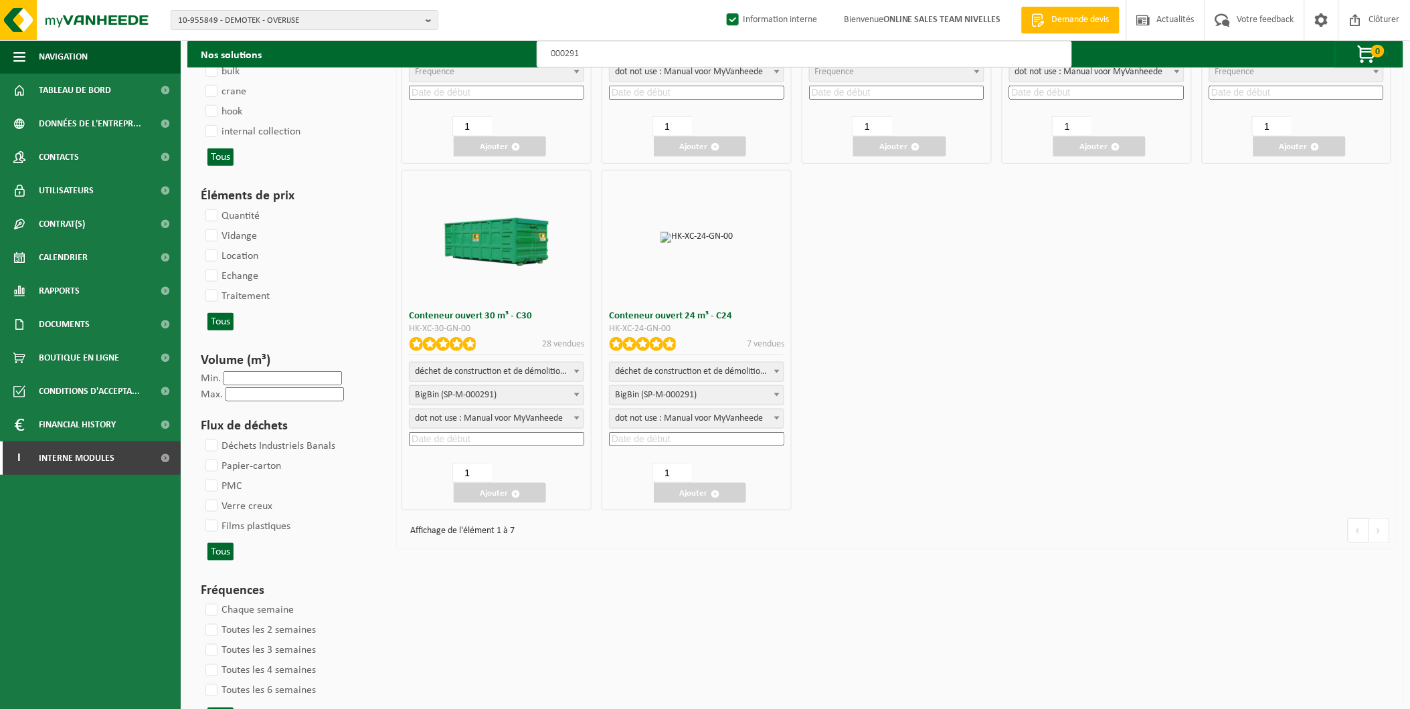
click at [466, 438] on input at bounding box center [496, 439] width 175 height 14
click at [502, 594] on div "2" at bounding box center [501, 598] width 23 height 21
type input "2025-10-02"
click at [478, 488] on button "Ajouter" at bounding box center [500, 493] width 92 height 20
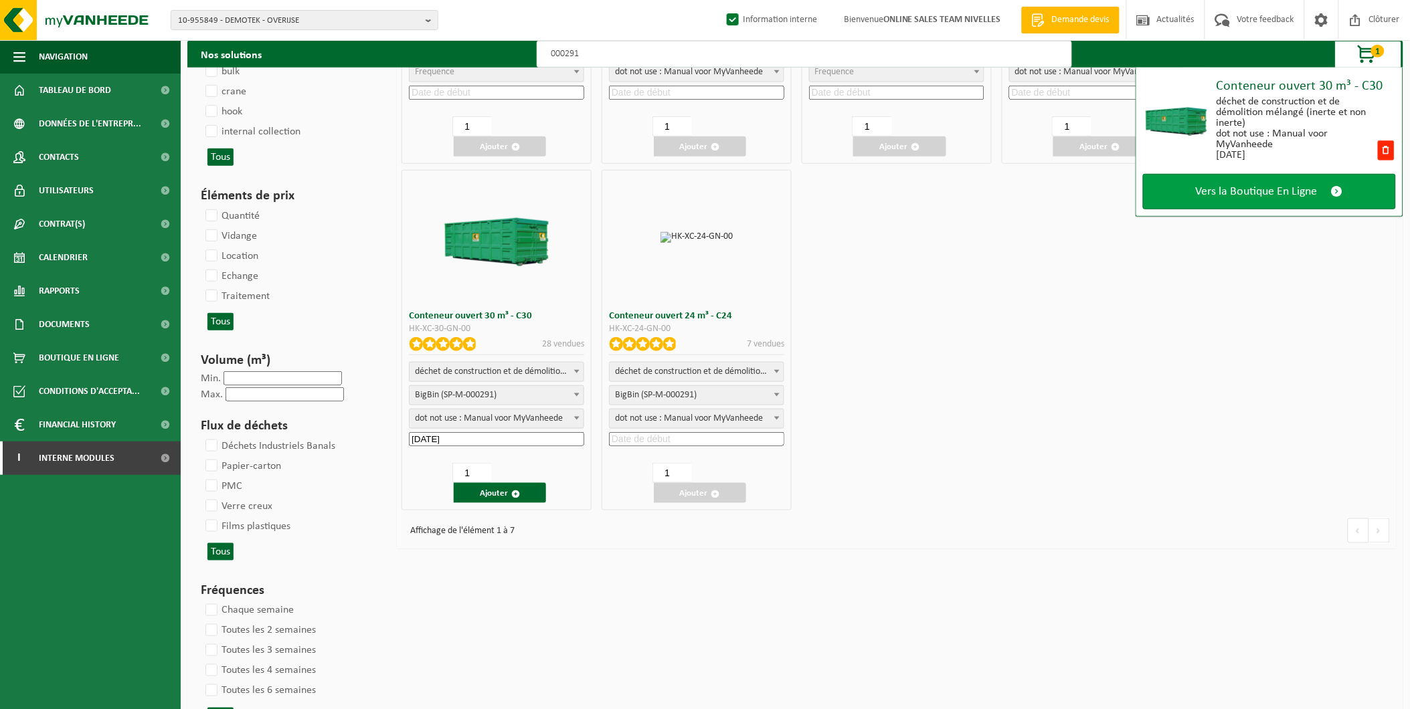
click at [1273, 183] on link "Vers la Boutique En Ligne" at bounding box center [1269, 191] width 253 height 35
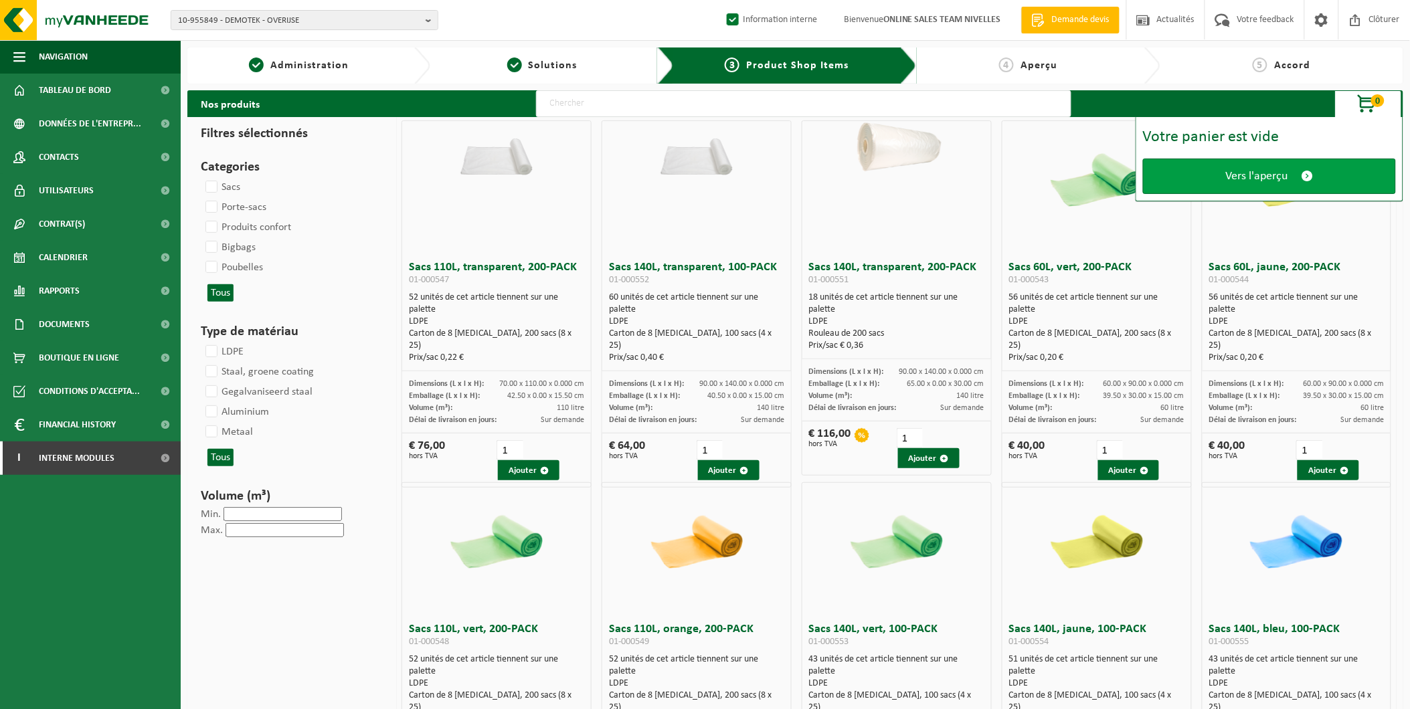
click at [1221, 165] on link "Vers l'aperçu" at bounding box center [1269, 176] width 253 height 35
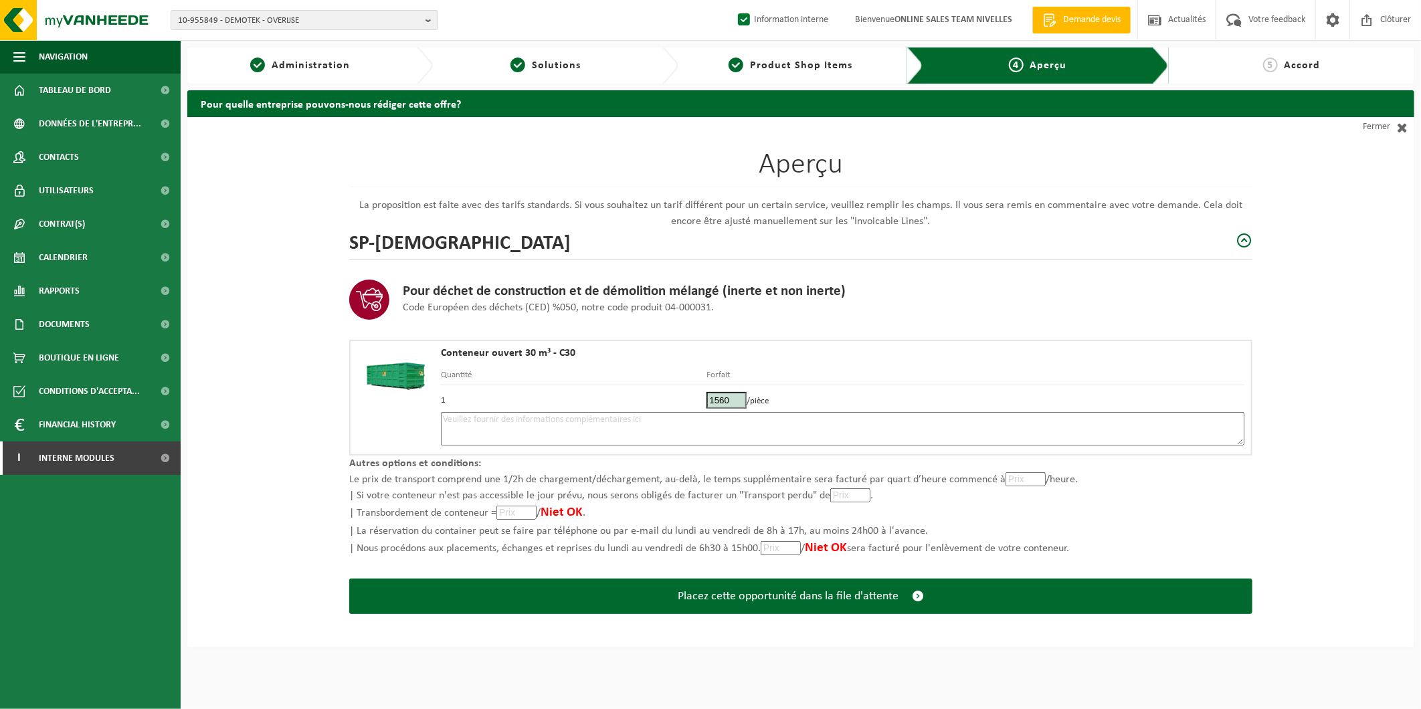
click at [579, 424] on textarea at bounding box center [843, 428] width 804 height 33
click at [561, 418] on textarea "Placement 2/10 - tout venant - le plus tot possible dans la matinée + appeler l…" at bounding box center [843, 428] width 804 height 33
drag, startPoint x: 826, startPoint y: 584, endPoint x: 799, endPoint y: 439, distance: 147.7
click at [801, 440] on form "Aperçu La proposition est faite avec des tarifs standards. Si vous souhaitez un…" at bounding box center [800, 382] width 903 height 531
click at [766, 418] on textarea "Placement 2/10 - tout venant - derrière le batiment (accès via L'impasse de la …" at bounding box center [843, 428] width 804 height 33
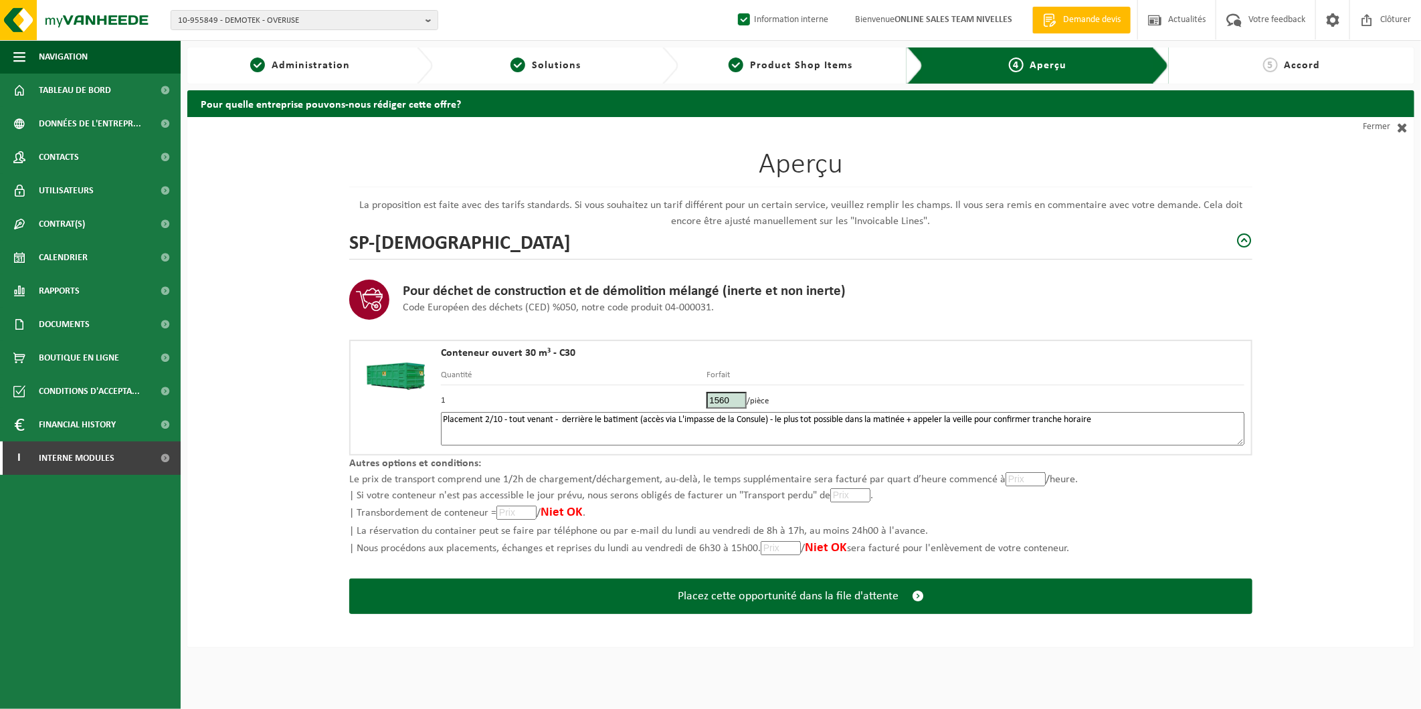
click at [1120, 420] on textarea "Placement 2/10 - tout venant - derrière le batiment (accès via L'impasse de la …" at bounding box center [843, 428] width 804 height 33
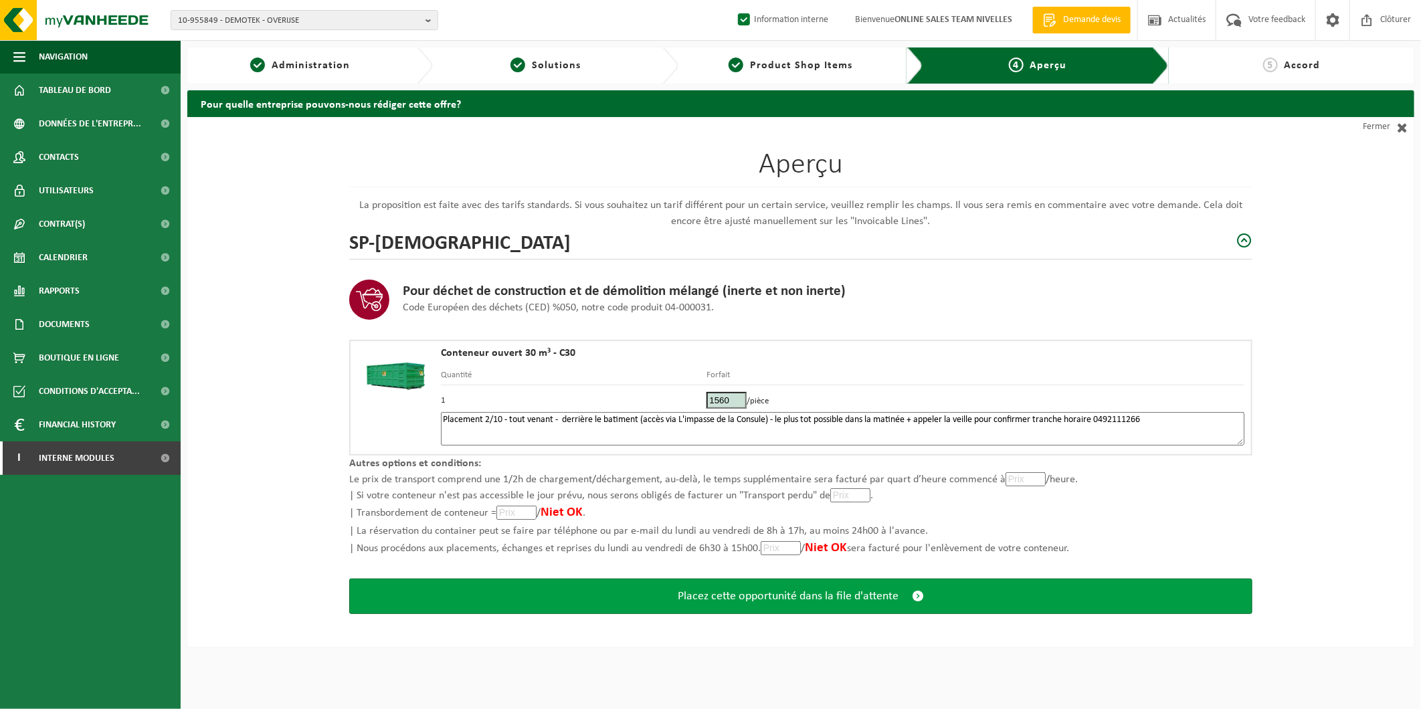
type textarea "Placement 2/10 - tout venant - derrière le batiment (accès via L'impasse de la …"
click at [935, 586] on button "Placez cette opportunité dans la file d'attente" at bounding box center [800, 596] width 903 height 35
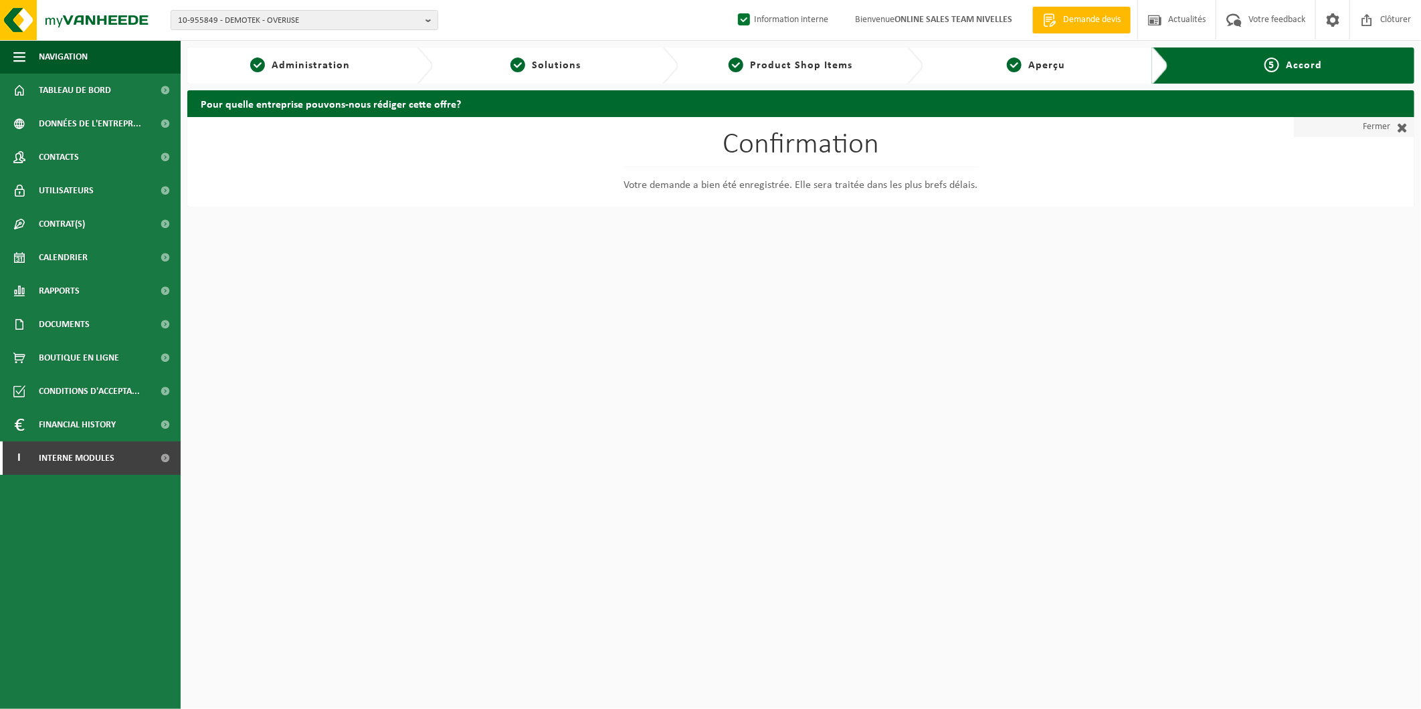
click at [1358, 121] on link "Fermer" at bounding box center [1354, 127] width 120 height 20
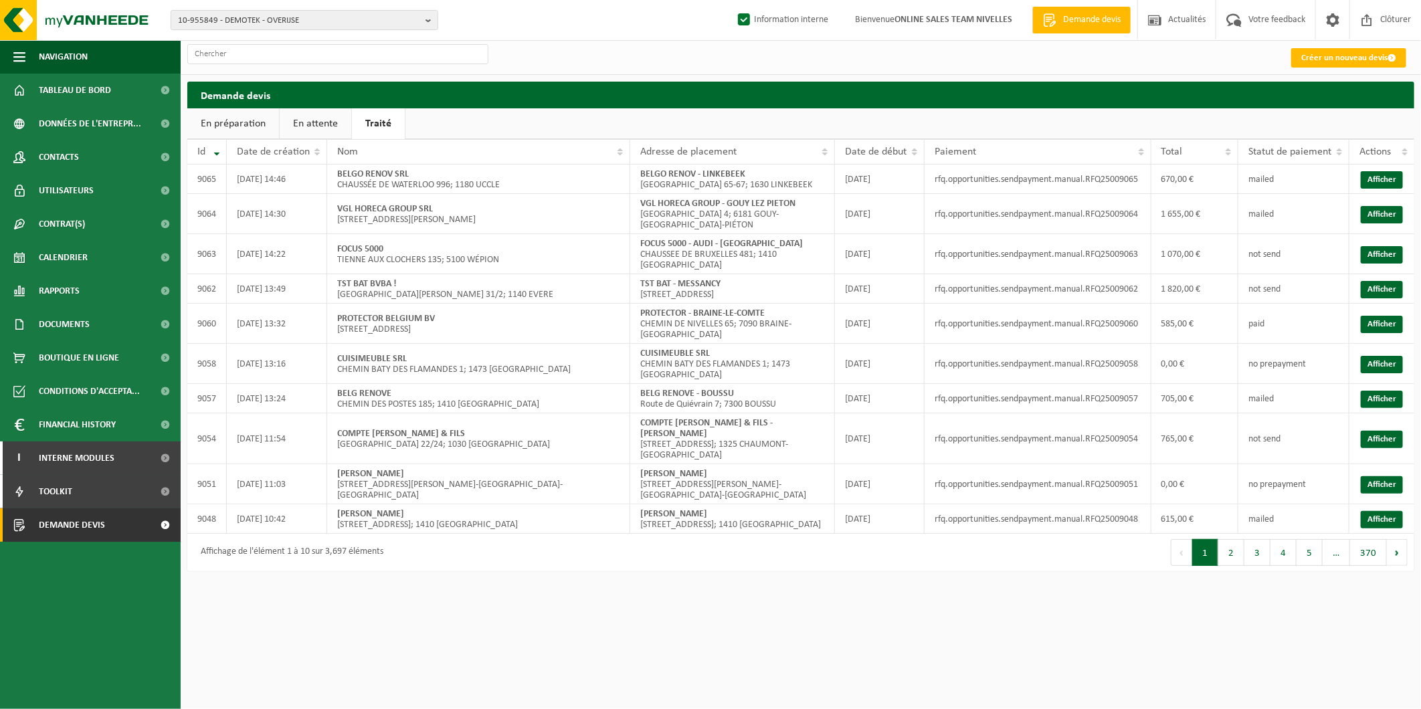
click at [322, 126] on link "En attente" at bounding box center [316, 123] width 72 height 31
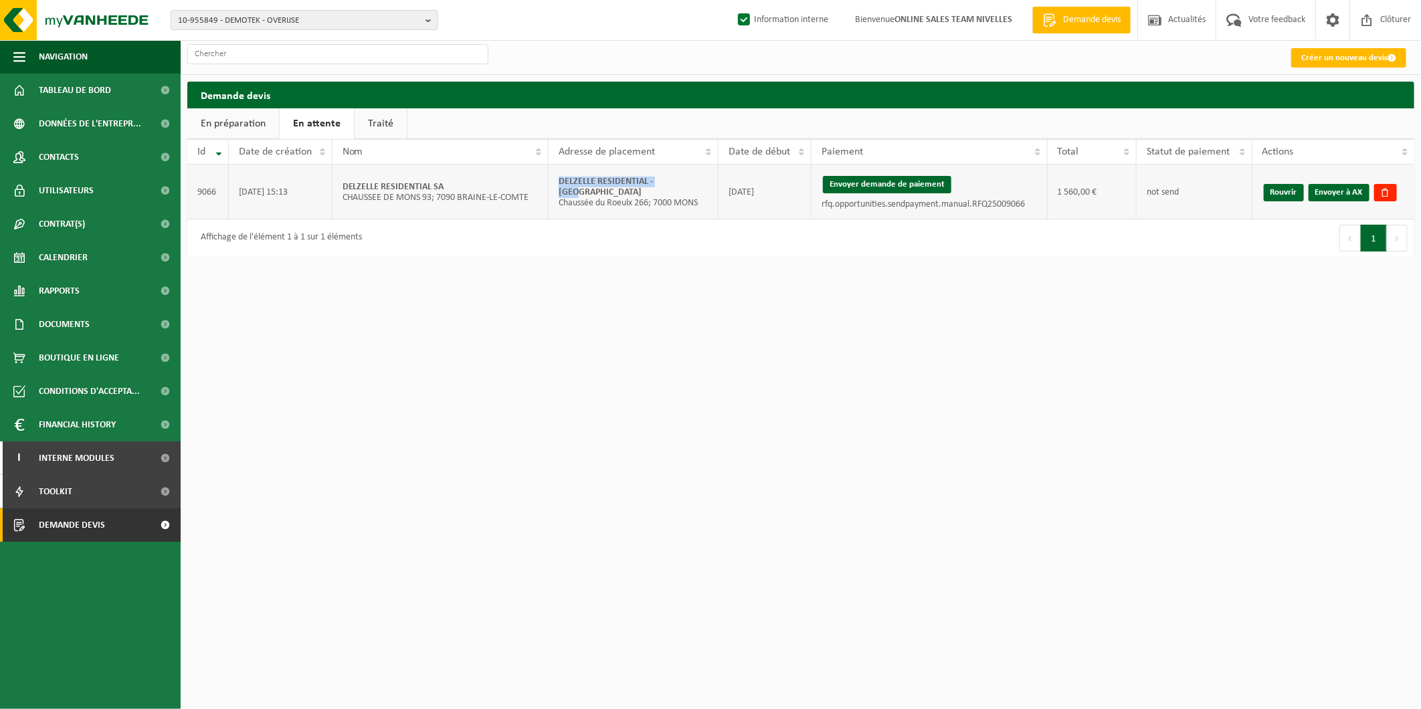
drag, startPoint x: 683, startPoint y: 187, endPoint x: 557, endPoint y: 188, distance: 126.5
click at [557, 188] on td "DELZELLE RESIDENTIAL - MONS Chaussée du Roeulx 266; 7000 MONS" at bounding box center [634, 192] width 170 height 55
copy strong "DELZELLE RESIDENTIAL - MONS"
click at [1325, 191] on link "Envoyer à AX" at bounding box center [1339, 192] width 61 height 17
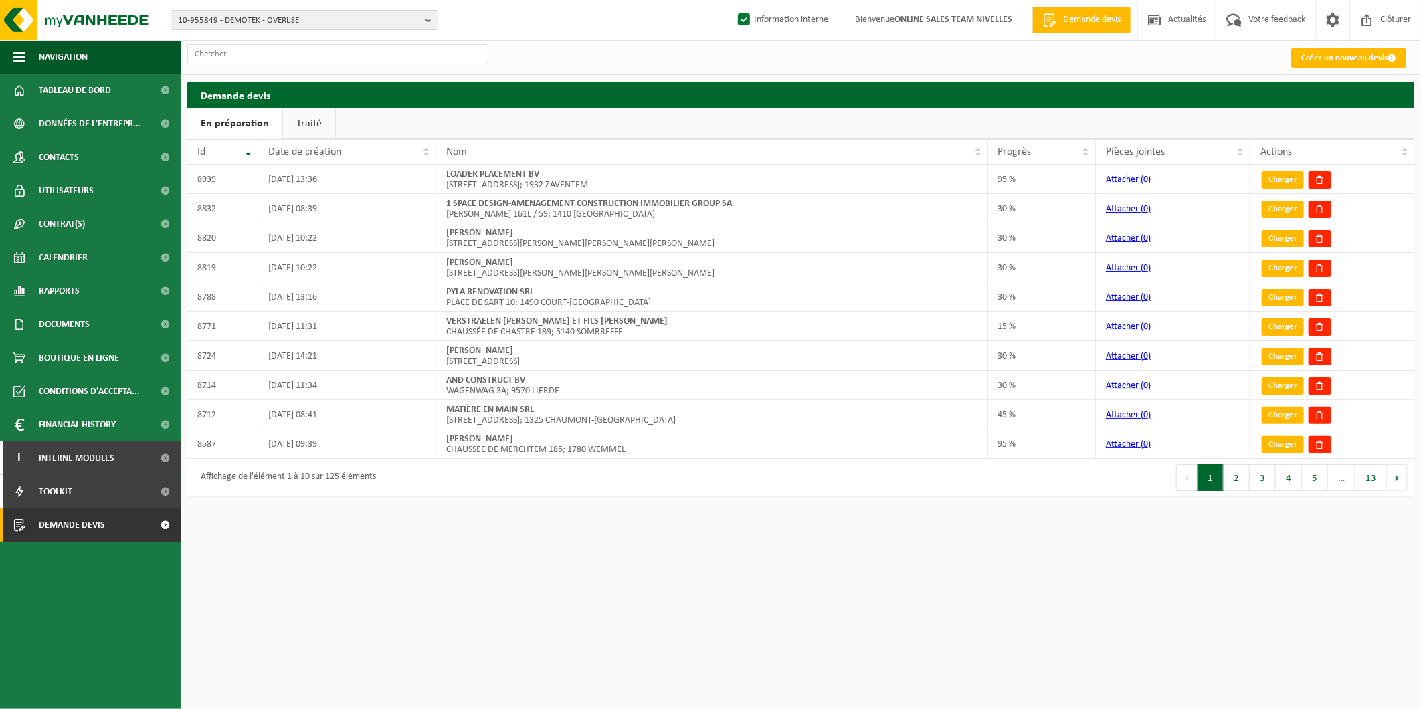
click at [359, 633] on html "10-955849 - DEMOTEK - OVERIJSE 10-955849 - DEMOTEK - OVERIJSE Information inter…" at bounding box center [710, 354] width 1421 height 709
click at [230, 23] on span "10-955849 - DEMOTEK - OVERIJSE" at bounding box center [299, 21] width 242 height 20
click at [224, 40] on input "text" at bounding box center [304, 41] width 261 height 17
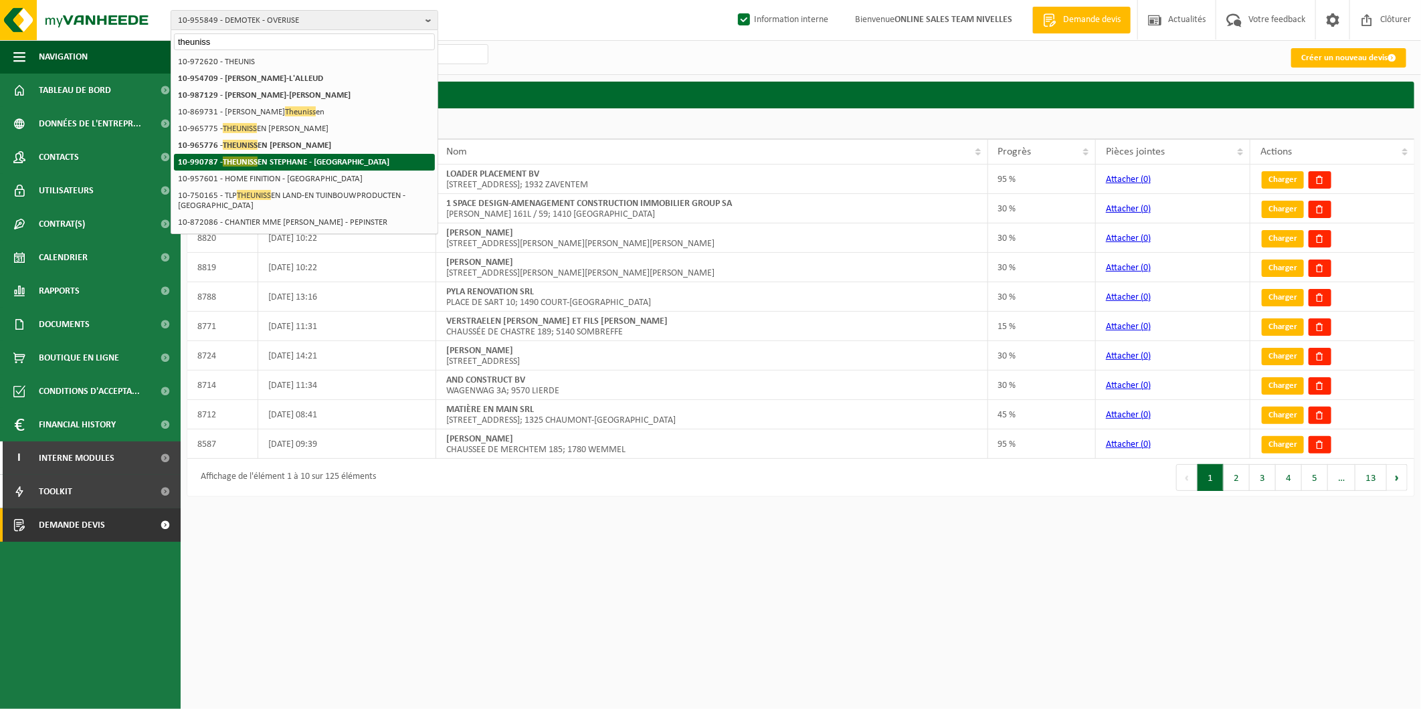
type input "theuniss"
click at [369, 159] on li "10-990787 - THEUNISS EN STEPHANE - WATERLOO" at bounding box center [304, 162] width 261 height 17
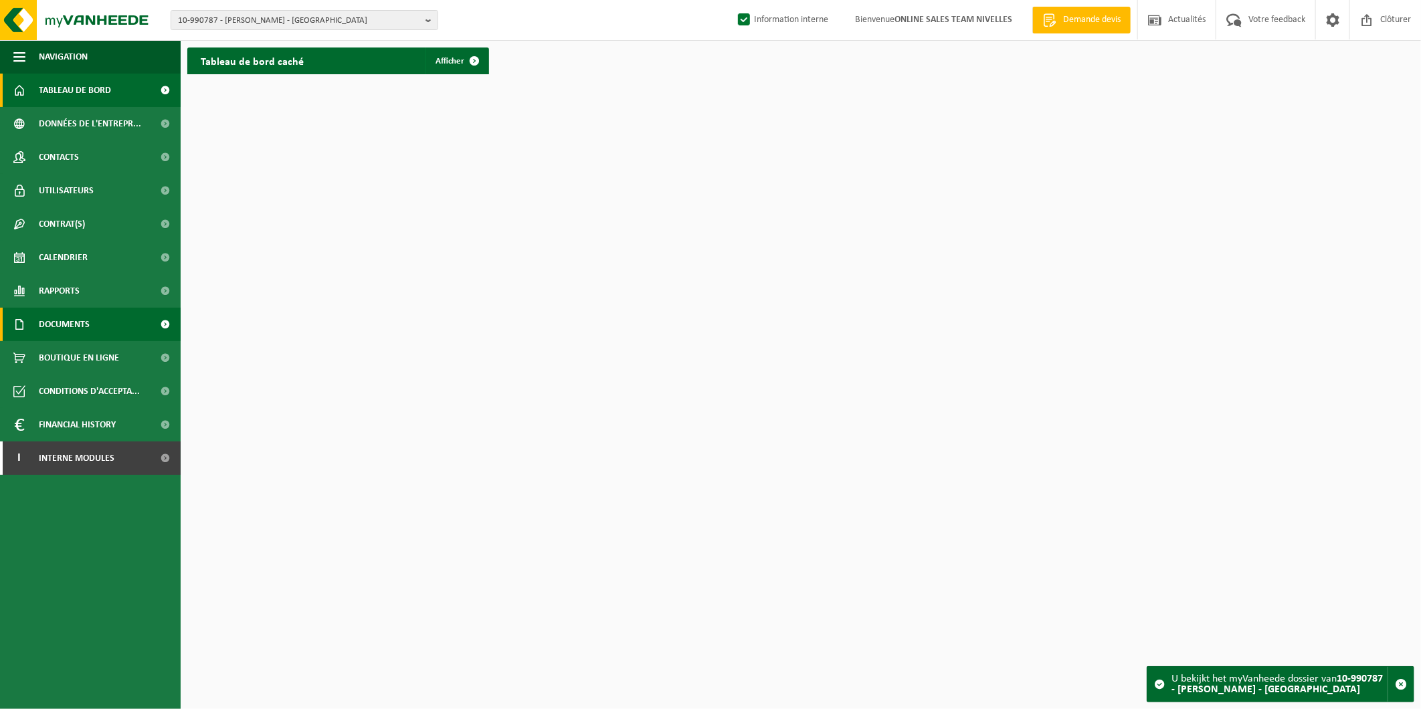
click at [77, 323] on span "Documents" at bounding box center [64, 324] width 51 height 33
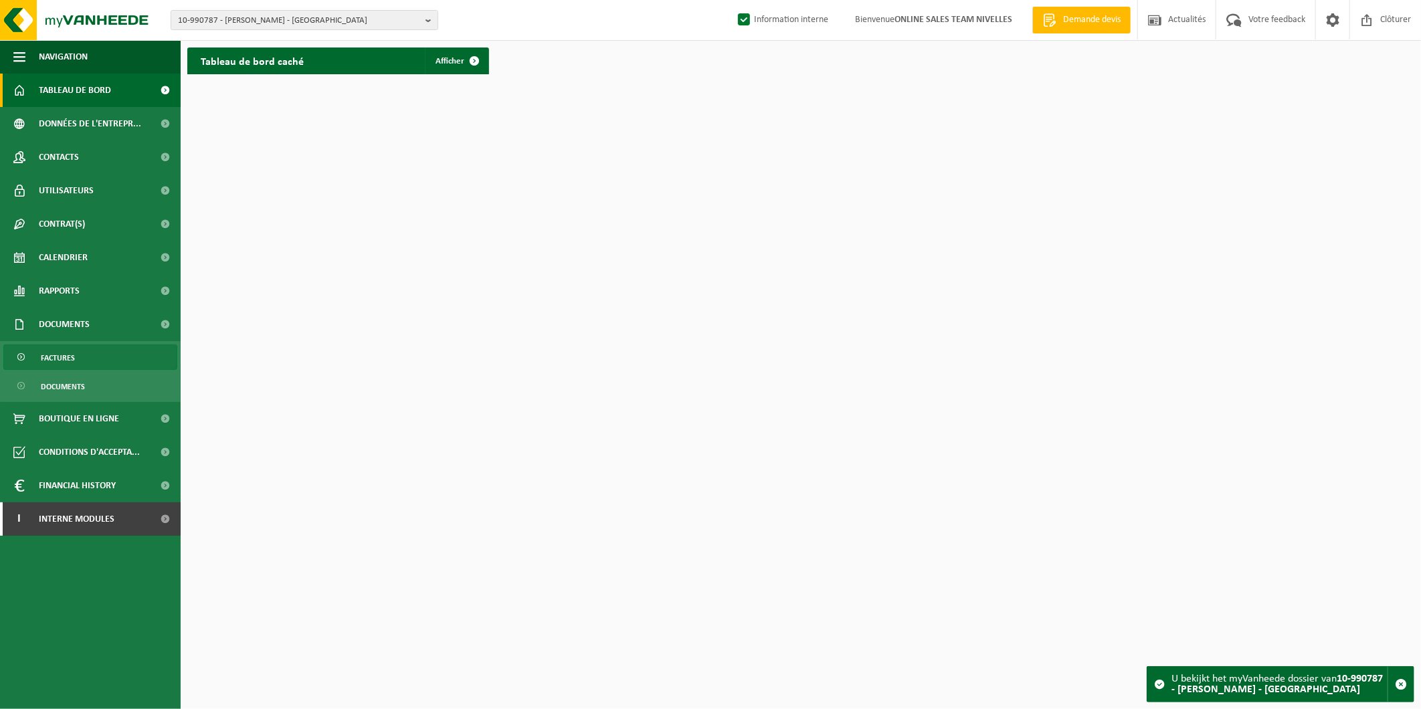
click at [92, 361] on link "Factures" at bounding box center [90, 357] width 174 height 25
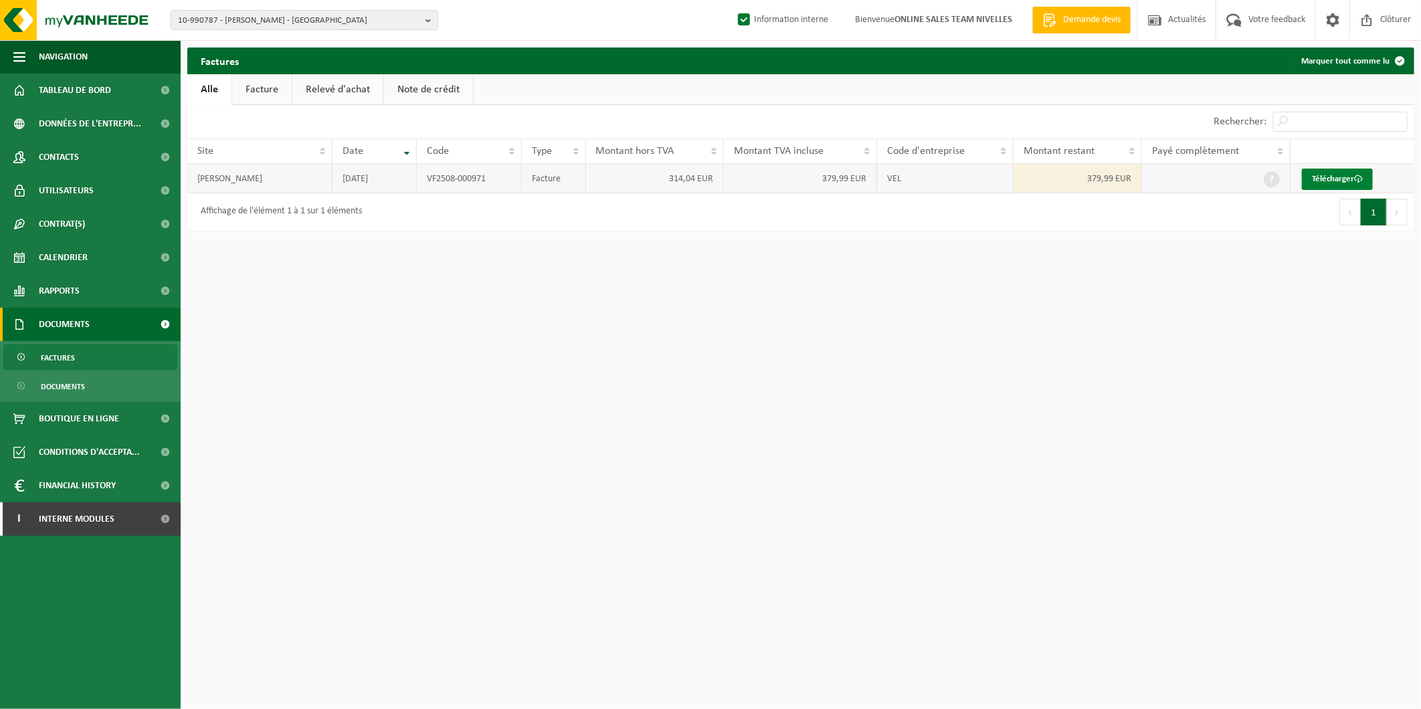
click at [1335, 176] on link "Télécharger" at bounding box center [1337, 179] width 71 height 21
